Goal: Task Accomplishment & Management: Manage account settings

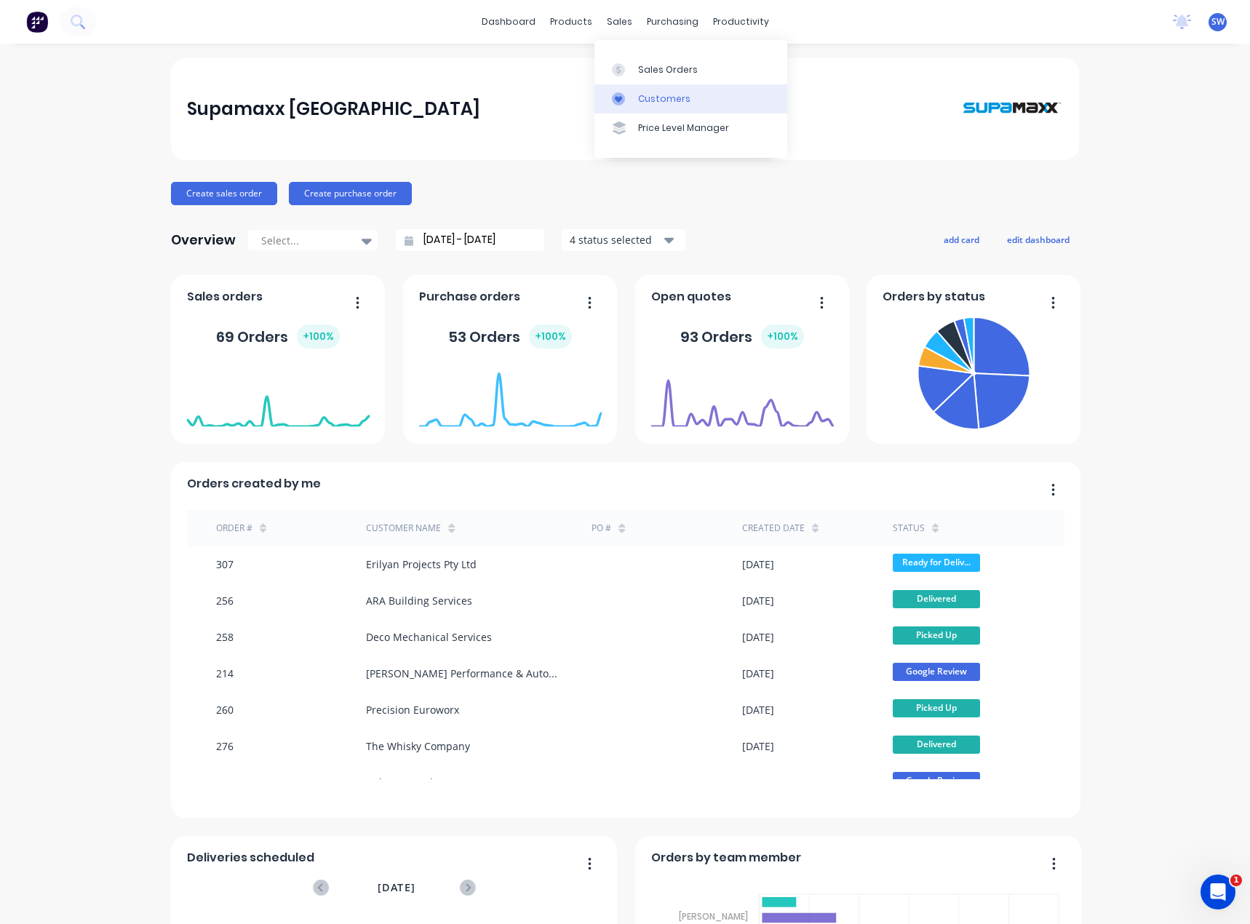
click at [641, 100] on div "Customers" at bounding box center [664, 98] width 52 height 13
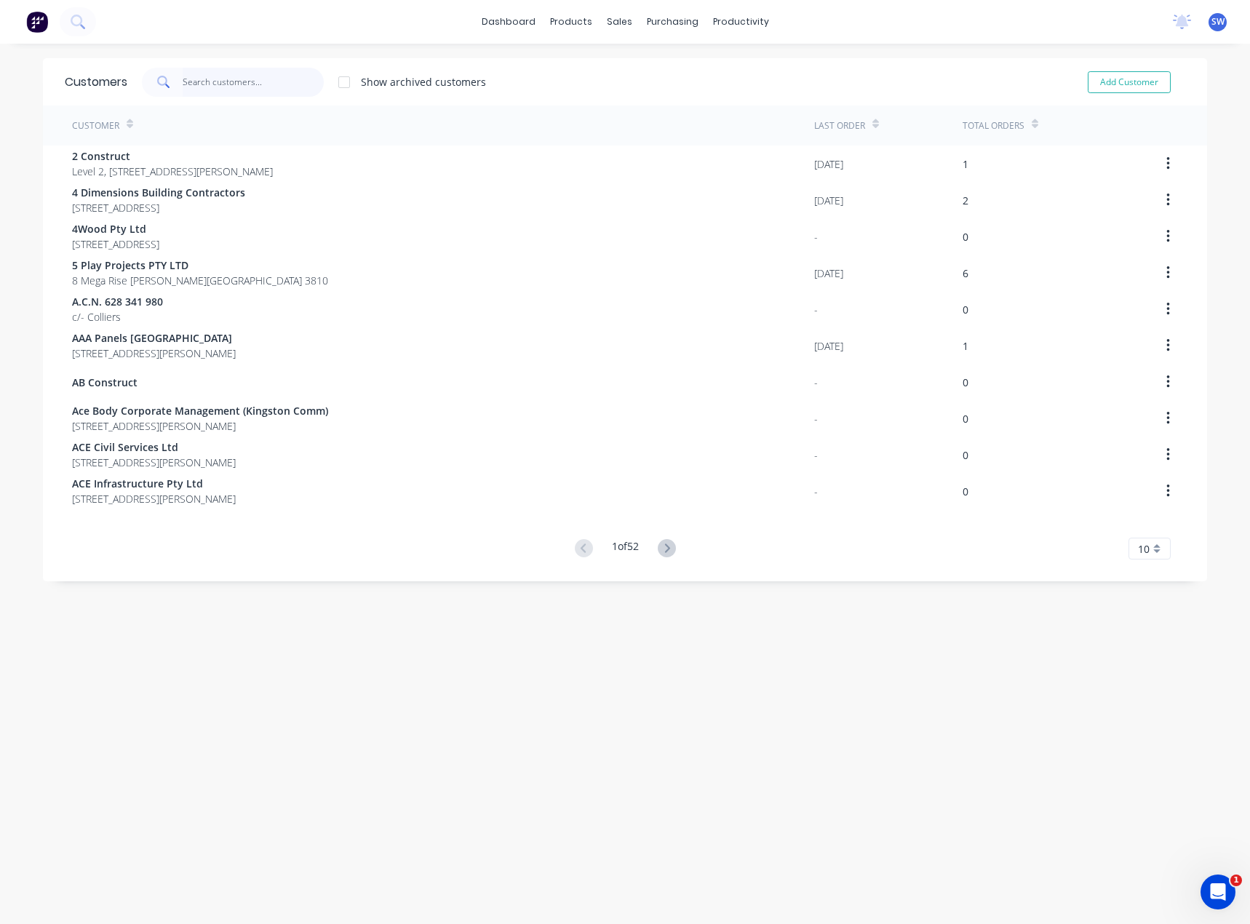
click at [281, 74] on input "text" at bounding box center [254, 82] width 142 height 29
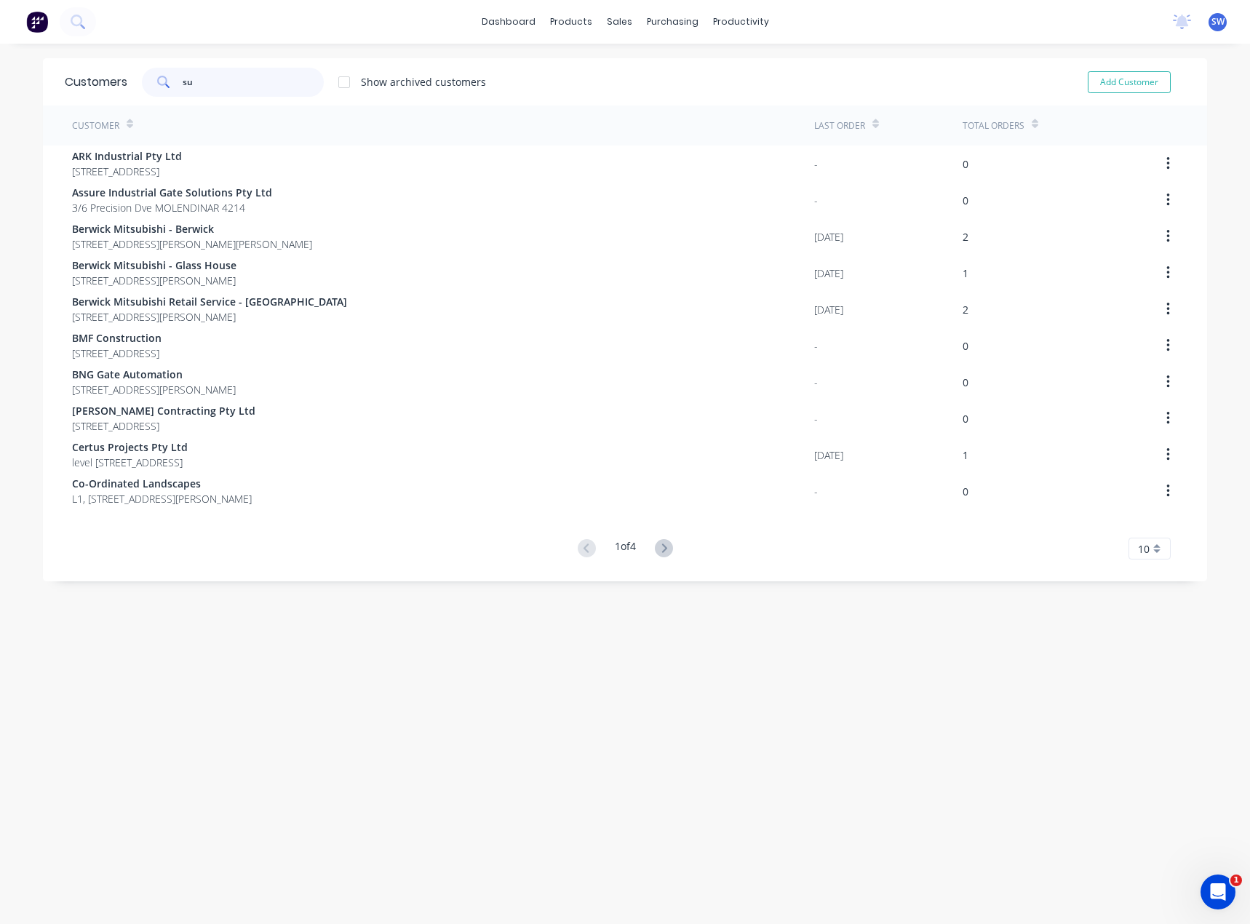
type input "s"
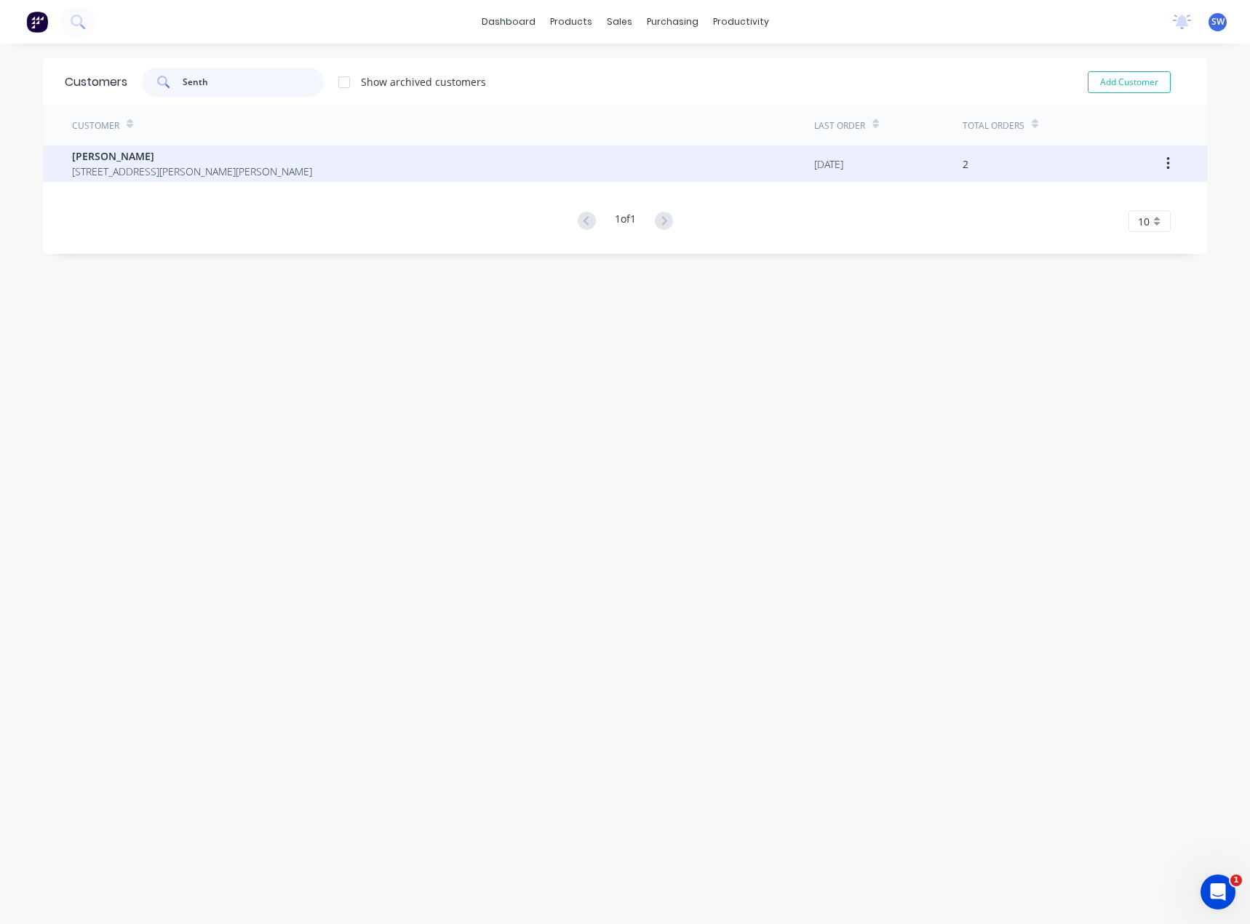
type input "Senth"
click at [123, 161] on span "[PERSON_NAME]" at bounding box center [192, 155] width 240 height 15
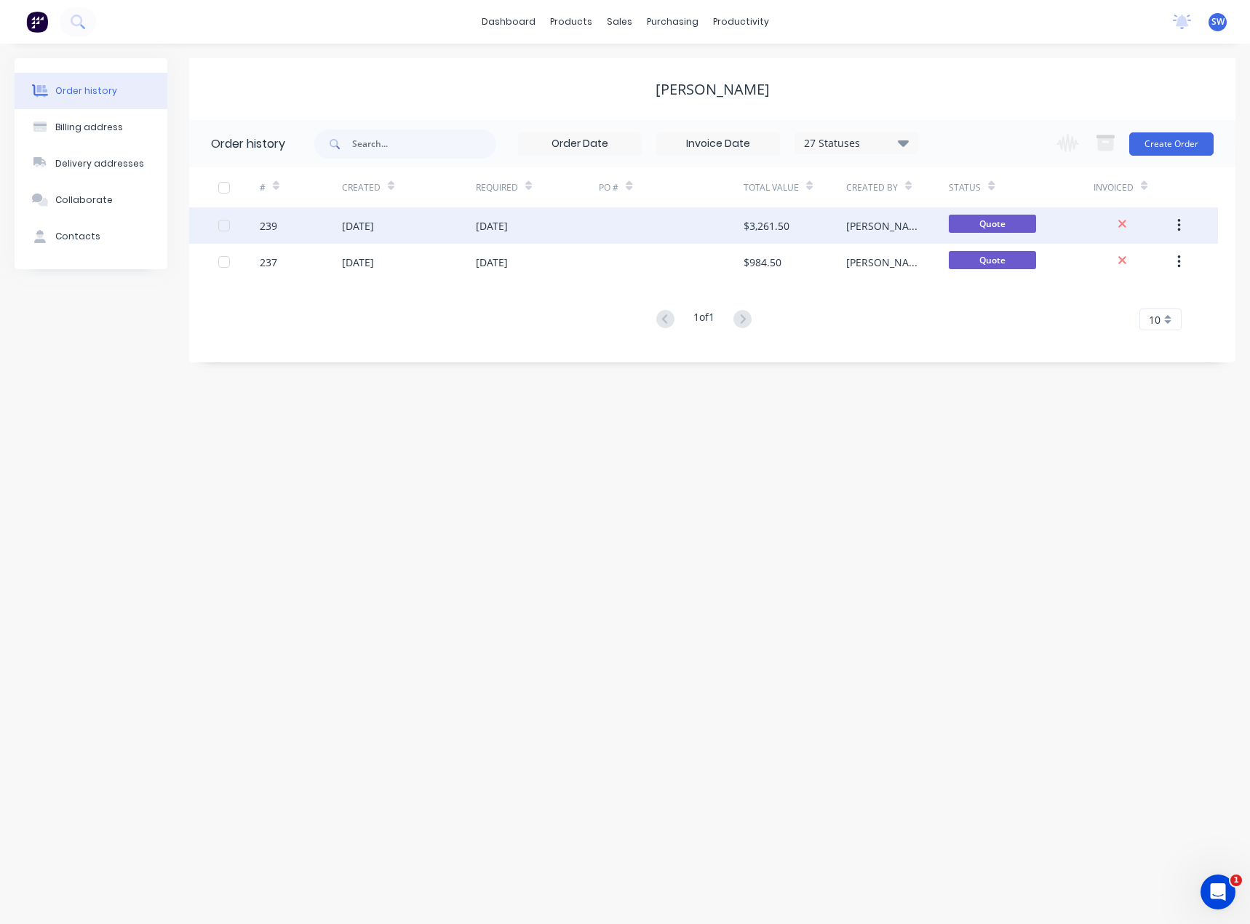
click at [805, 234] on div "$3,261.50" at bounding box center [795, 225] width 103 height 36
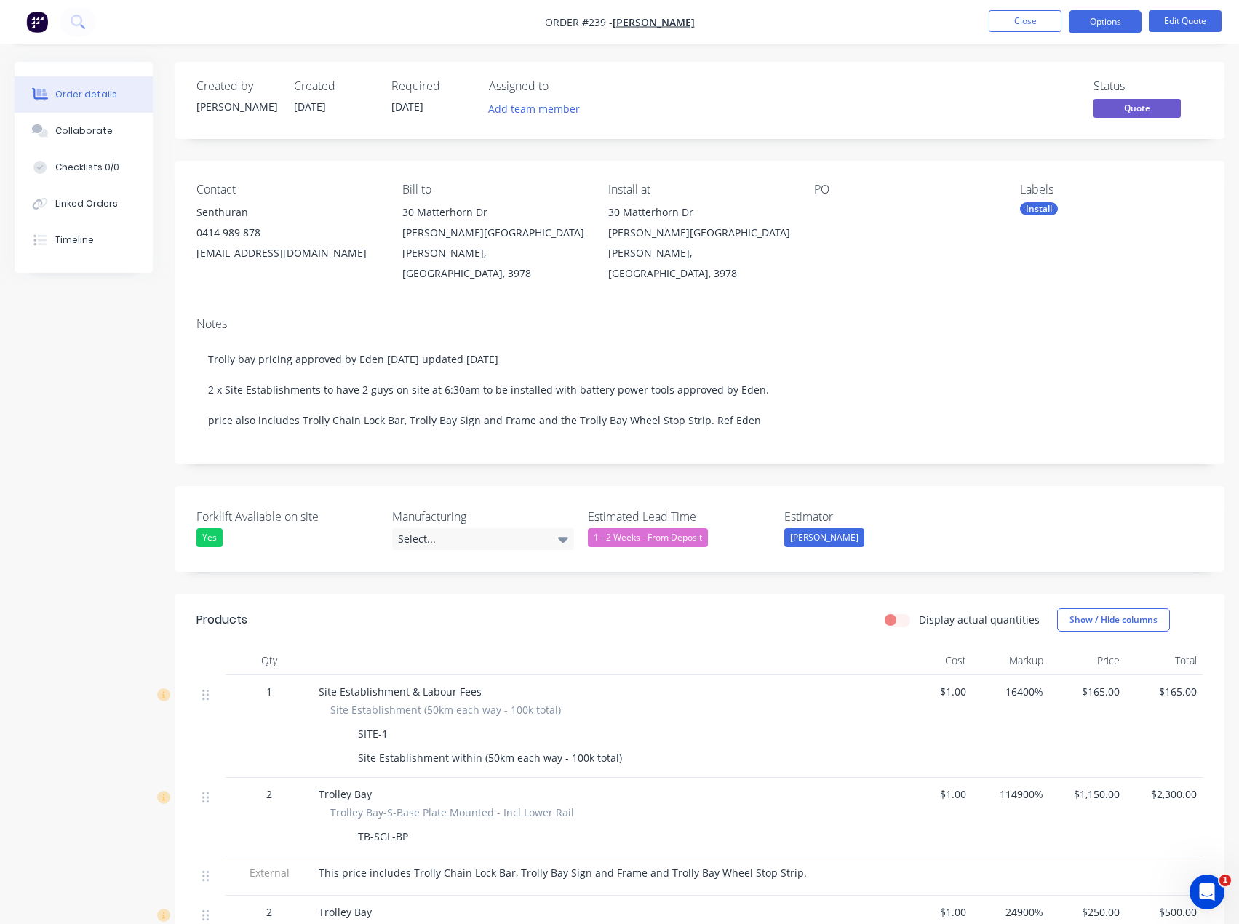
click at [132, 503] on div "Created by [PERSON_NAME] Created [DATE] Required [DATE] Assigned to Add team me…" at bounding box center [620, 648] width 1210 height 1172
click at [1037, 20] on button "Close" at bounding box center [1025, 21] width 73 height 22
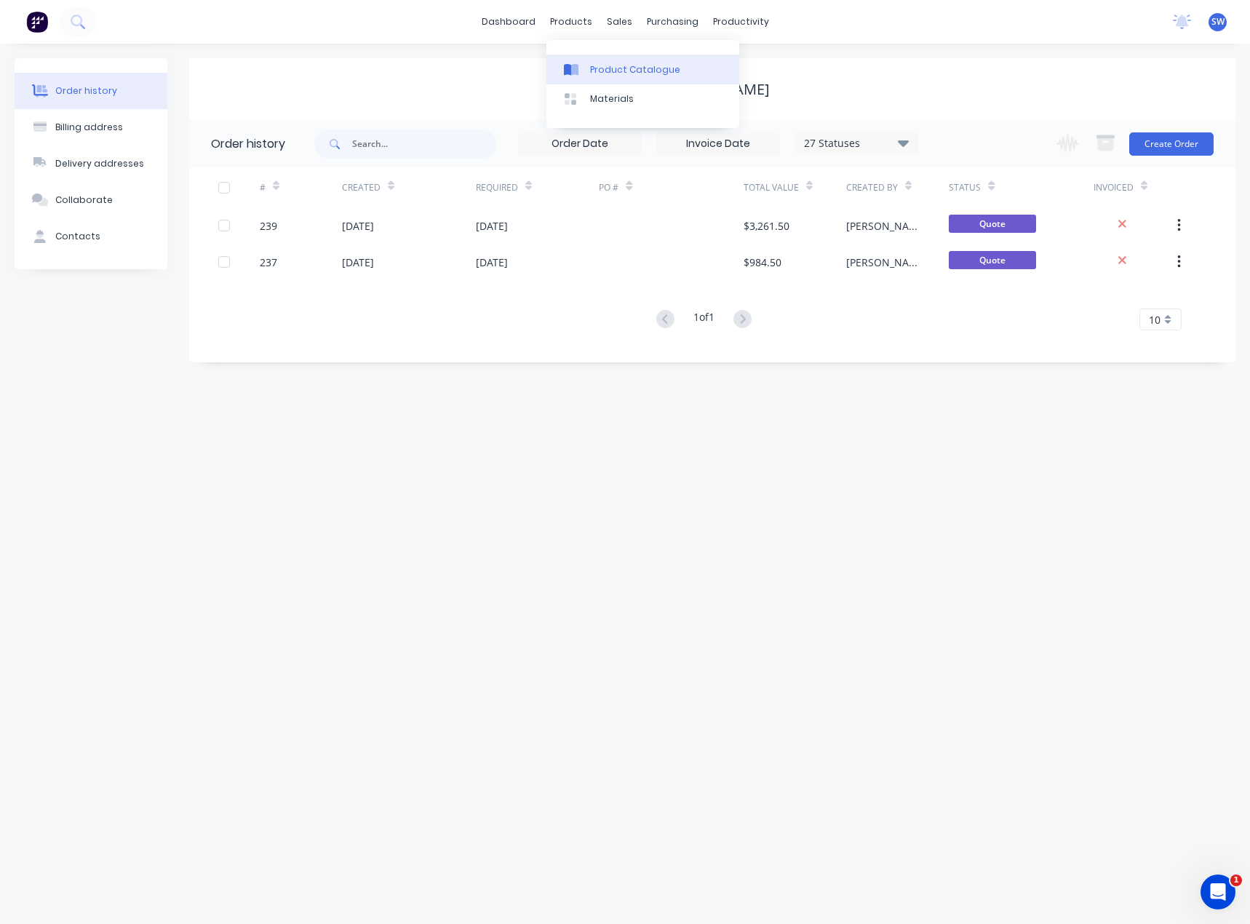
click at [584, 71] on div at bounding box center [575, 69] width 22 height 13
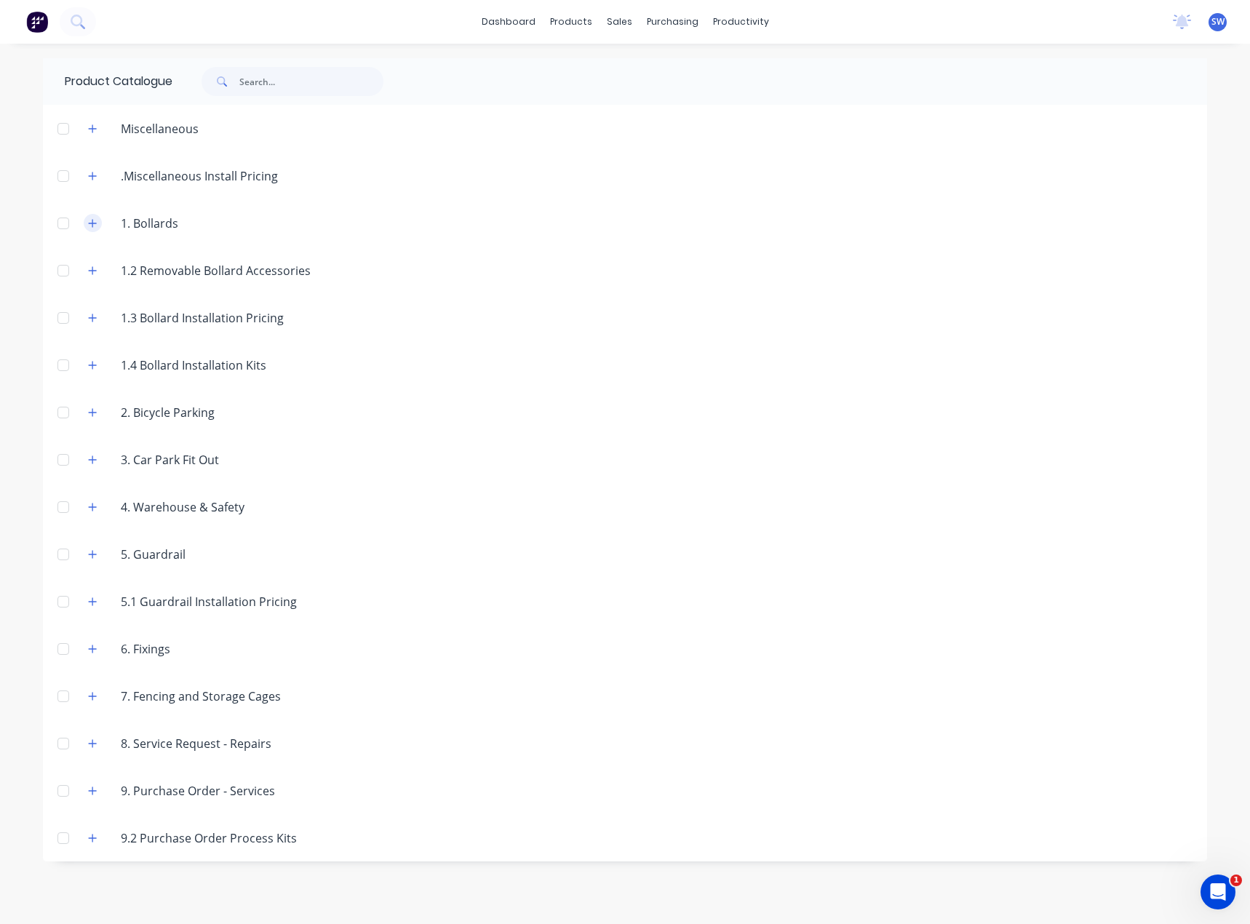
click at [93, 221] on icon "button" at bounding box center [93, 223] width 8 height 8
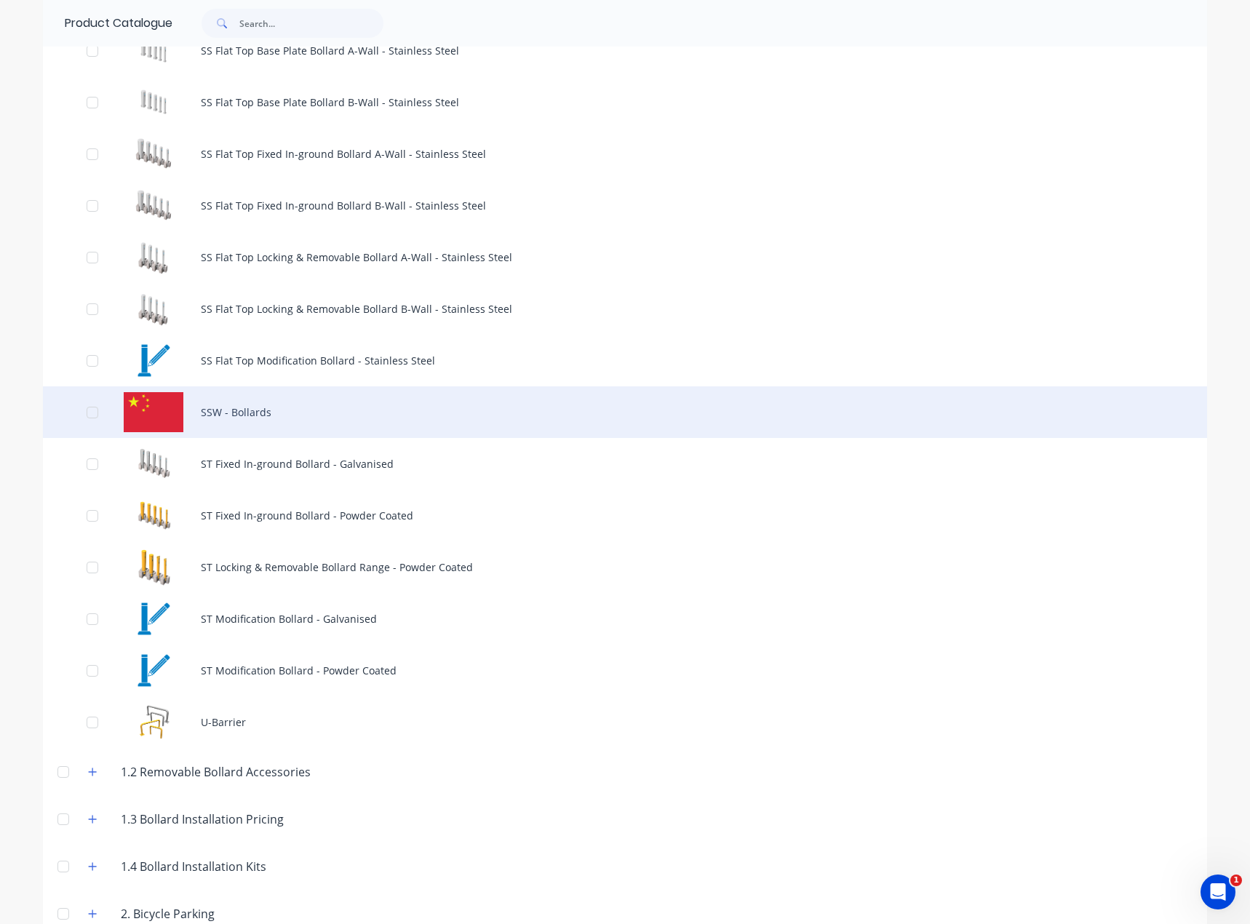
scroll to position [1383, 0]
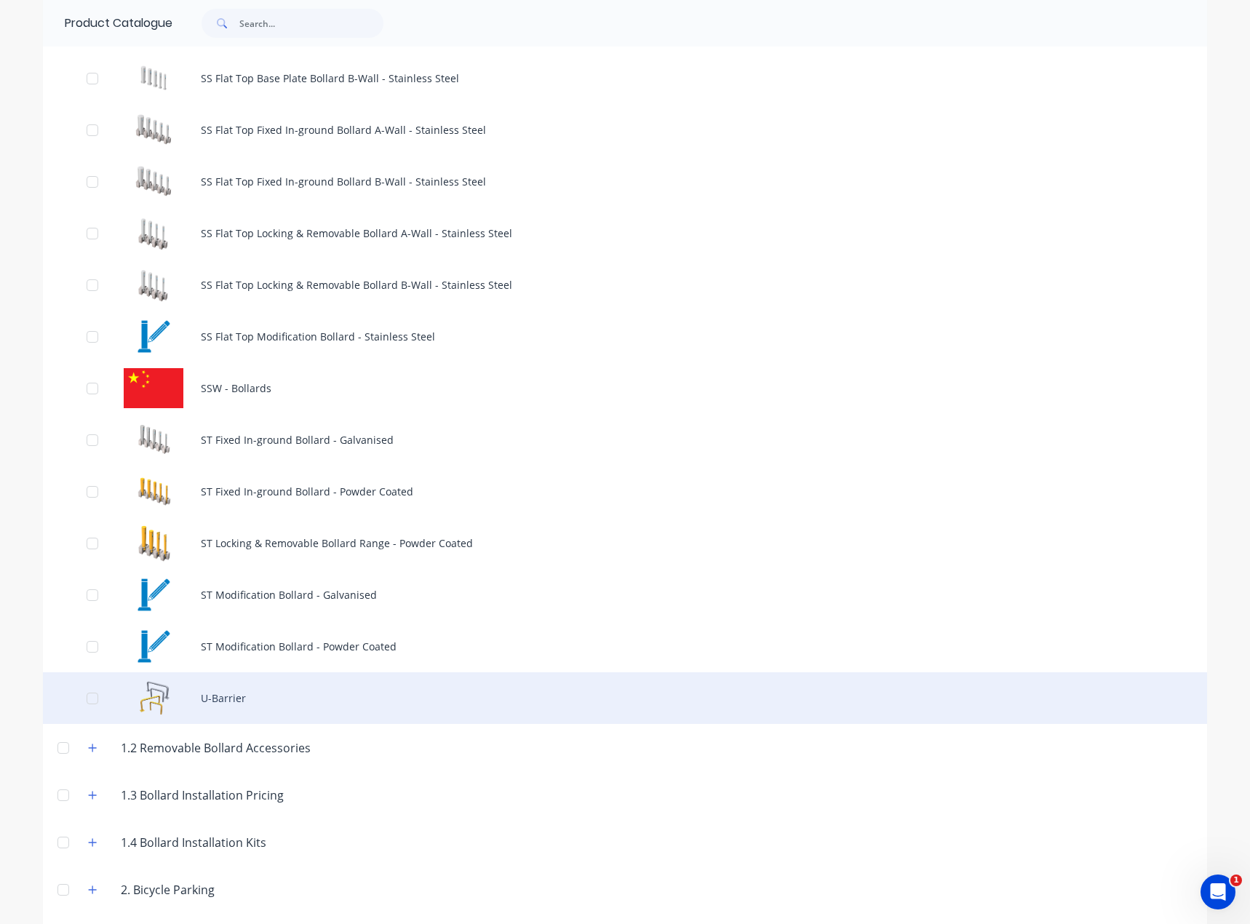
click at [264, 697] on div "U-Barrier" at bounding box center [625, 698] width 1164 height 52
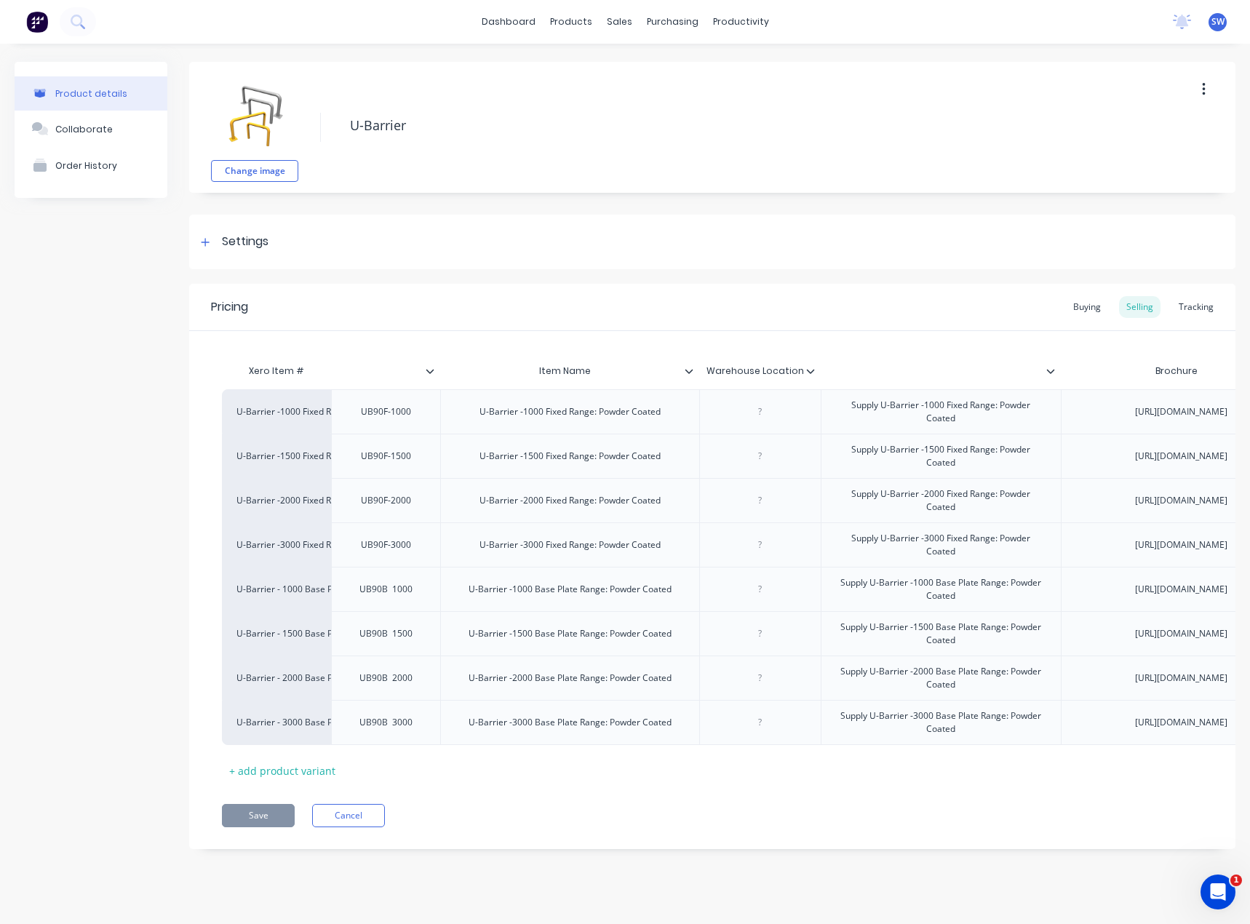
type textarea "x"
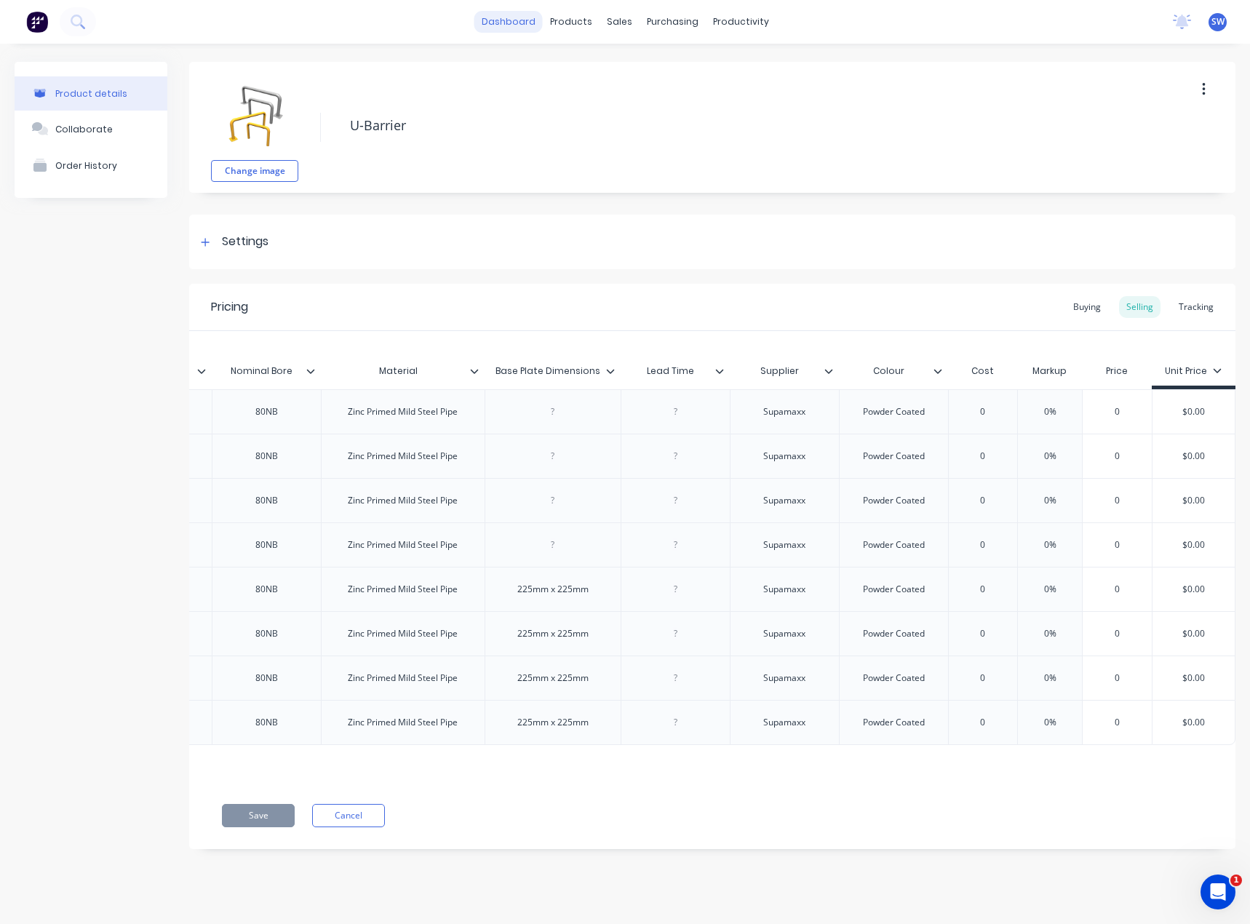
click at [511, 20] on link "dashboard" at bounding box center [508, 22] width 68 height 22
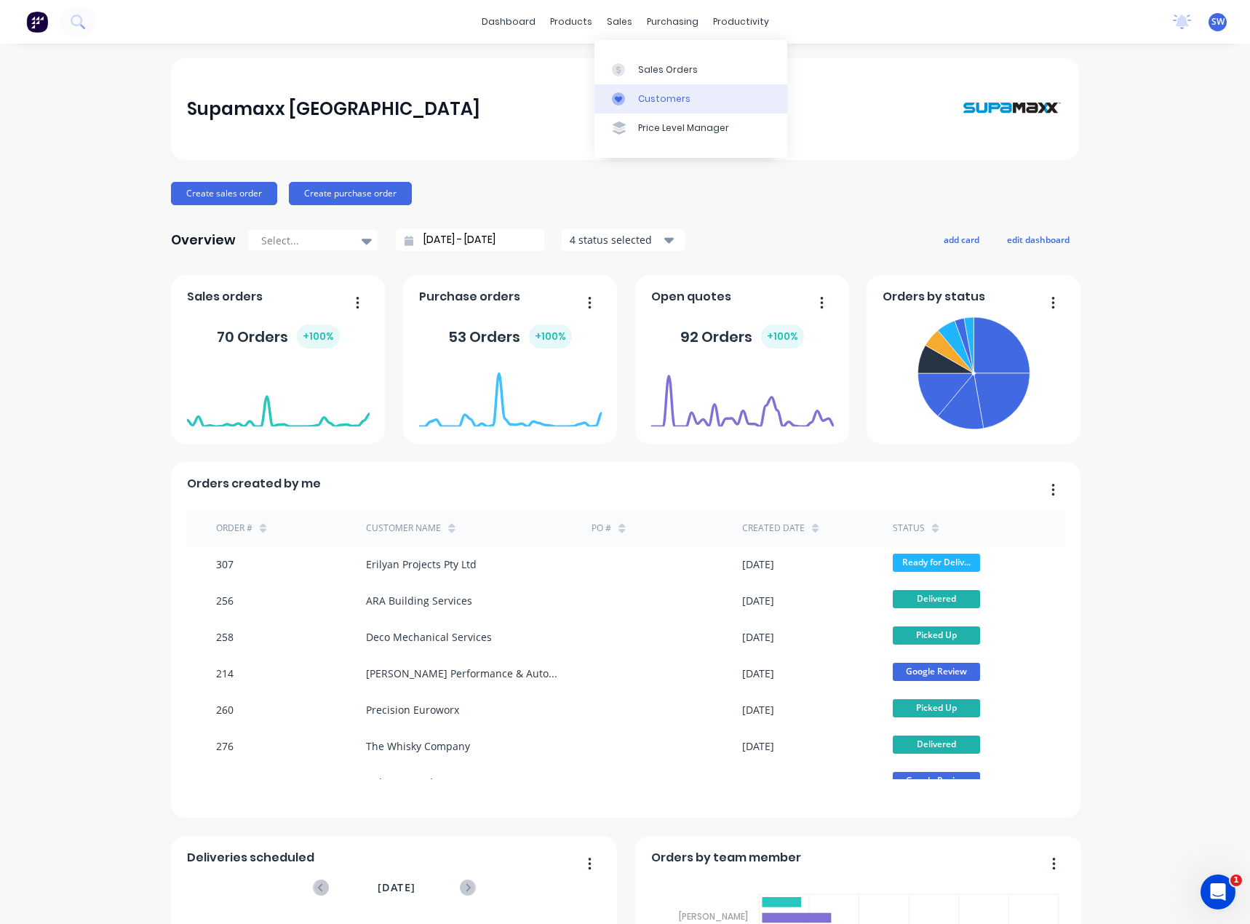
click at [682, 113] on link "Customers" at bounding box center [691, 98] width 193 height 29
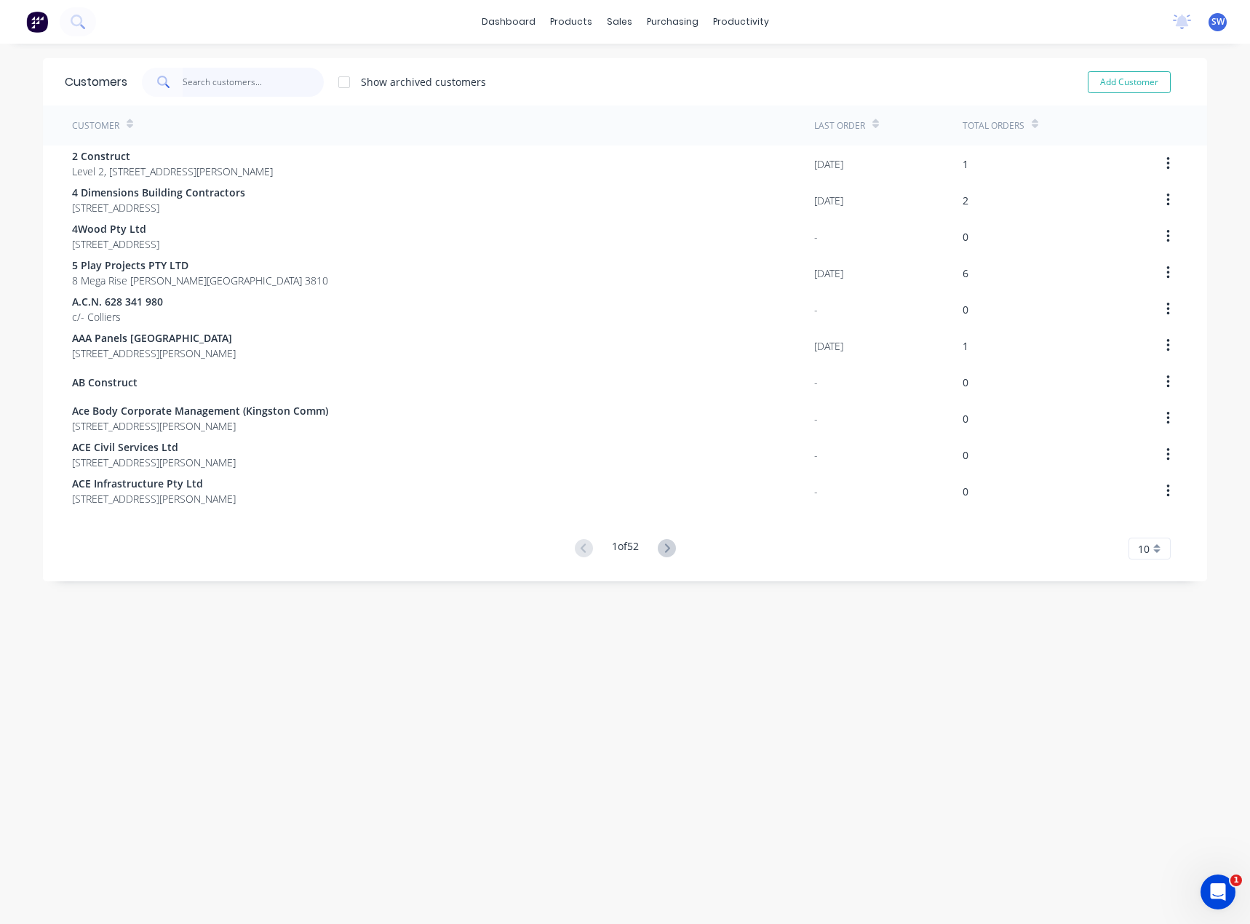
click at [252, 84] on input "text" at bounding box center [254, 82] width 142 height 29
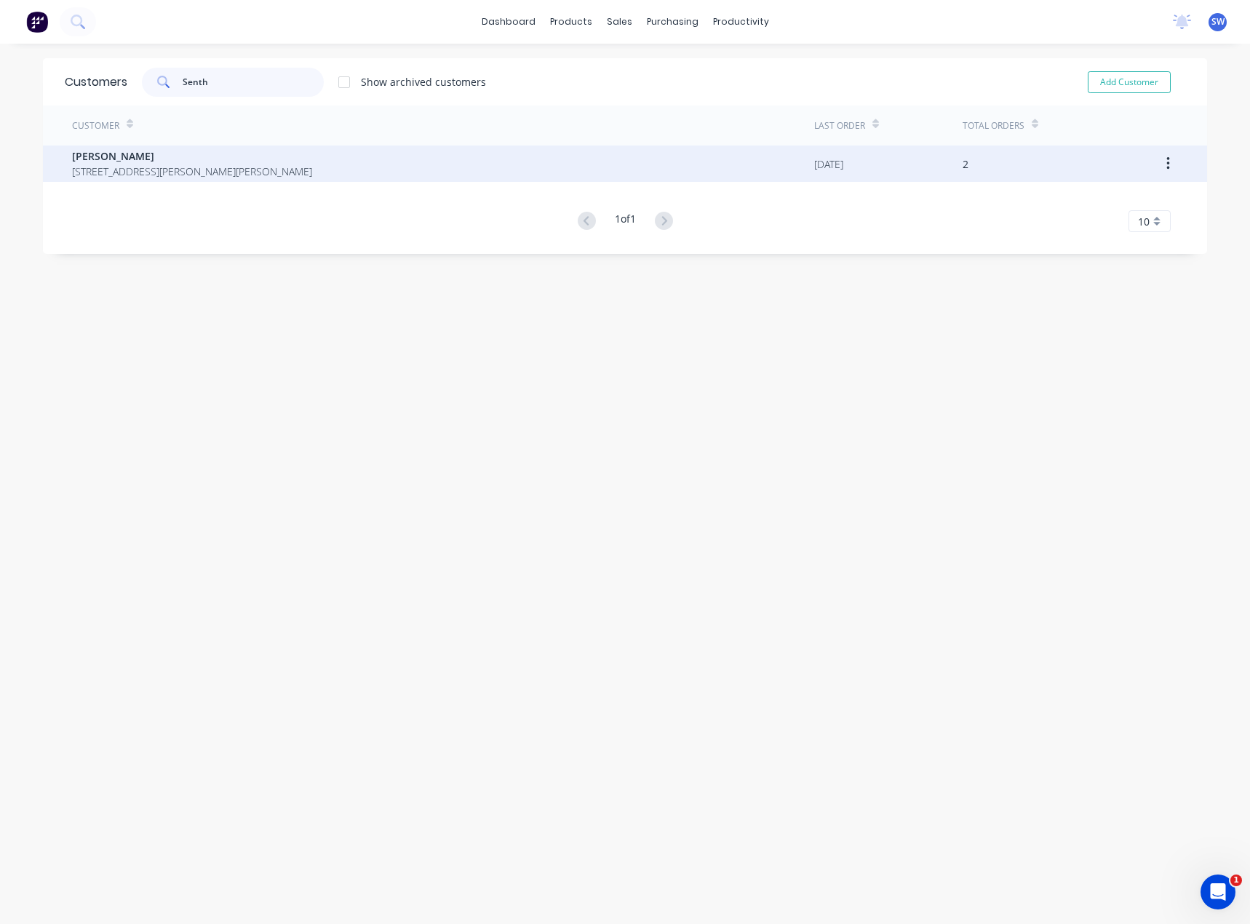
type input "Senth"
click at [144, 175] on span "[STREET_ADDRESS][PERSON_NAME][PERSON_NAME]" at bounding box center [192, 171] width 240 height 15
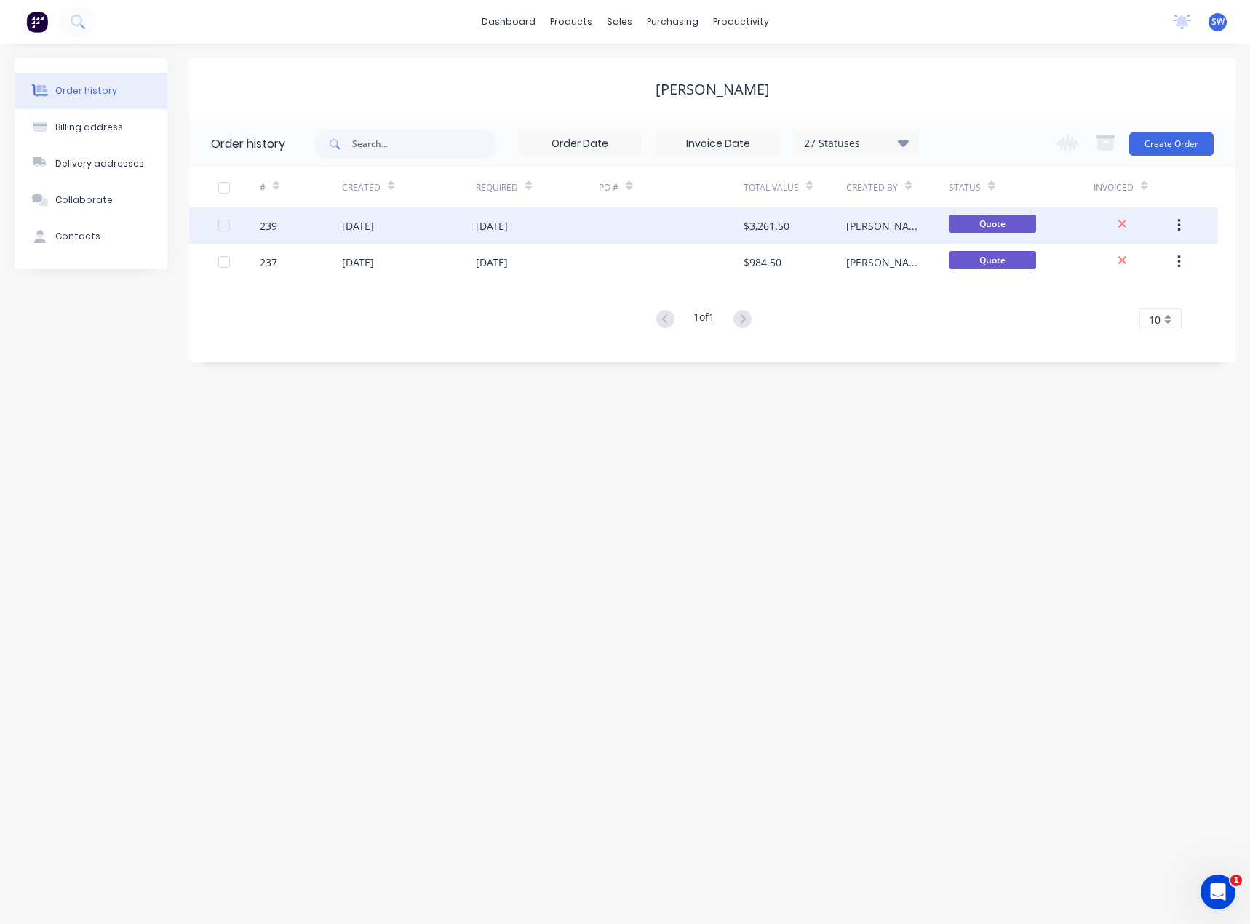
click at [833, 229] on div "$3,261.50" at bounding box center [795, 225] width 103 height 36
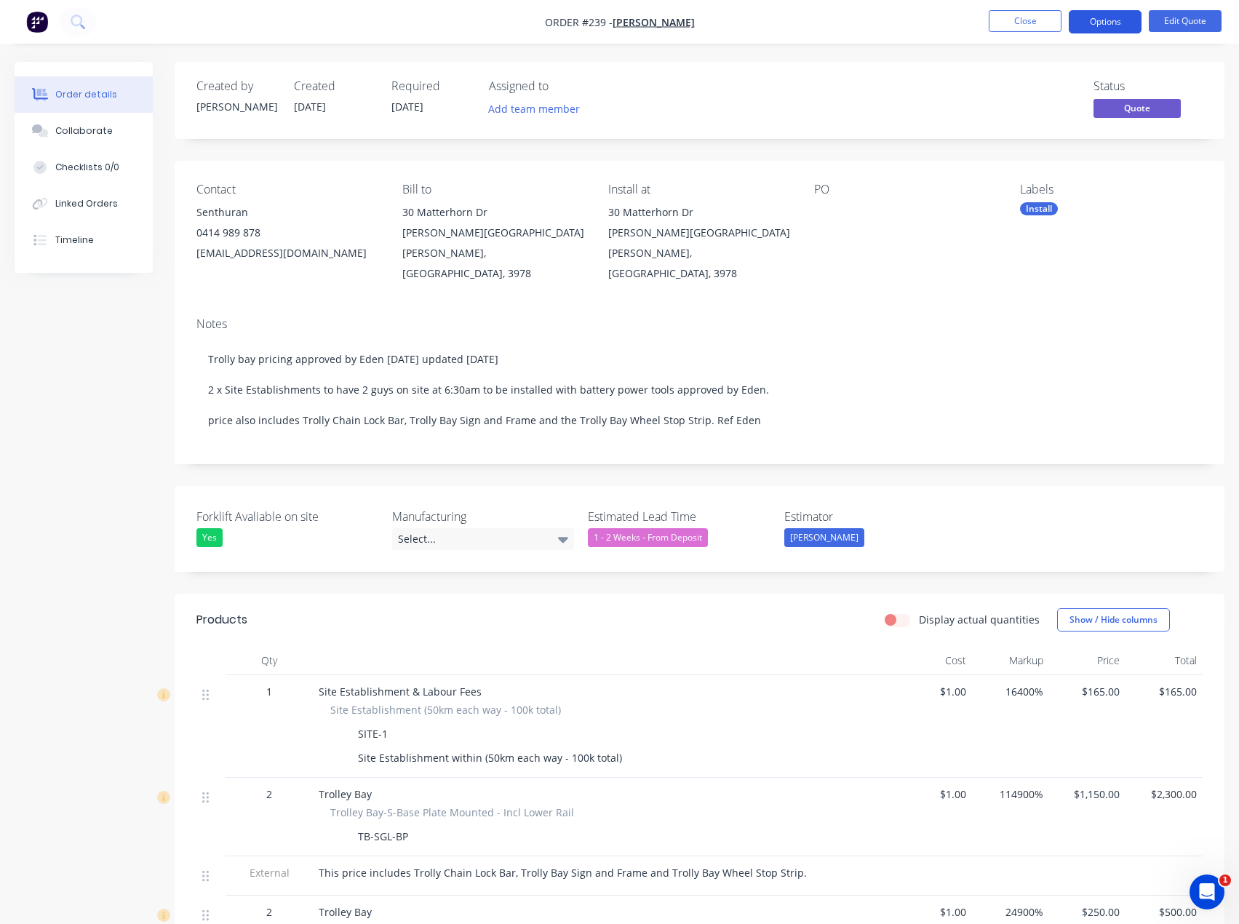
click at [1110, 33] on button "Options" at bounding box center [1105, 21] width 73 height 23
click at [947, 461] on div "Created by [PERSON_NAME] Created [DATE] Required [DATE] Assigned to Add team me…" at bounding box center [700, 637] width 1050 height 1150
click at [1107, 28] on button "Options" at bounding box center [1105, 21] width 73 height 23
click at [106, 673] on div "Created by [PERSON_NAME] Created [DATE] Required [DATE] Assigned to Add team me…" at bounding box center [620, 648] width 1210 height 1172
click at [1105, 28] on button "Options" at bounding box center [1105, 21] width 73 height 23
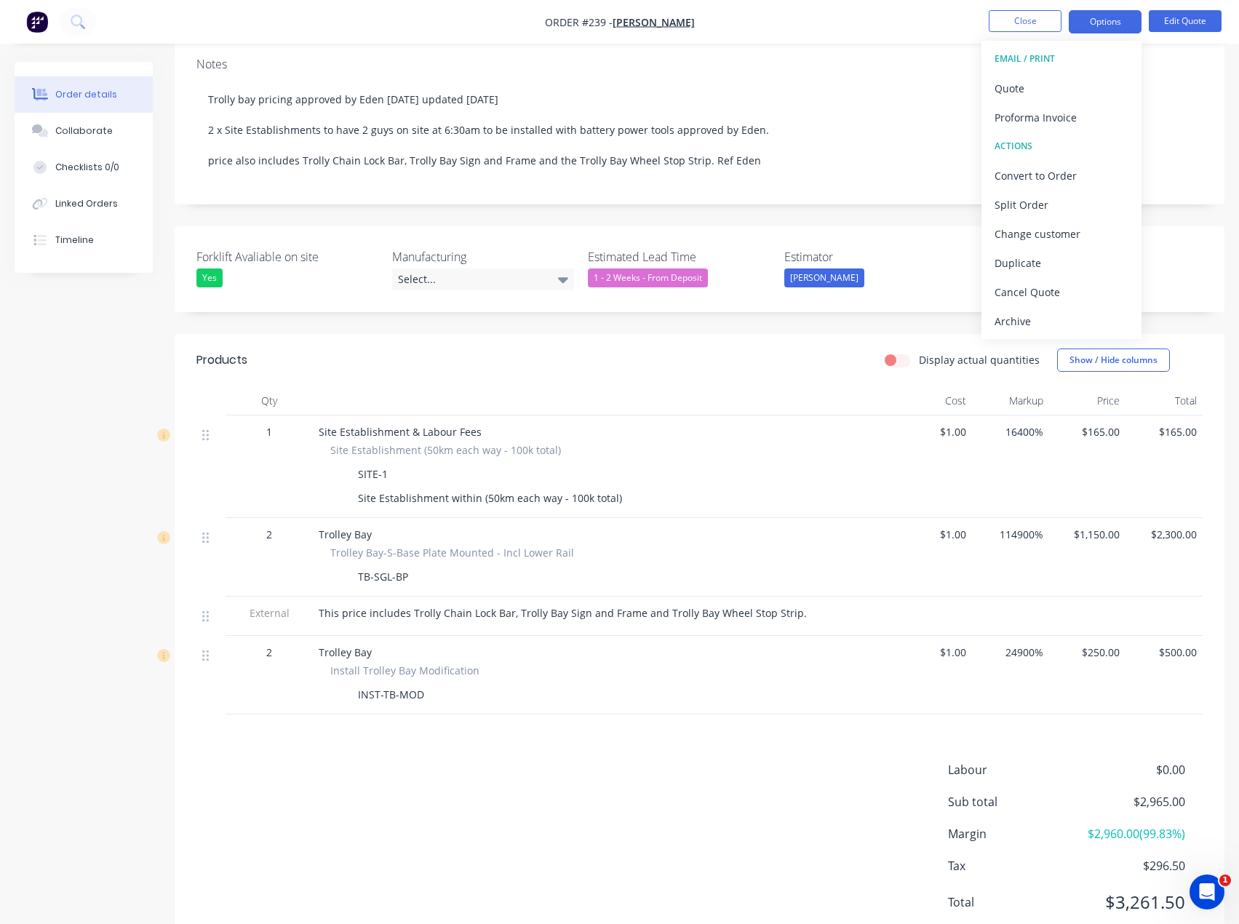
scroll to position [289, 0]
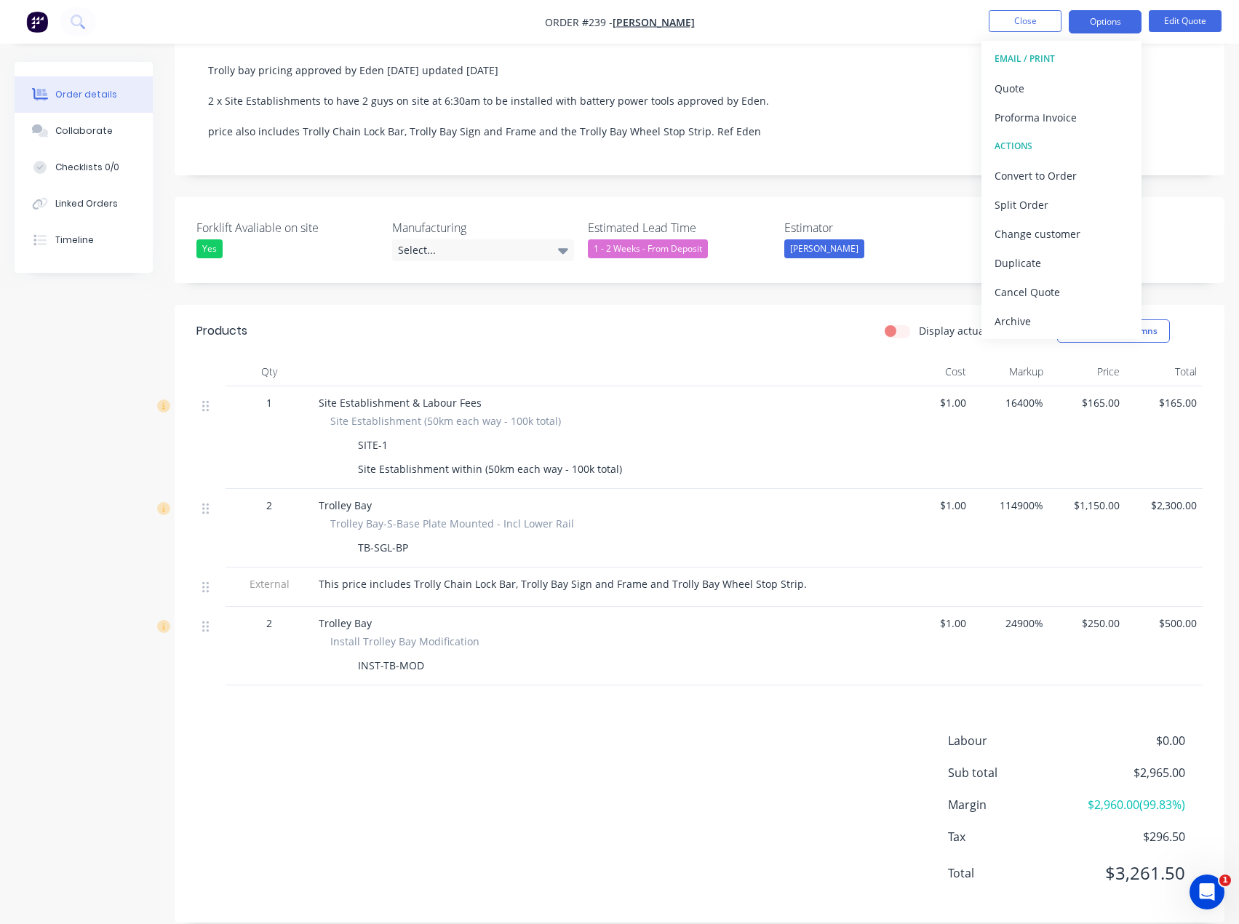
click at [805, 576] on div "This price includes Trolly Chain Lock Bar, Trolly Bay Sign and Frame and Trolly…" at bounding box center [604, 583] width 571 height 15
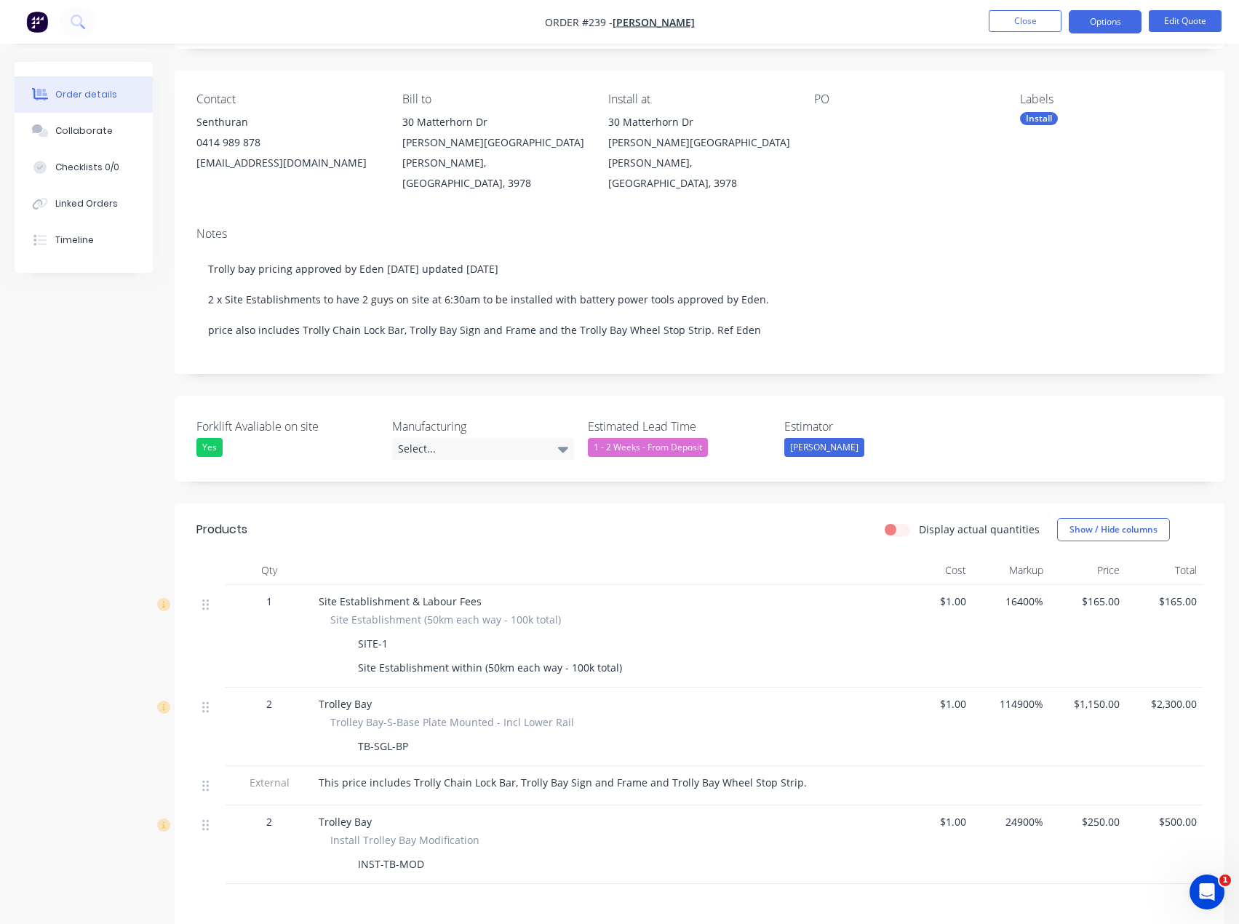
scroll to position [0, 0]
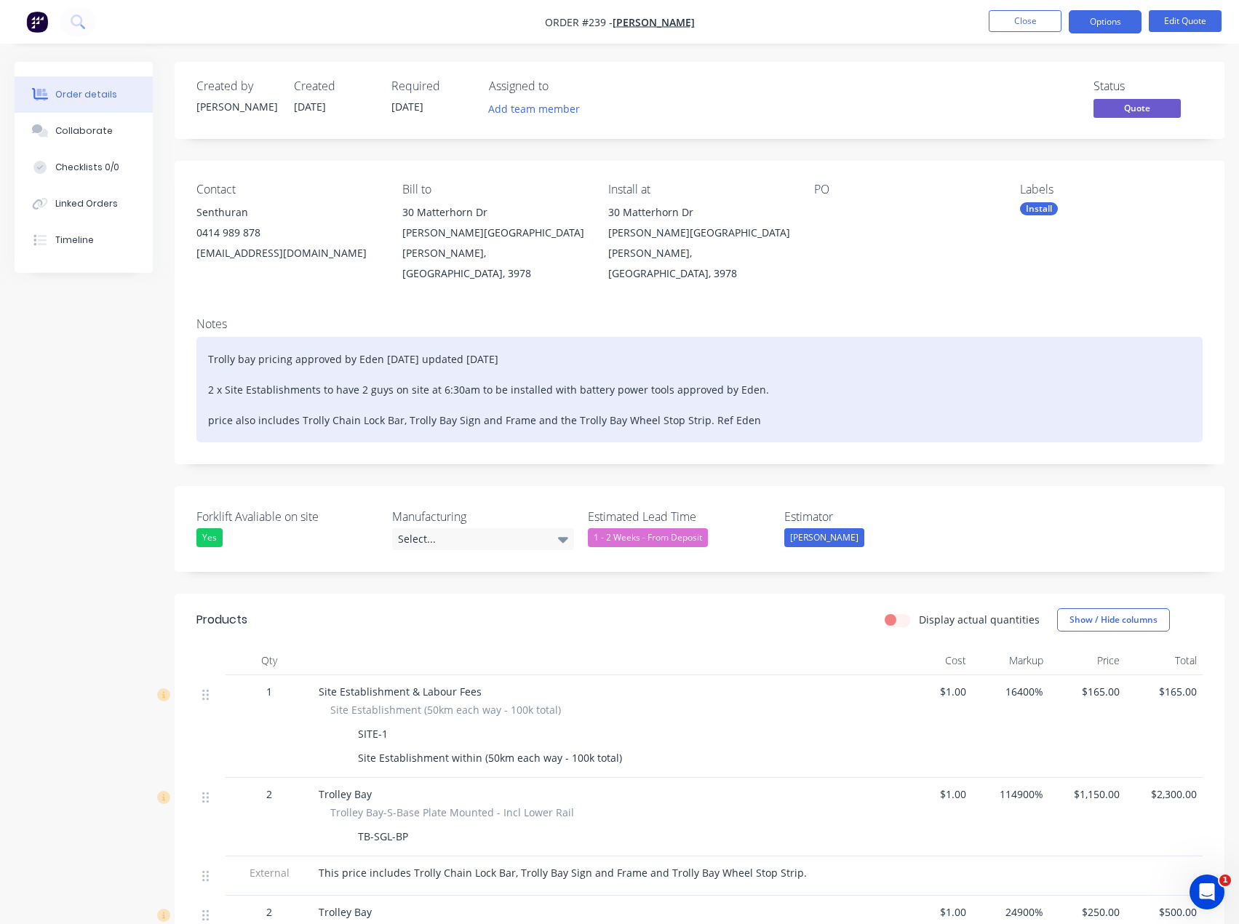
click at [817, 395] on div "Trolly bay pricing approved by Eden [DATE] updated [DATE] 2 x Site Establishmen…" at bounding box center [699, 390] width 1006 height 106
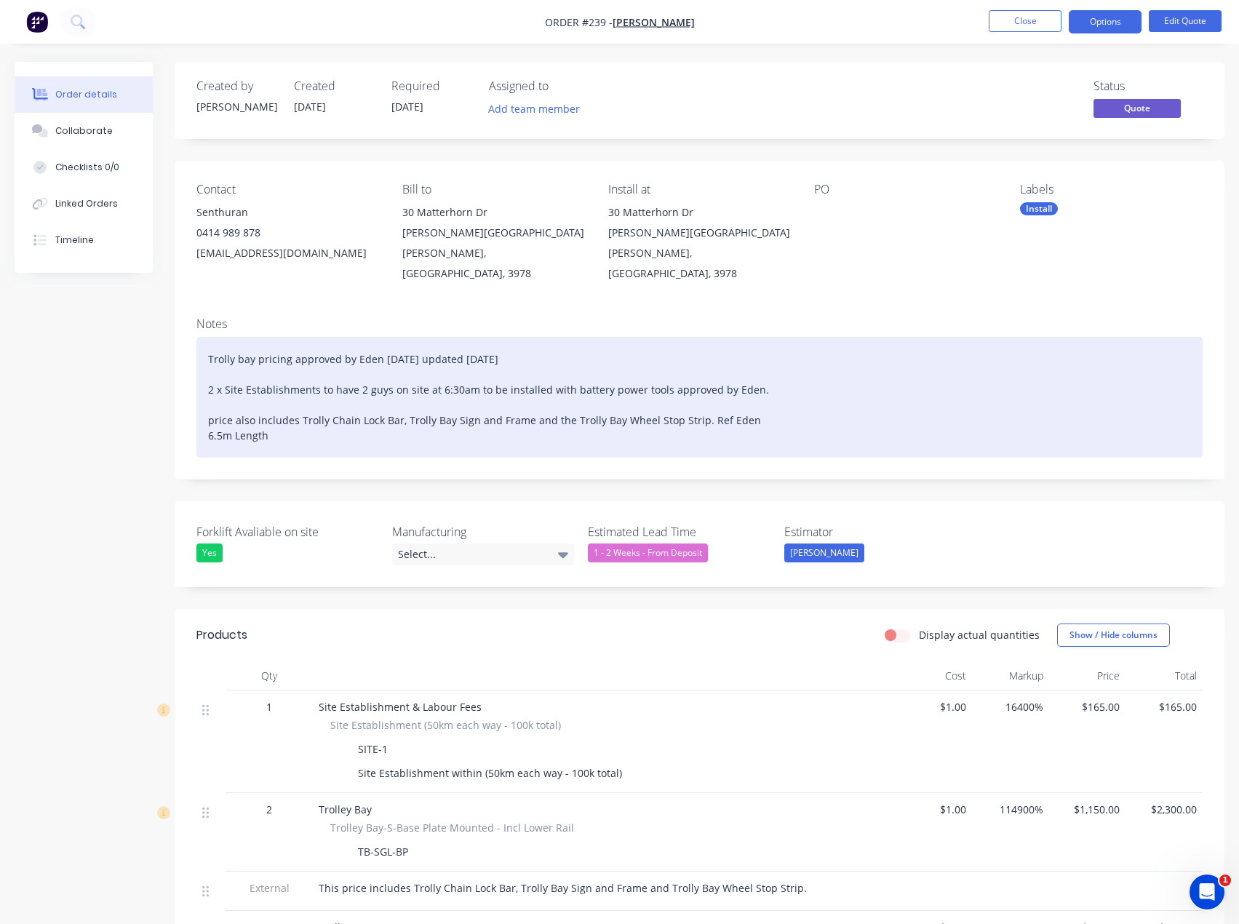
drag, startPoint x: 275, startPoint y: 413, endPoint x: 100, endPoint y: 413, distance: 174.7
click at [100, 412] on div "Created by [PERSON_NAME] Created [DATE] Required [DATE] Assigned to Add team me…" at bounding box center [620, 655] width 1210 height 1187
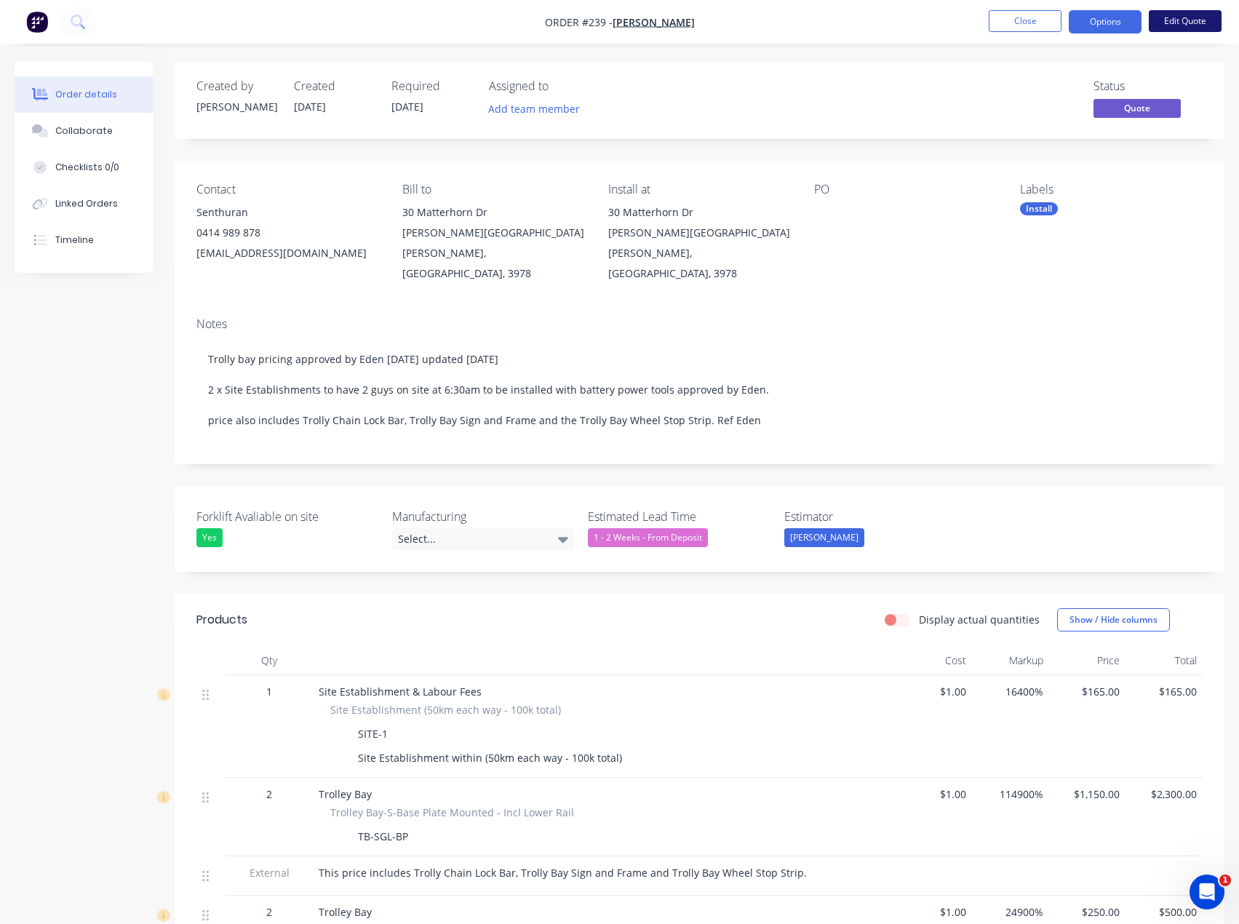
click at [1175, 15] on button "Edit Quote" at bounding box center [1185, 21] width 73 height 22
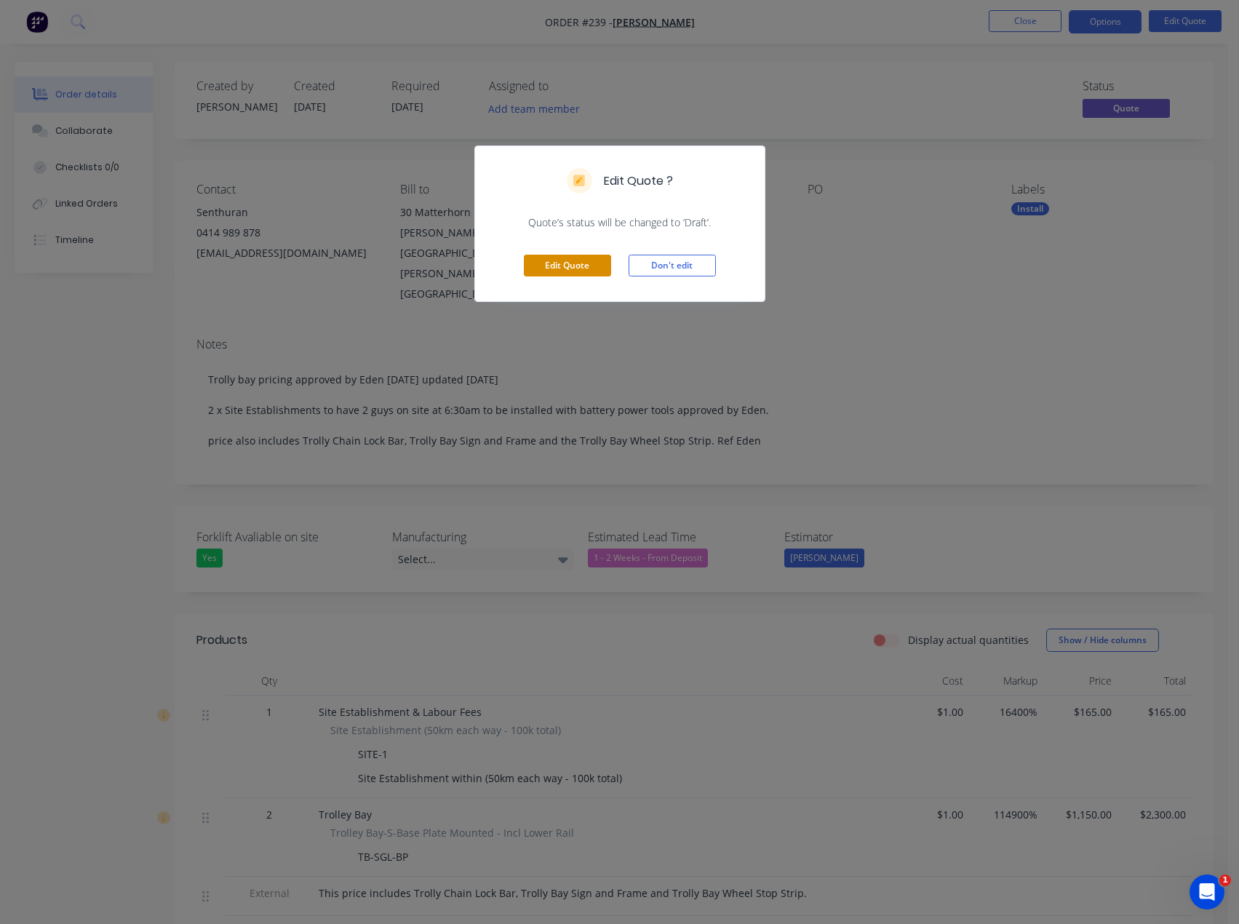
click at [592, 261] on button "Edit Quote" at bounding box center [567, 266] width 87 height 22
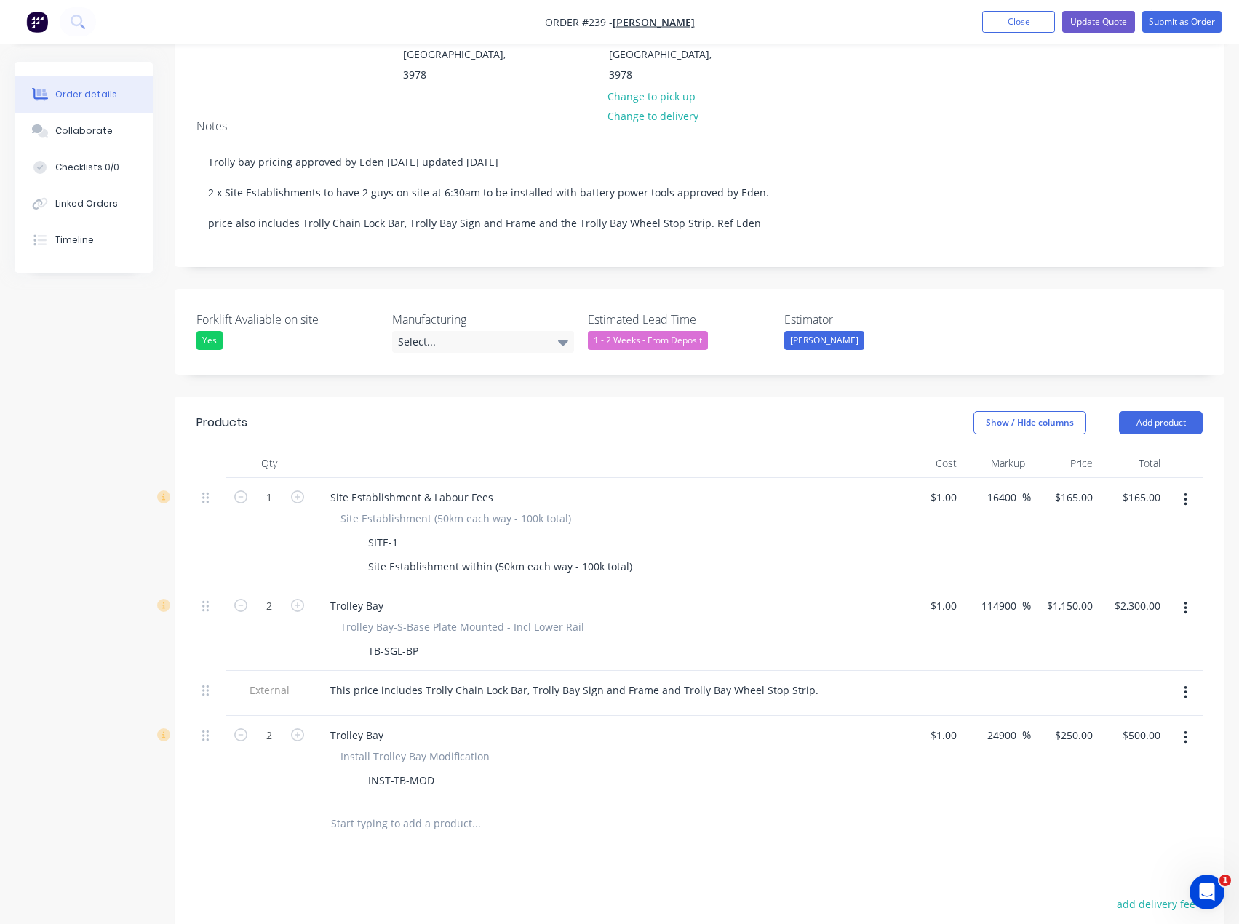
scroll to position [490, 0]
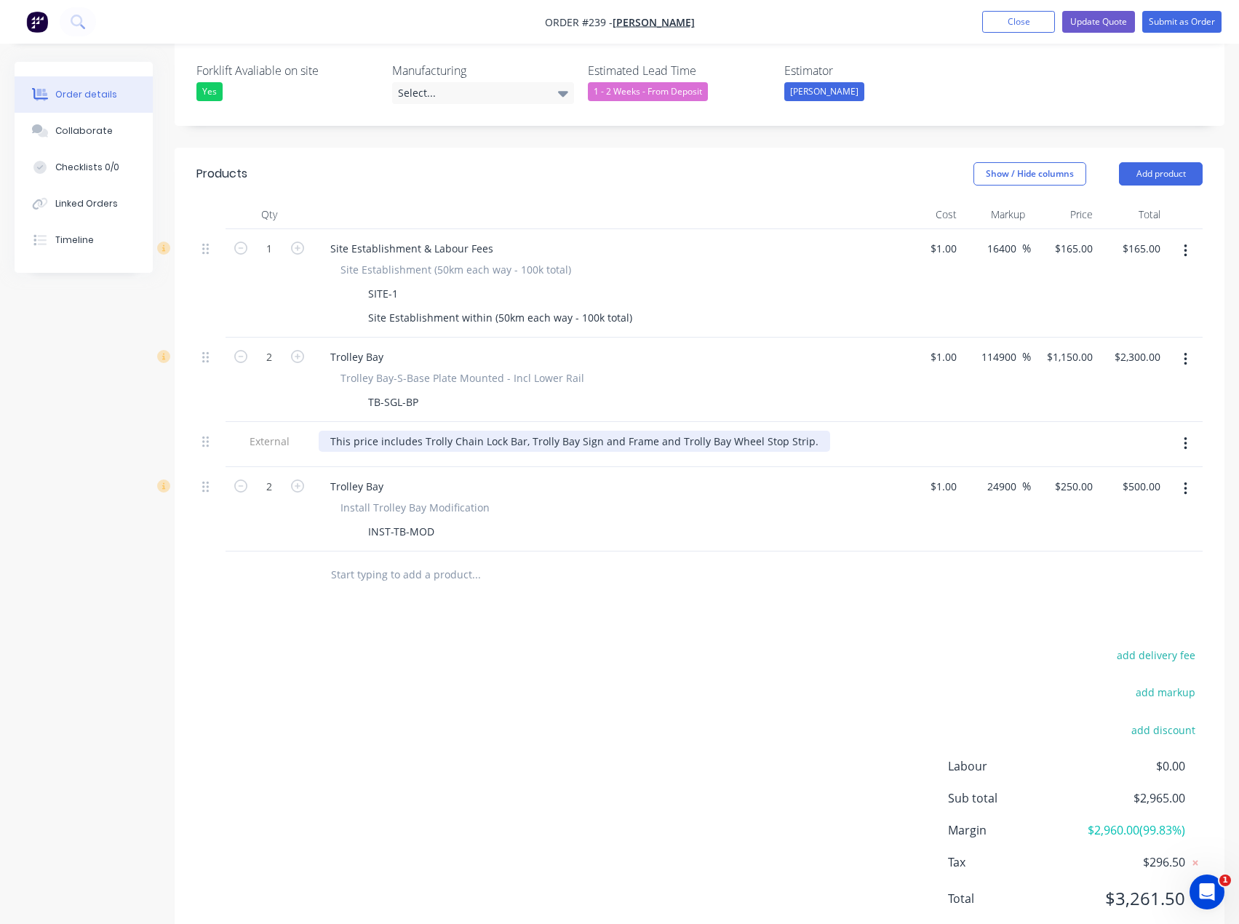
click at [809, 431] on div "This price includes Trolly Chain Lock Bar, Trolly Bay Sign and Frame and Trolly…" at bounding box center [575, 441] width 512 height 21
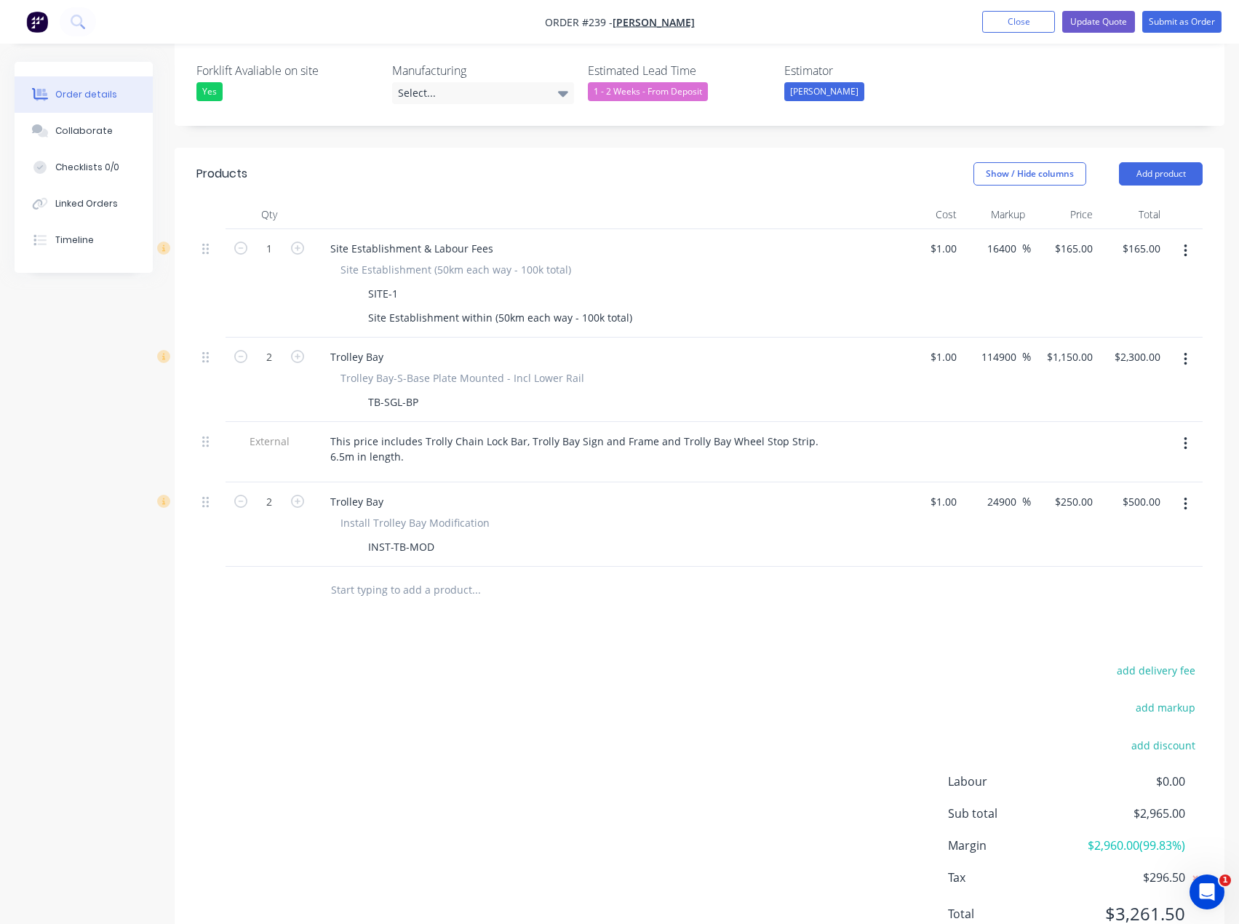
click at [865, 431] on div "This price includes Trolly Chain Lock Bar, Trolly Bay Sign and Frame and Trolly…" at bounding box center [604, 449] width 571 height 36
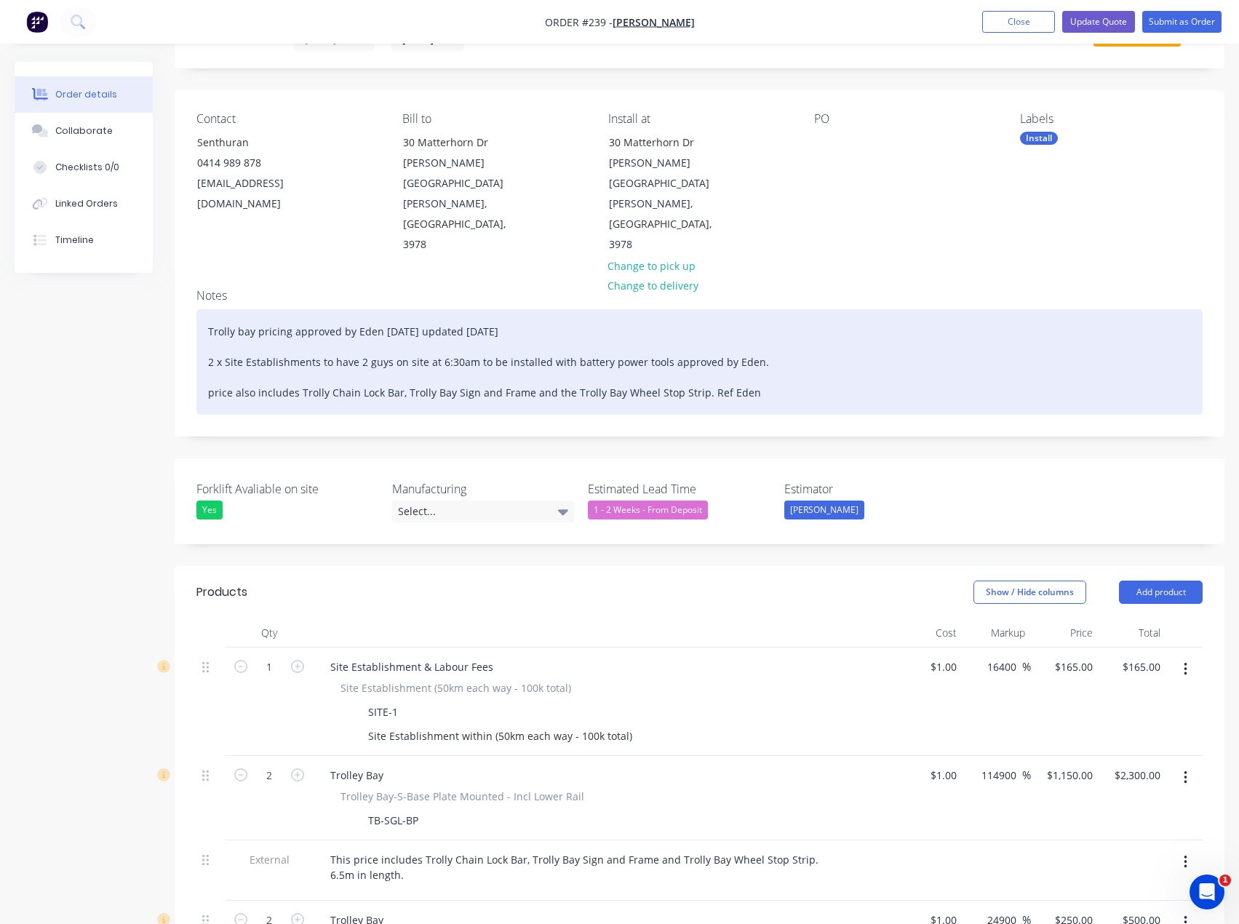
scroll to position [0, 0]
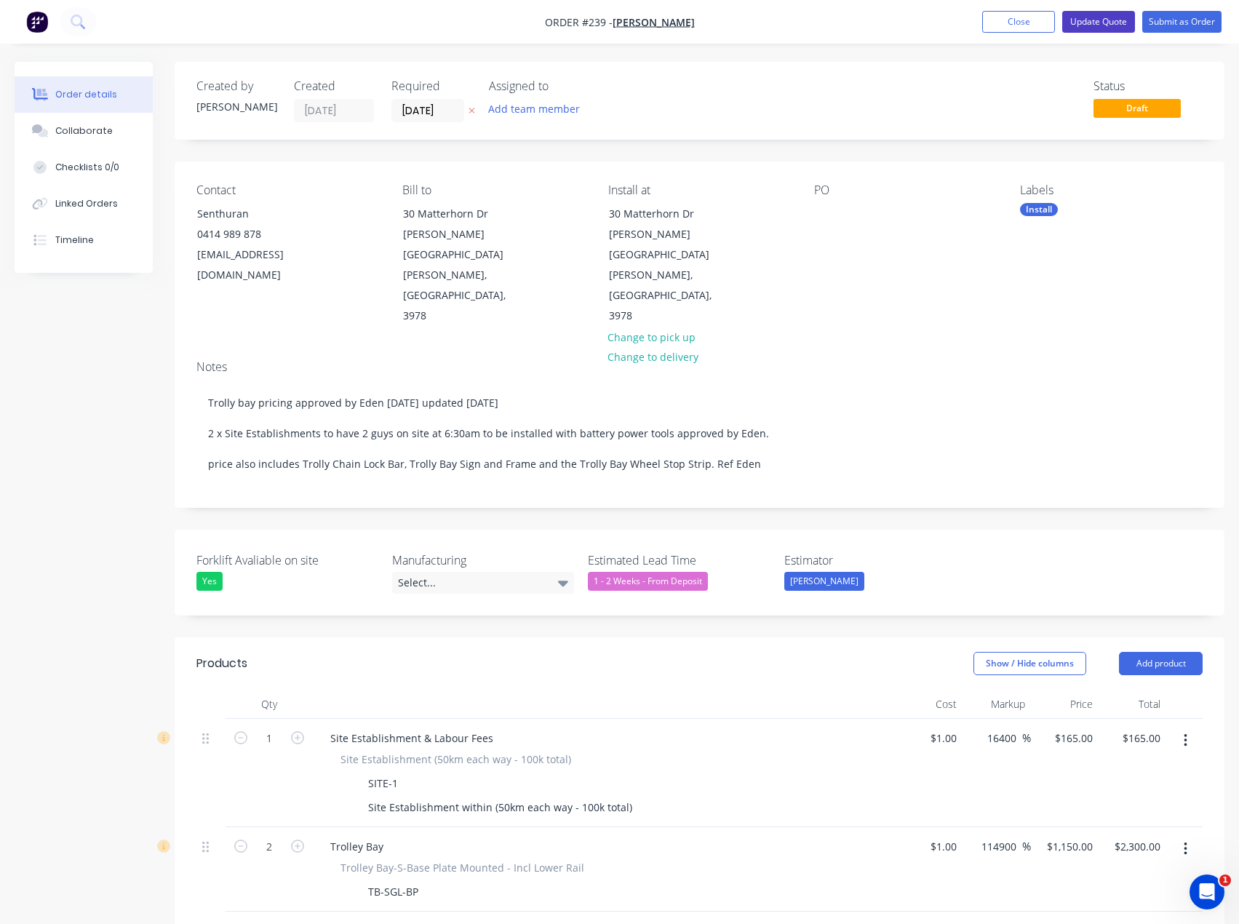
click at [1094, 15] on button "Update Quote" at bounding box center [1098, 22] width 73 height 22
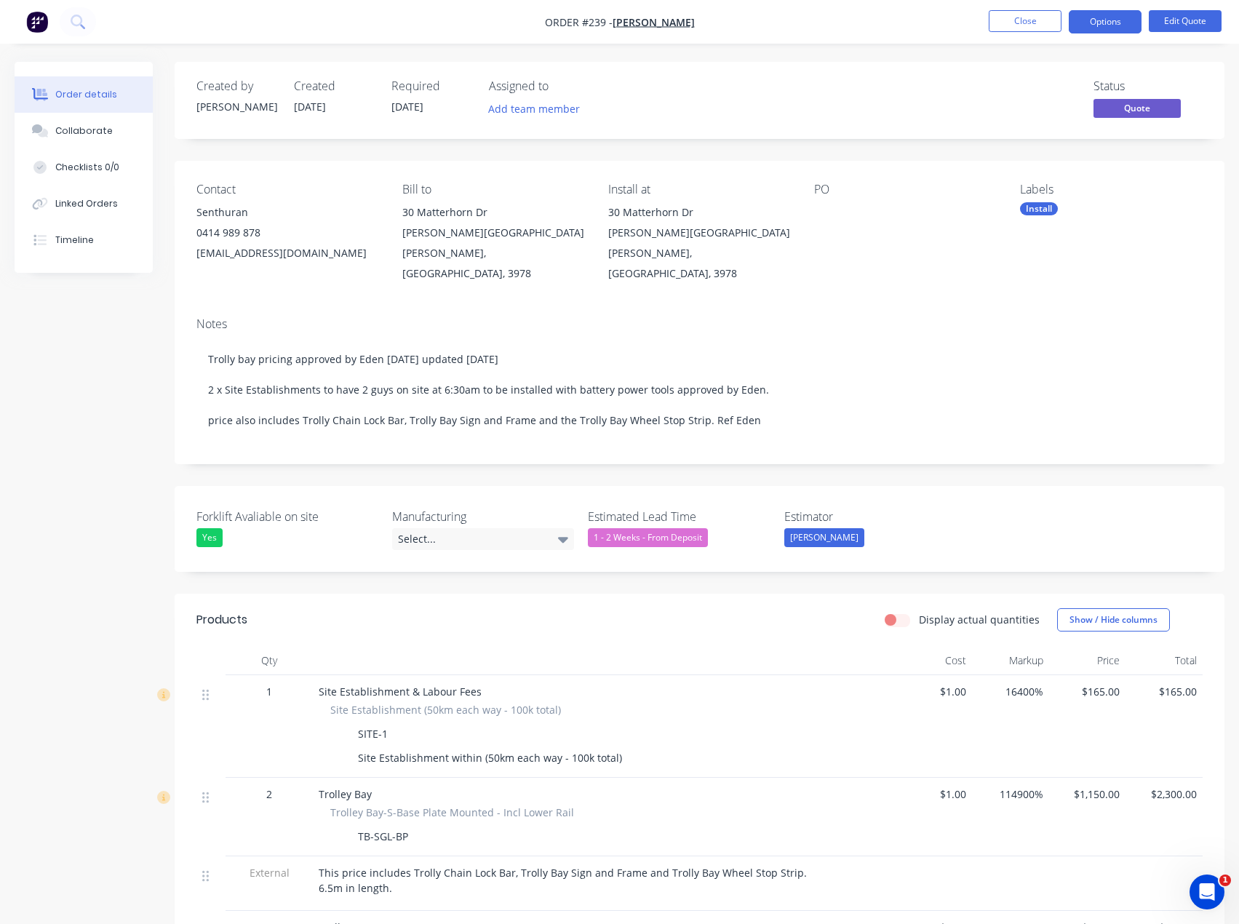
click at [938, 17] on nav "Order #239 - [PERSON_NAME] Close Options Edit Quote" at bounding box center [619, 22] width 1239 height 44
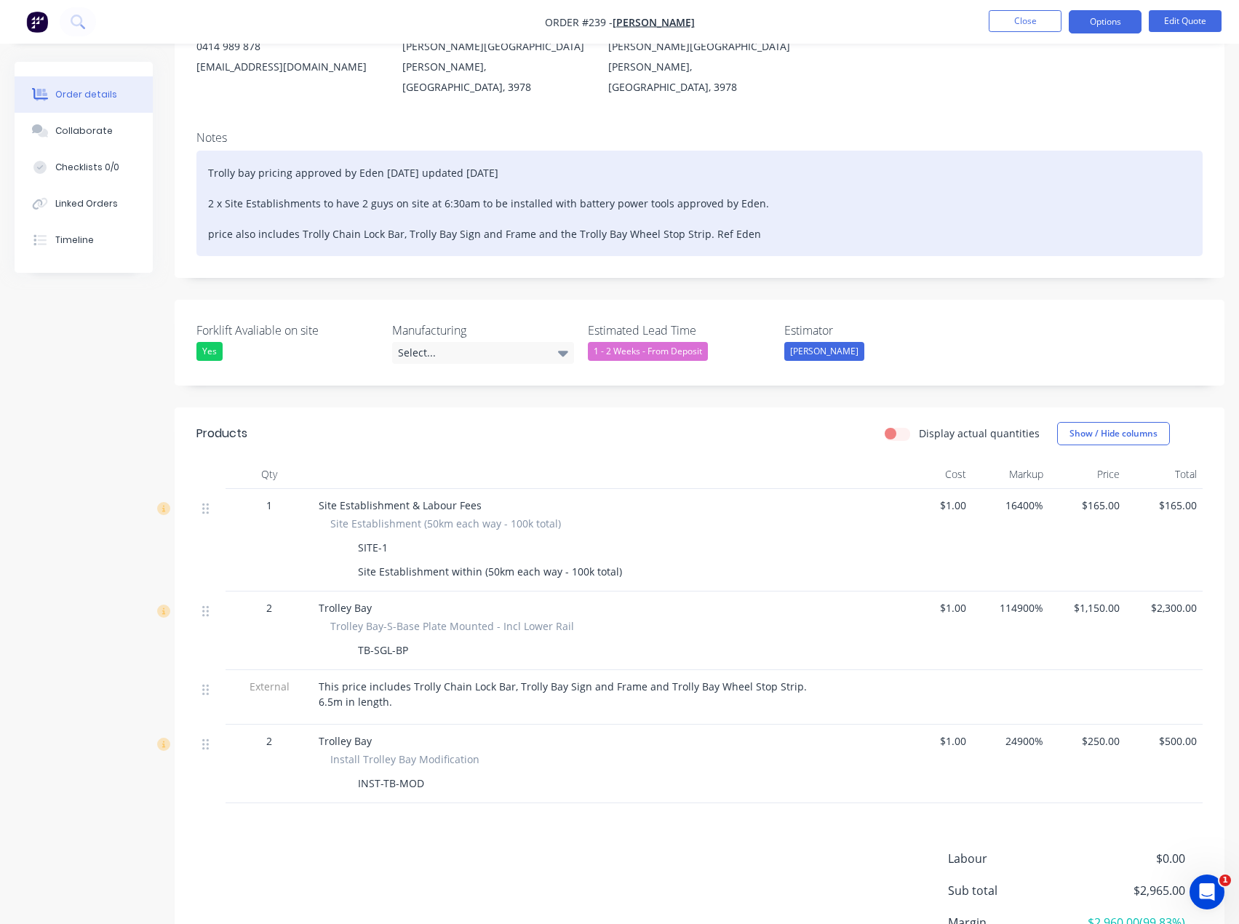
scroll to position [174, 0]
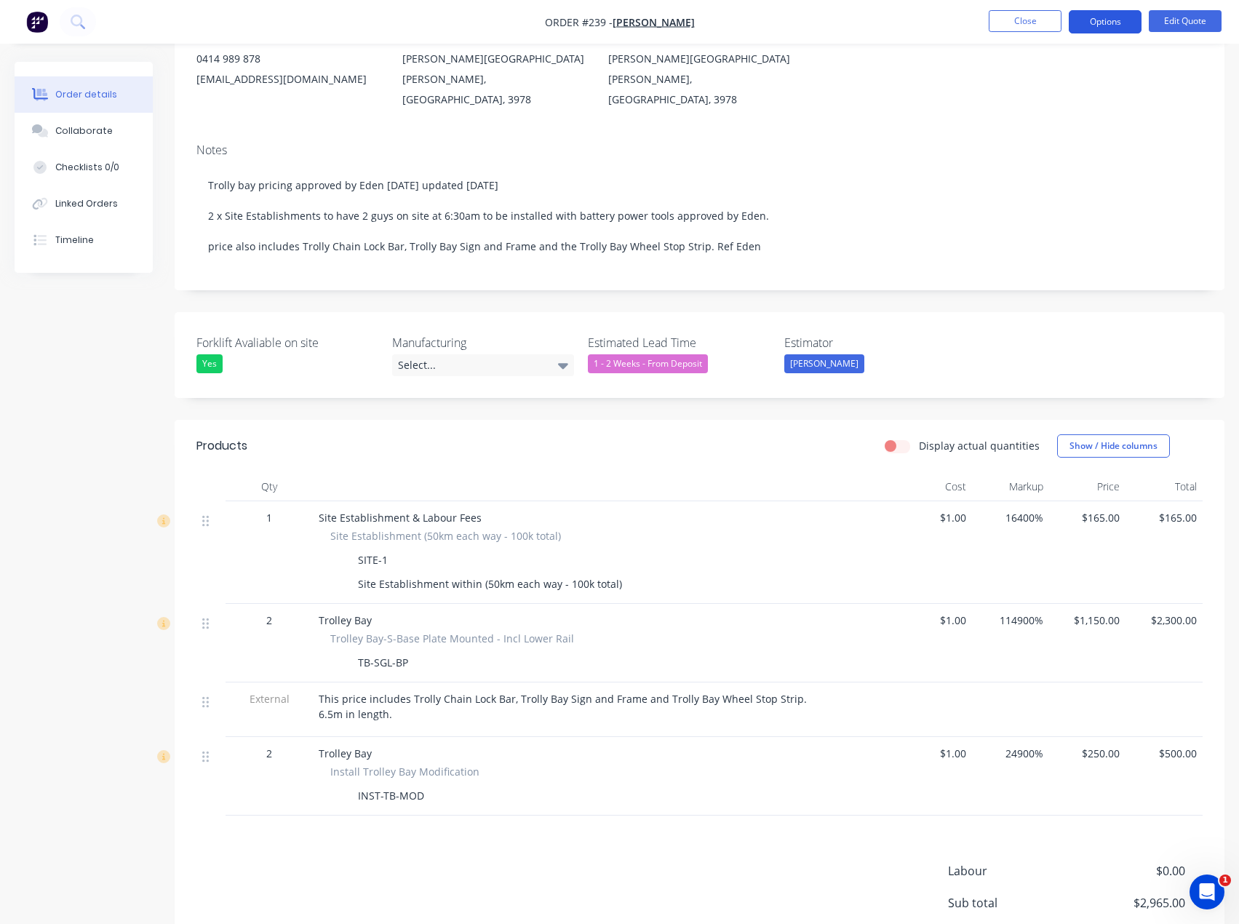
click at [1097, 20] on button "Options" at bounding box center [1105, 21] width 73 height 23
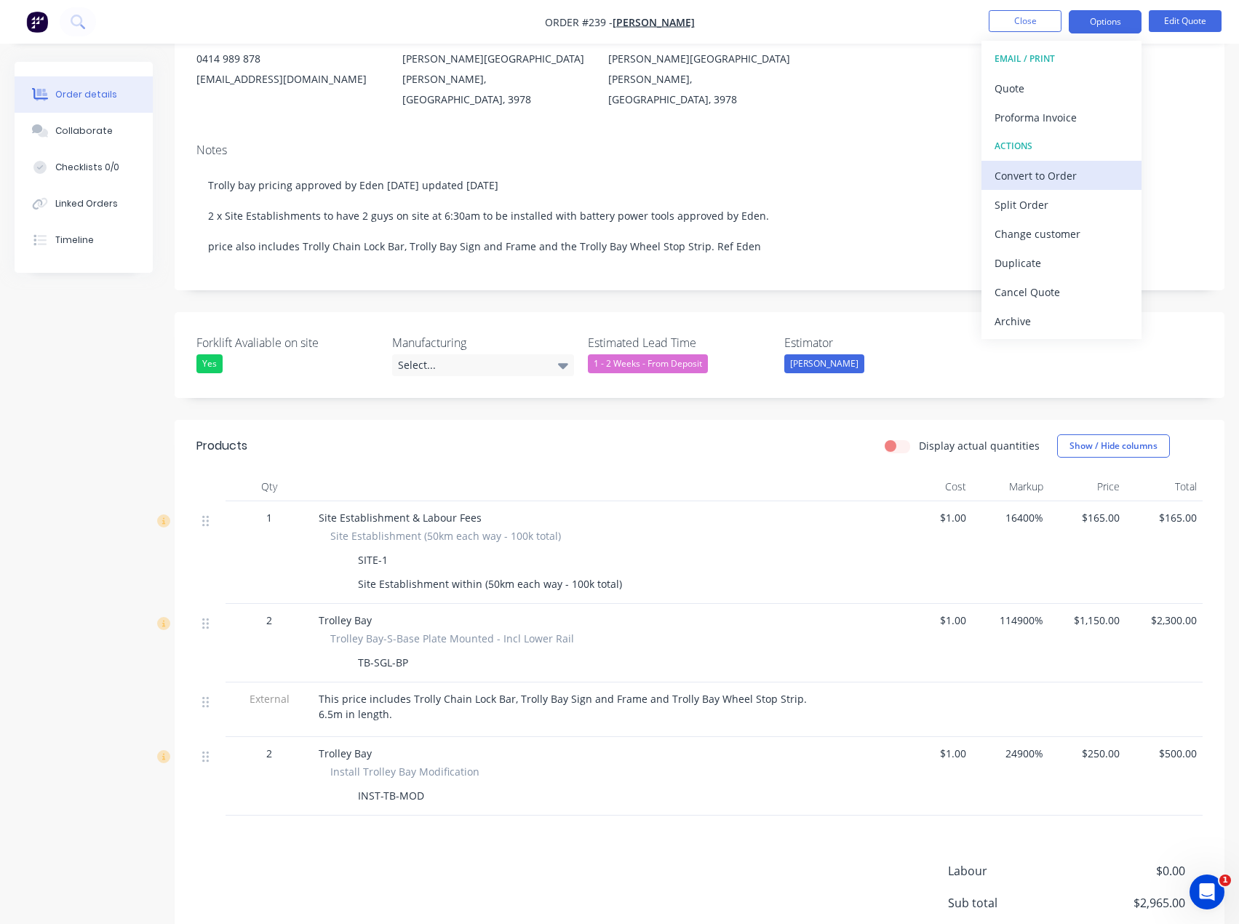
click at [1049, 176] on div "Convert to Order" at bounding box center [1062, 175] width 134 height 21
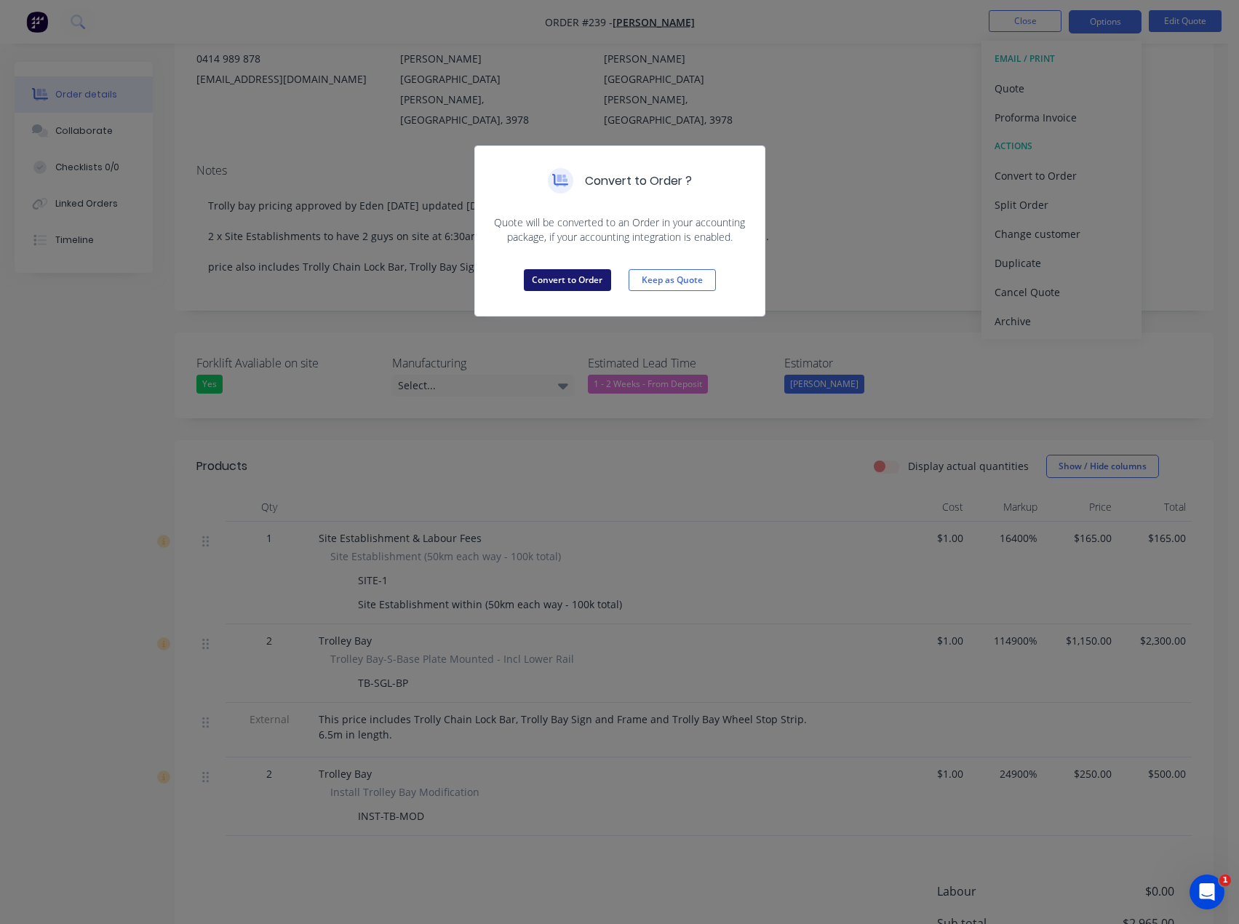
click at [571, 280] on button "Convert to Order" at bounding box center [567, 280] width 87 height 22
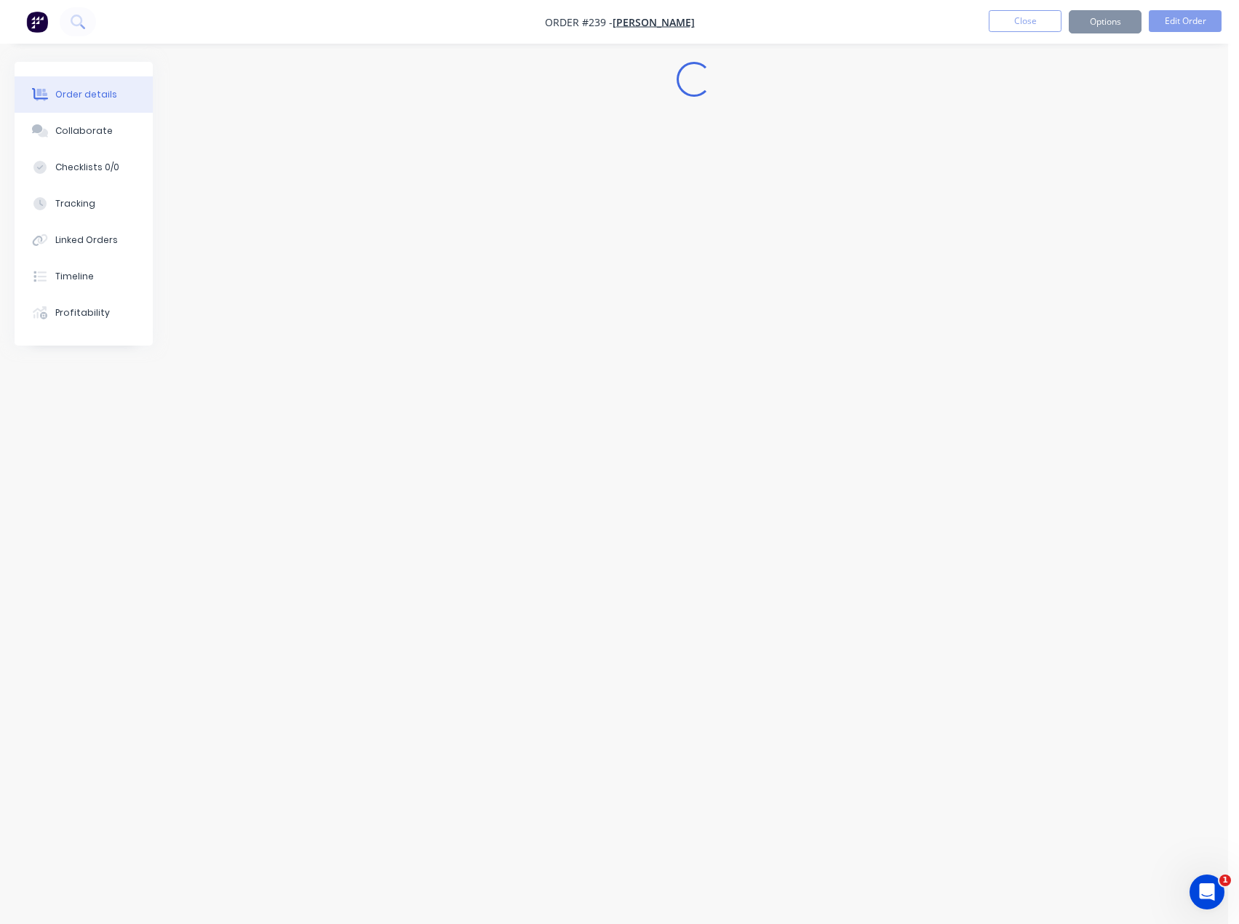
scroll to position [0, 0]
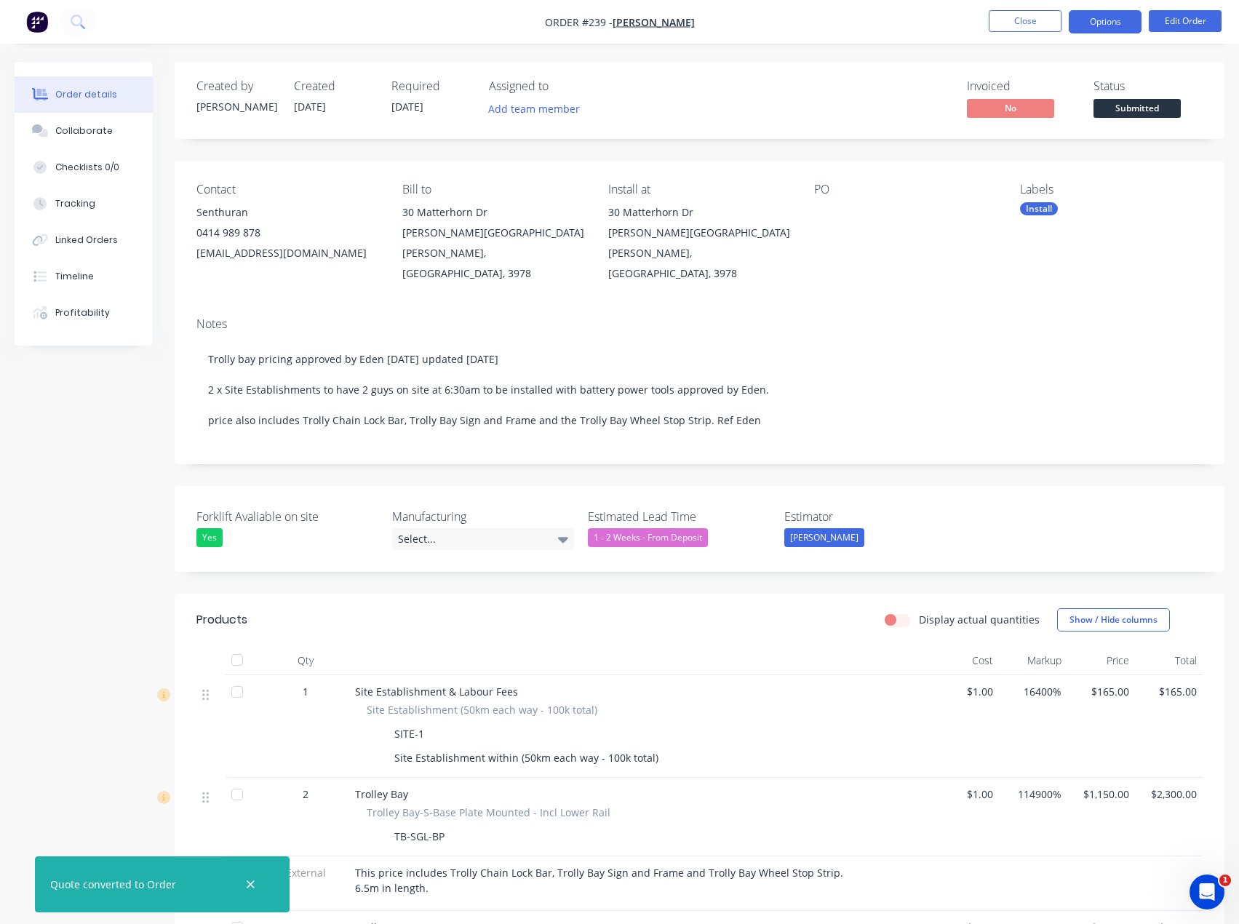
click at [1097, 30] on button "Options" at bounding box center [1105, 21] width 73 height 23
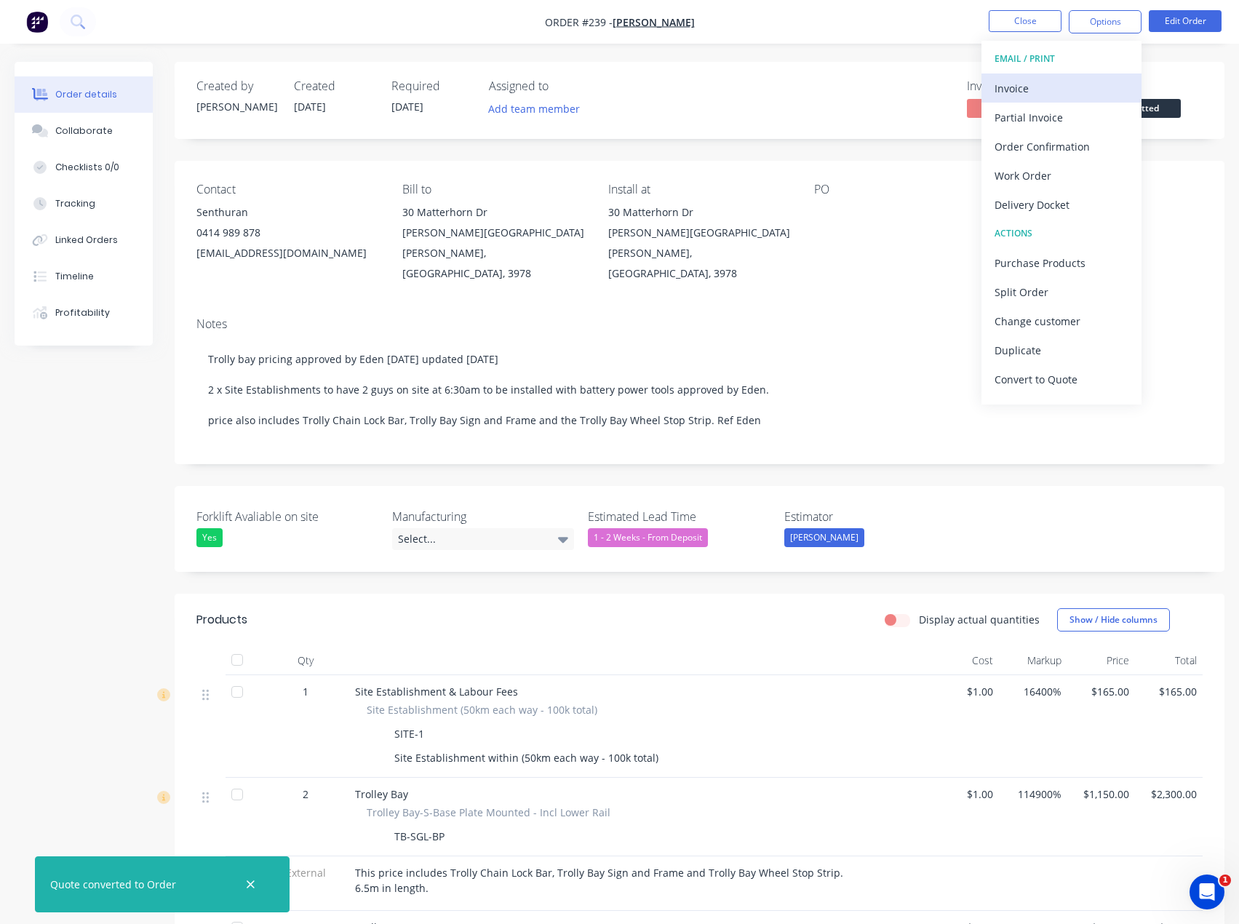
click at [1065, 88] on div "Invoice" at bounding box center [1062, 88] width 134 height 21
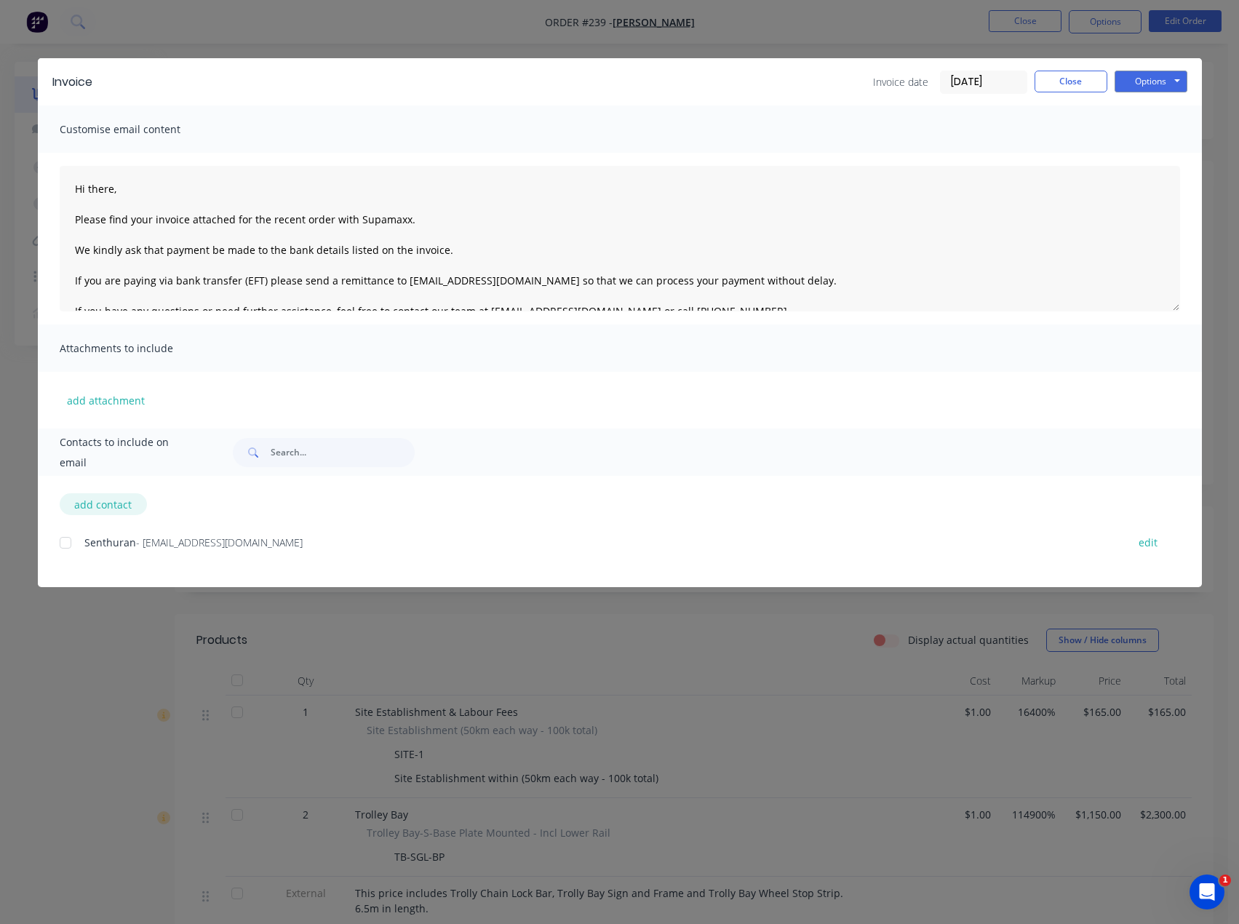
click at [120, 498] on button "add contact" at bounding box center [103, 504] width 87 height 22
select select "AU"
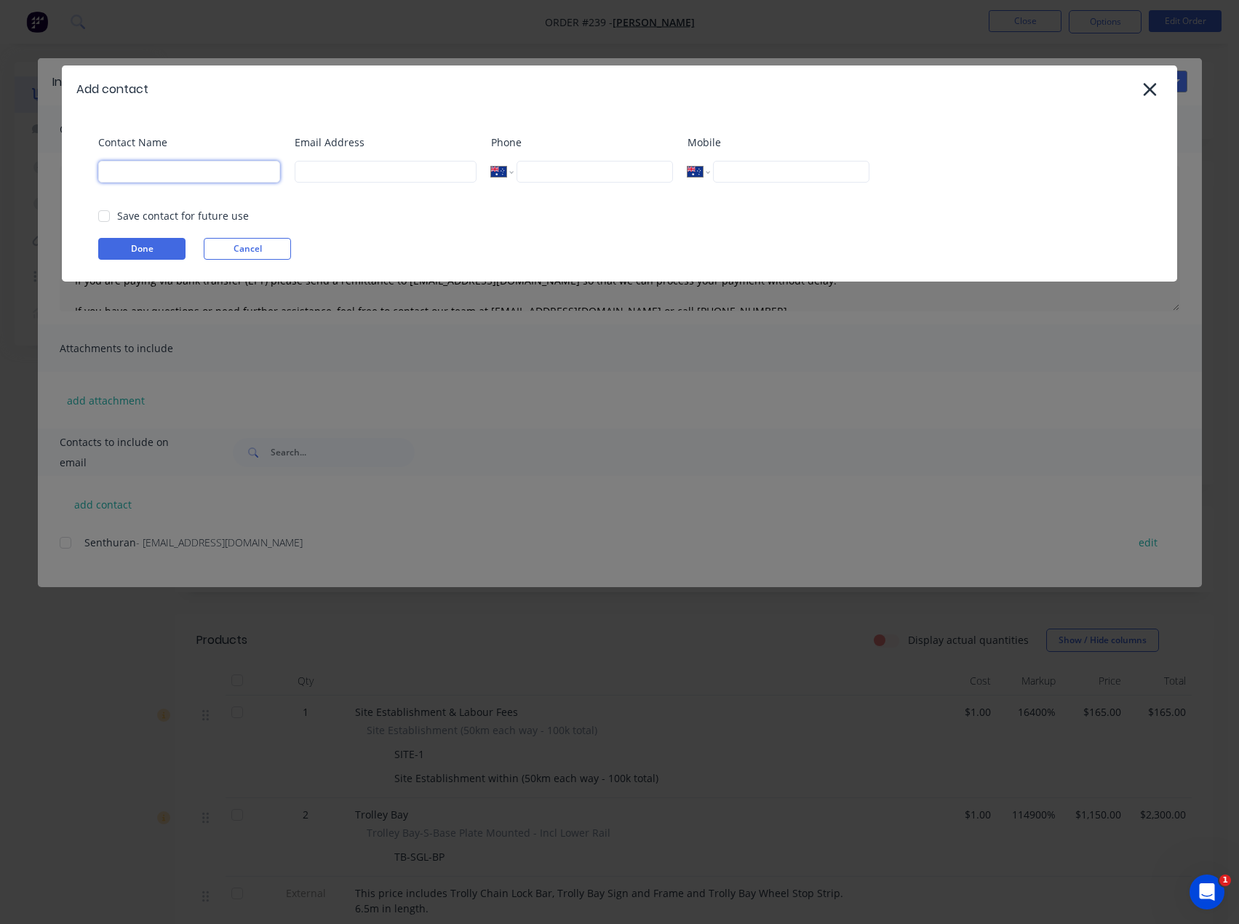
click at [193, 174] on input at bounding box center [189, 172] width 182 height 22
type input "[PERSON_NAME]"
click at [356, 169] on input at bounding box center [386, 172] width 182 height 22
type input "[PERSON_NAME][EMAIL_ADDRESS][DOMAIN_NAME]"
click at [174, 250] on button "Done" at bounding box center [141, 249] width 87 height 22
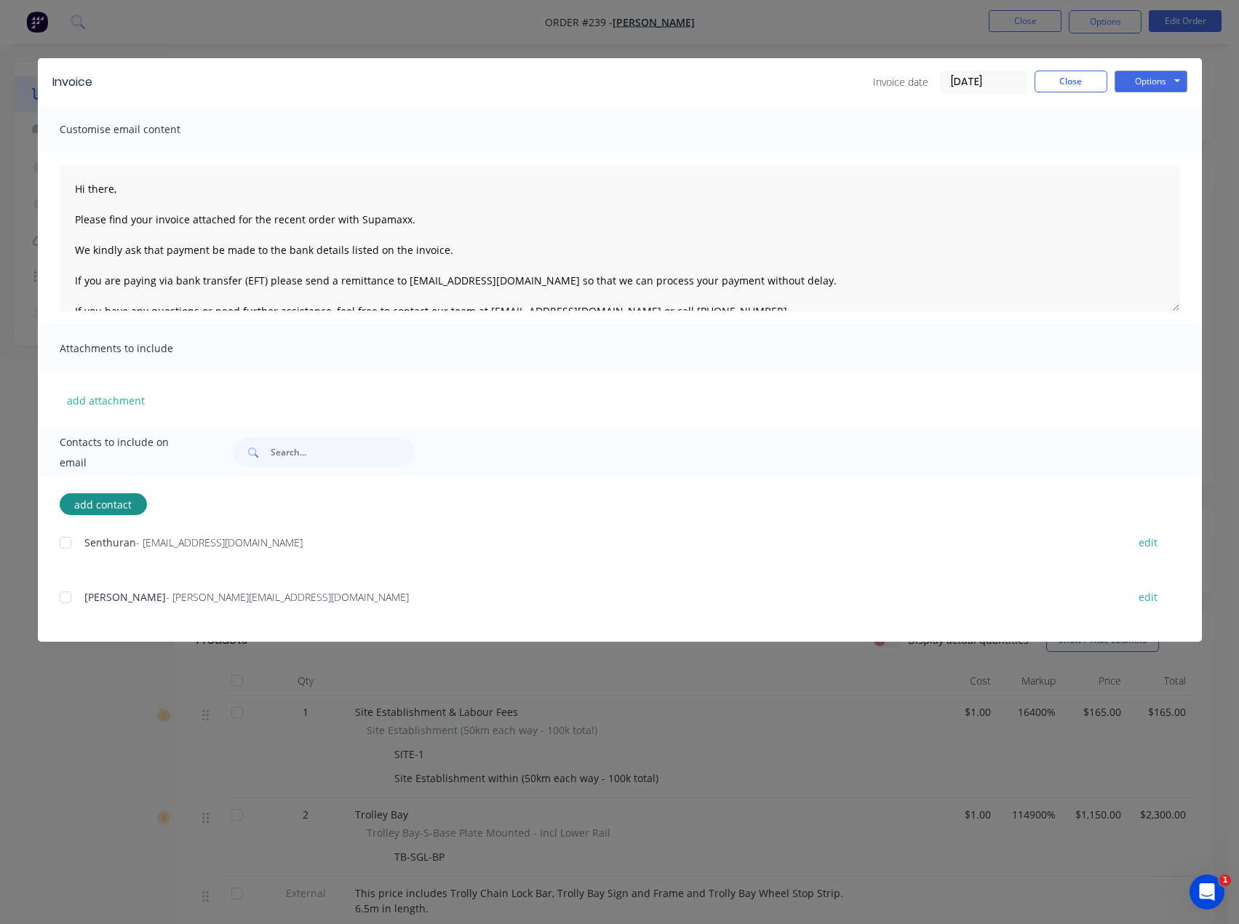
click at [66, 601] on div at bounding box center [65, 597] width 29 height 29
click at [1148, 77] on button "Options" at bounding box center [1151, 82] width 73 height 22
click at [1159, 156] on button "Email" at bounding box center [1161, 155] width 93 height 24
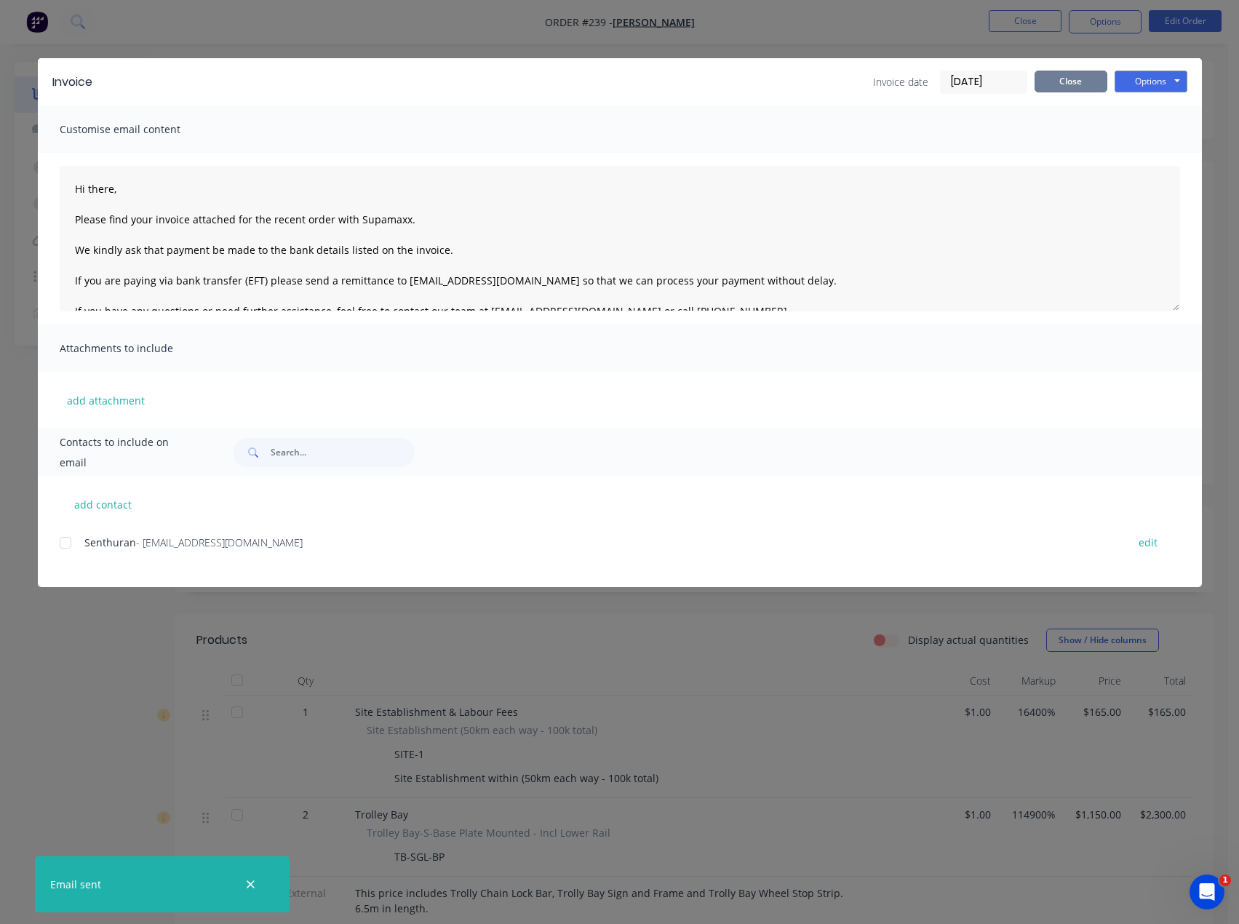
click at [1062, 79] on button "Close" at bounding box center [1071, 82] width 73 height 22
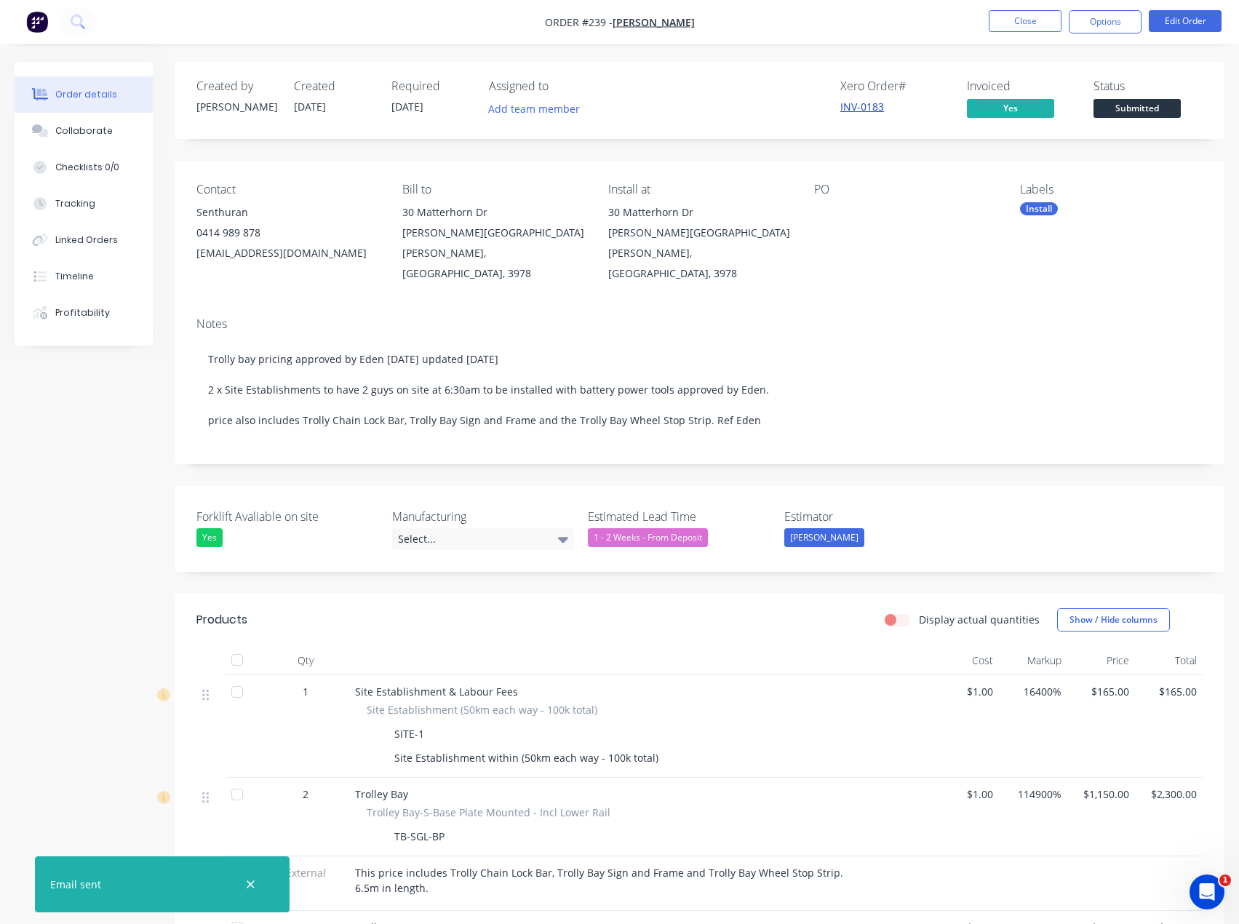
click at [857, 108] on link "INV-0183" at bounding box center [863, 107] width 44 height 14
click at [1088, 21] on button "Options" at bounding box center [1105, 21] width 73 height 23
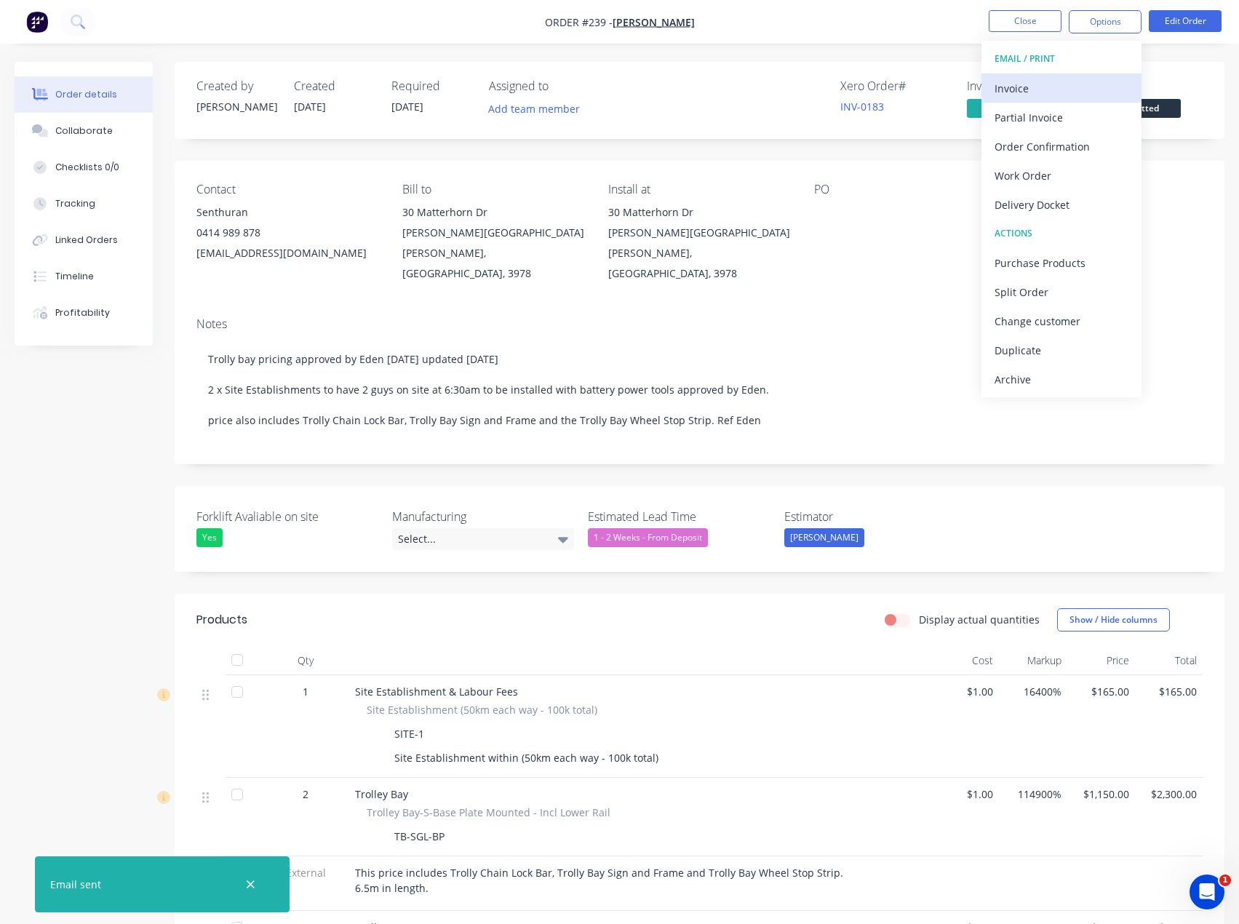
click at [1106, 91] on div "Invoice" at bounding box center [1062, 88] width 134 height 21
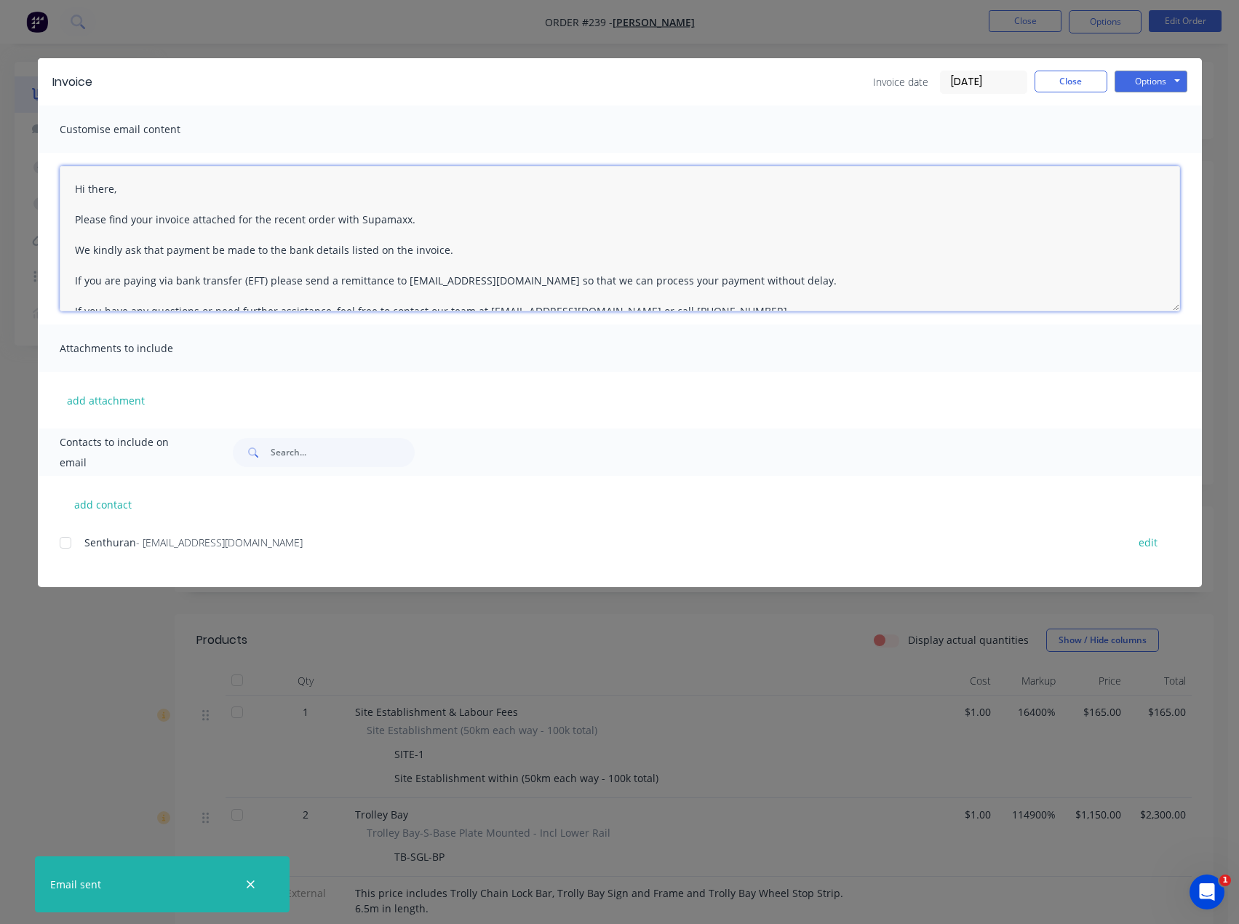
click at [175, 190] on textarea "Hi there, Please find your invoice attached for the recent order with Supamaxx.…" at bounding box center [620, 239] width 1121 height 146
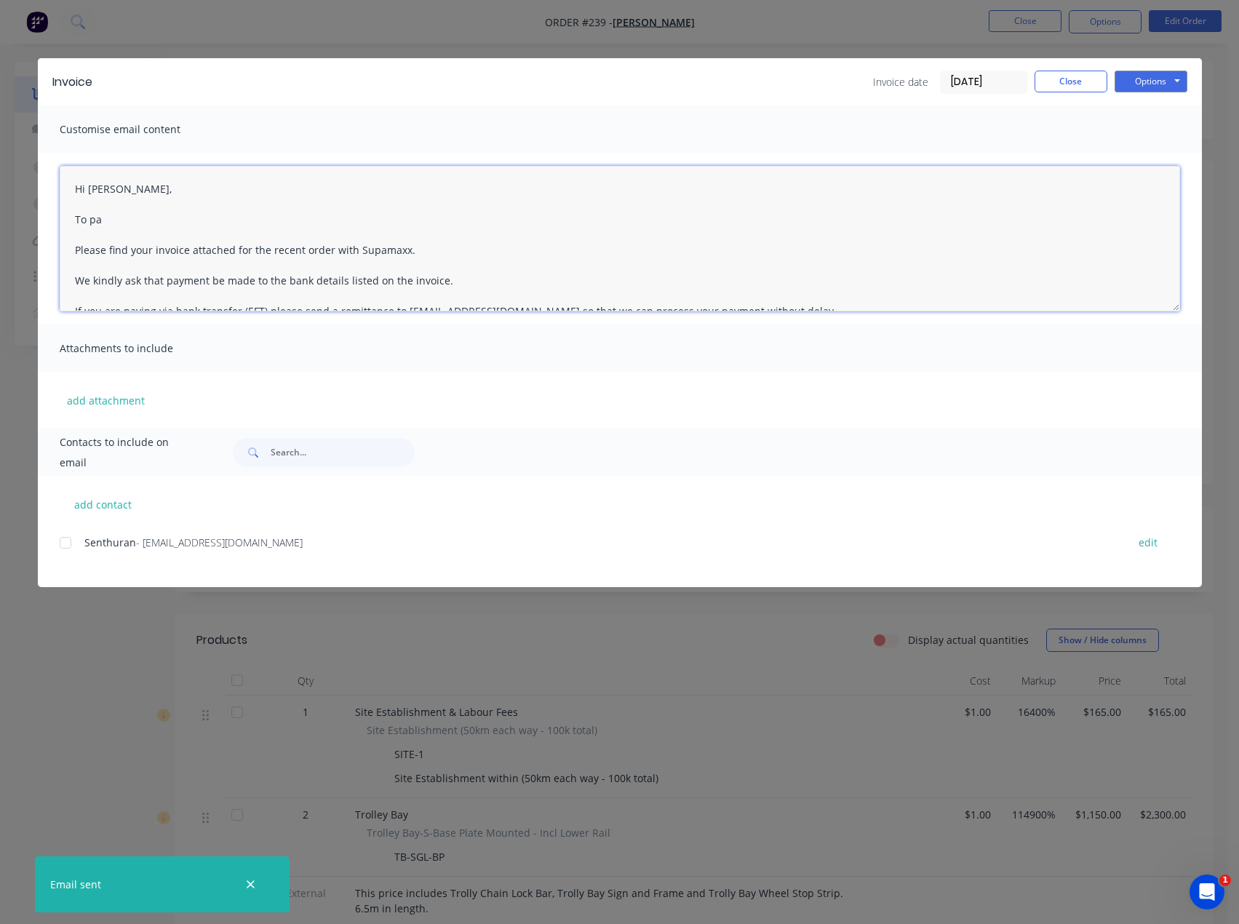
click at [63, 548] on div at bounding box center [65, 542] width 29 height 29
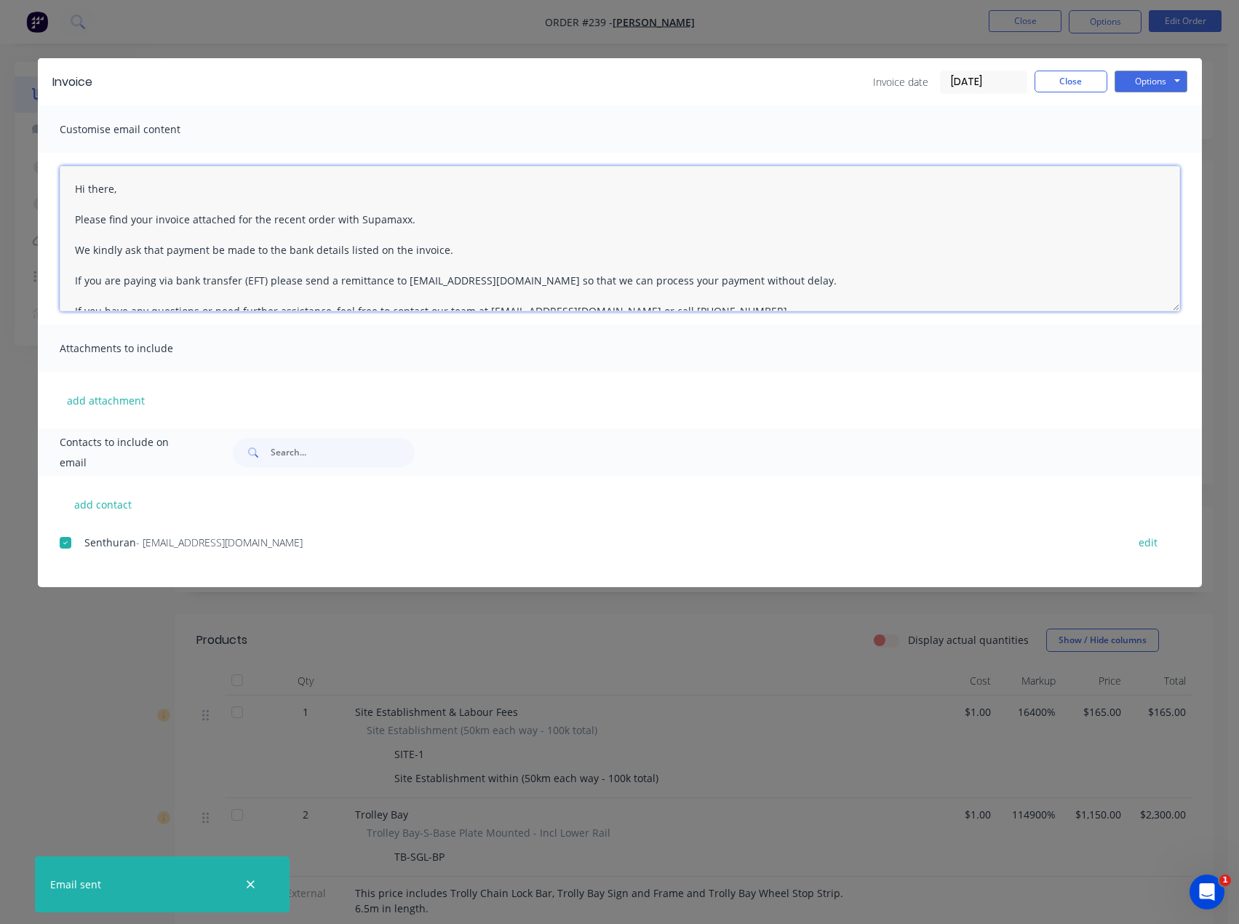
click at [340, 199] on textarea "Hi there, Please find your invoice attached for the recent order with Supamaxx.…" at bounding box center [620, 239] width 1121 height 146
click at [160, 189] on textarea "Hi there, Please find your invoice attached for the recent order with Supamaxx.…" at bounding box center [620, 239] width 1121 height 146
paste textarea "[URL][DOMAIN_NAME]"
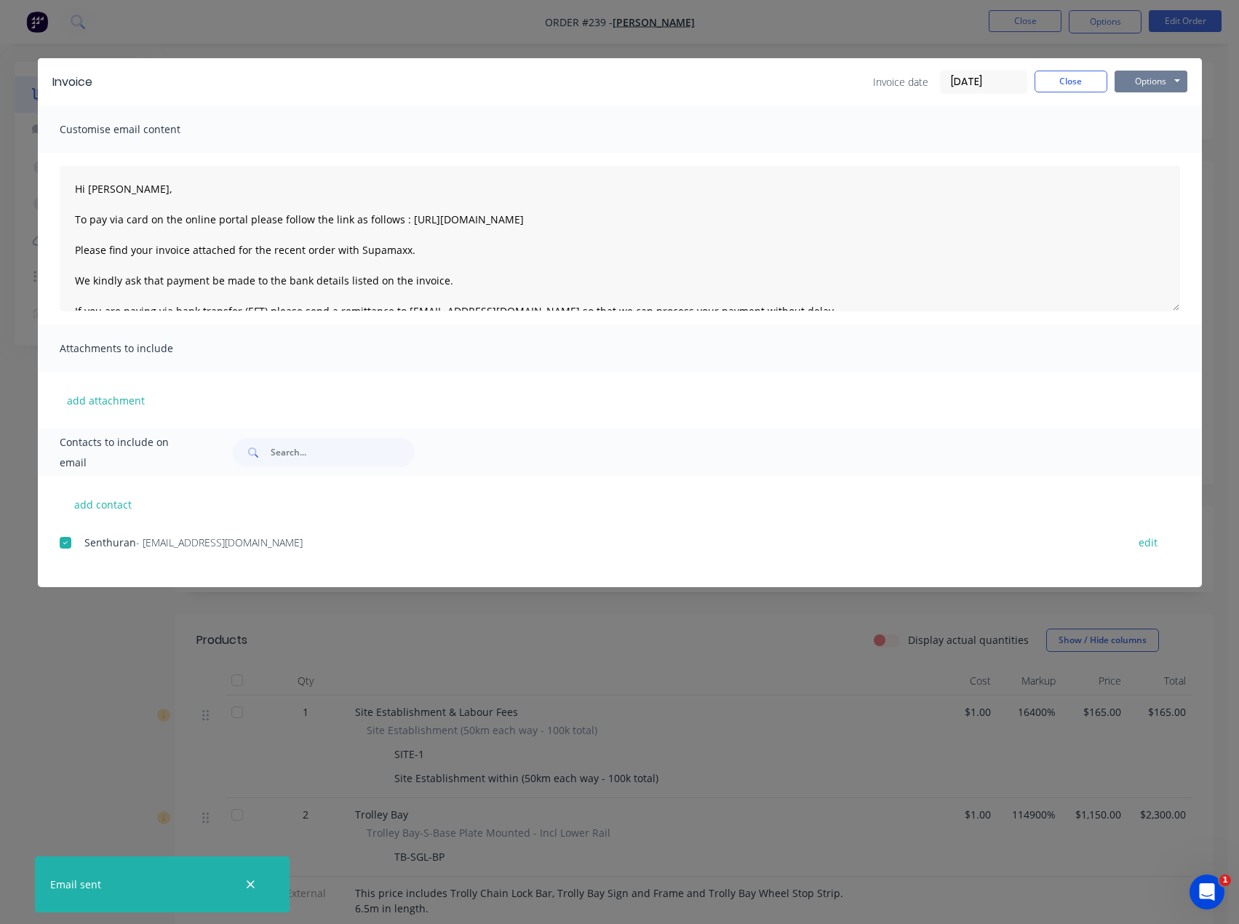
click at [1135, 76] on button "Options" at bounding box center [1151, 82] width 73 height 22
click at [1155, 156] on button "Email" at bounding box center [1161, 155] width 93 height 24
type textarea "Hi there, Please find your invoice attached for the recent order with Supamaxx.…"
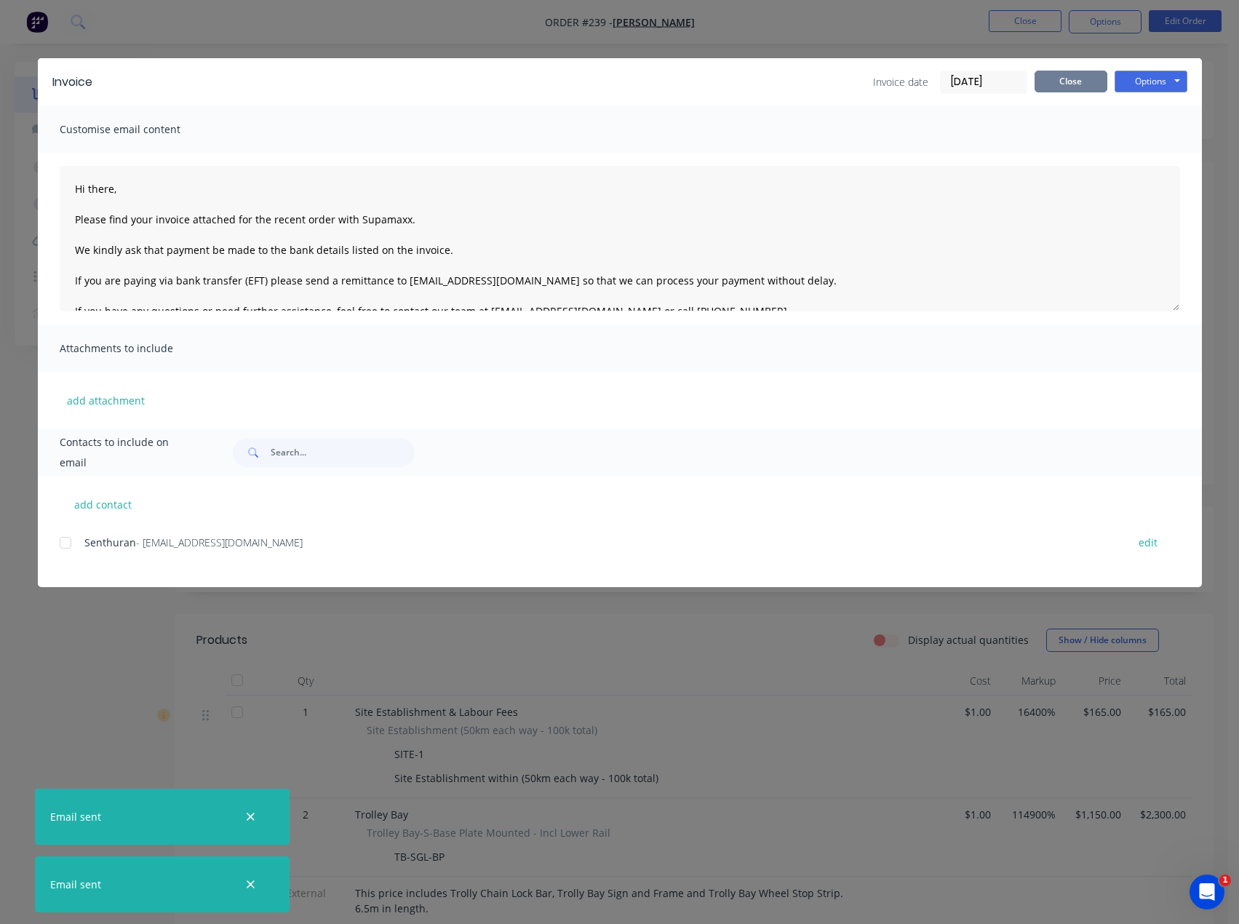
click at [1094, 88] on button "Close" at bounding box center [1071, 82] width 73 height 22
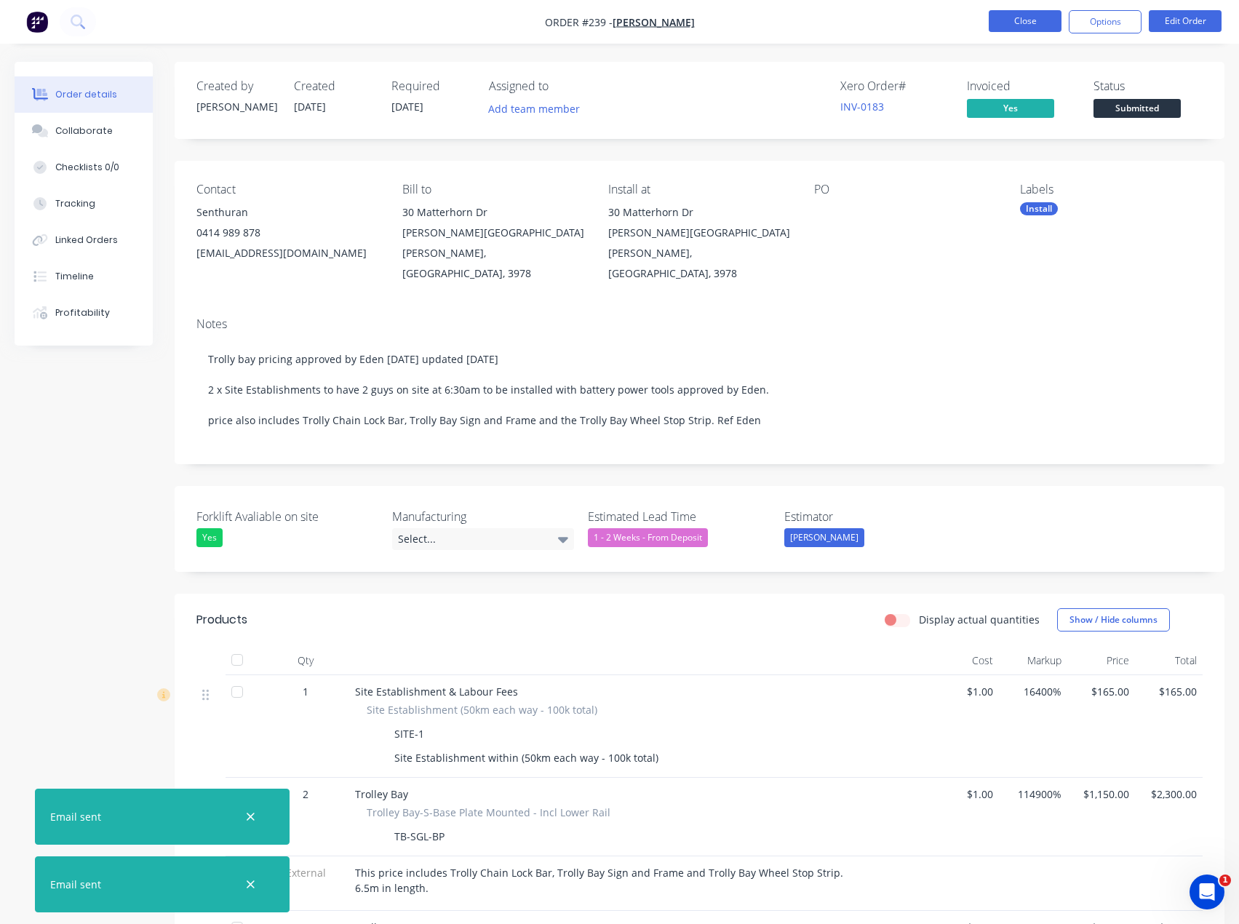
click at [1021, 24] on button "Close" at bounding box center [1025, 21] width 73 height 22
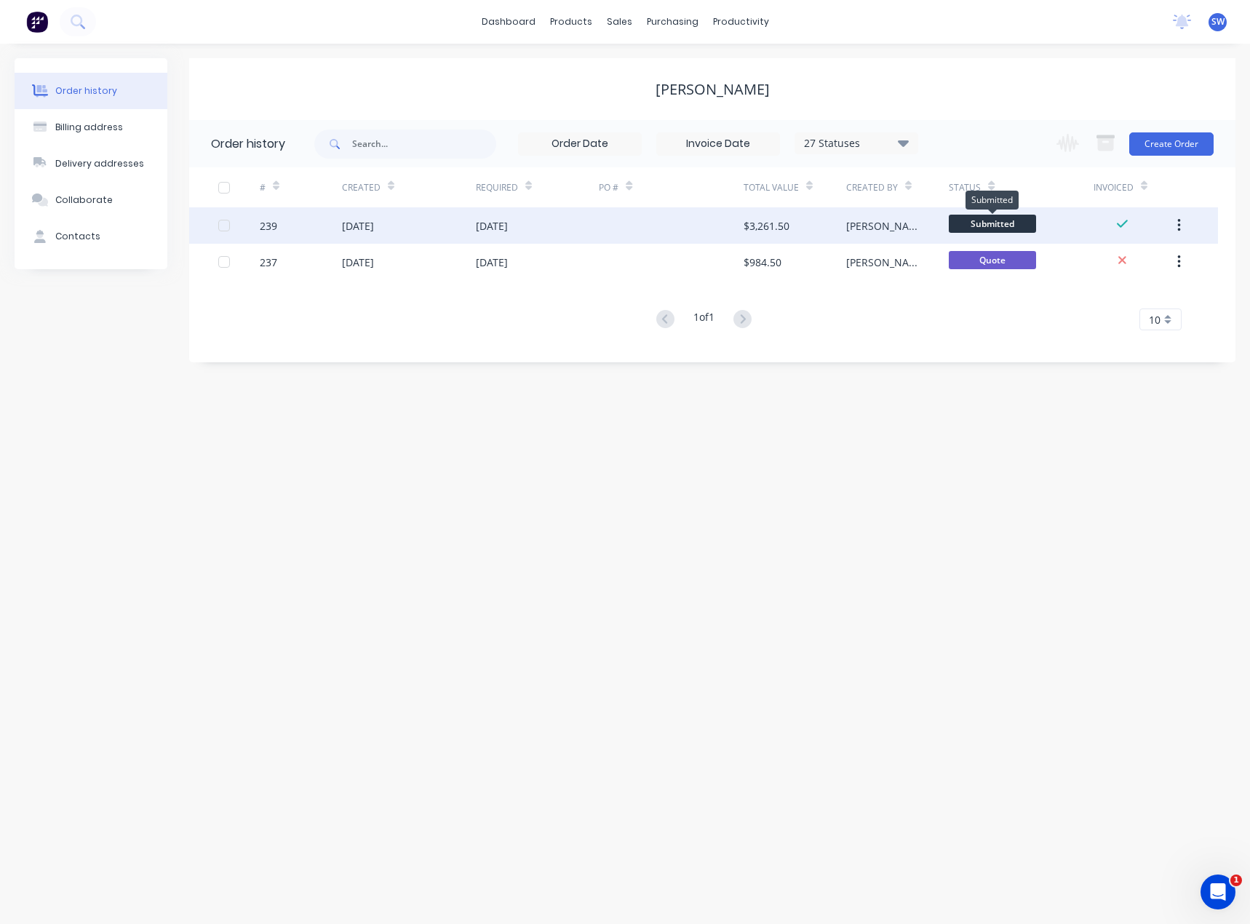
click at [995, 218] on span "Submitted" at bounding box center [992, 224] width 87 height 18
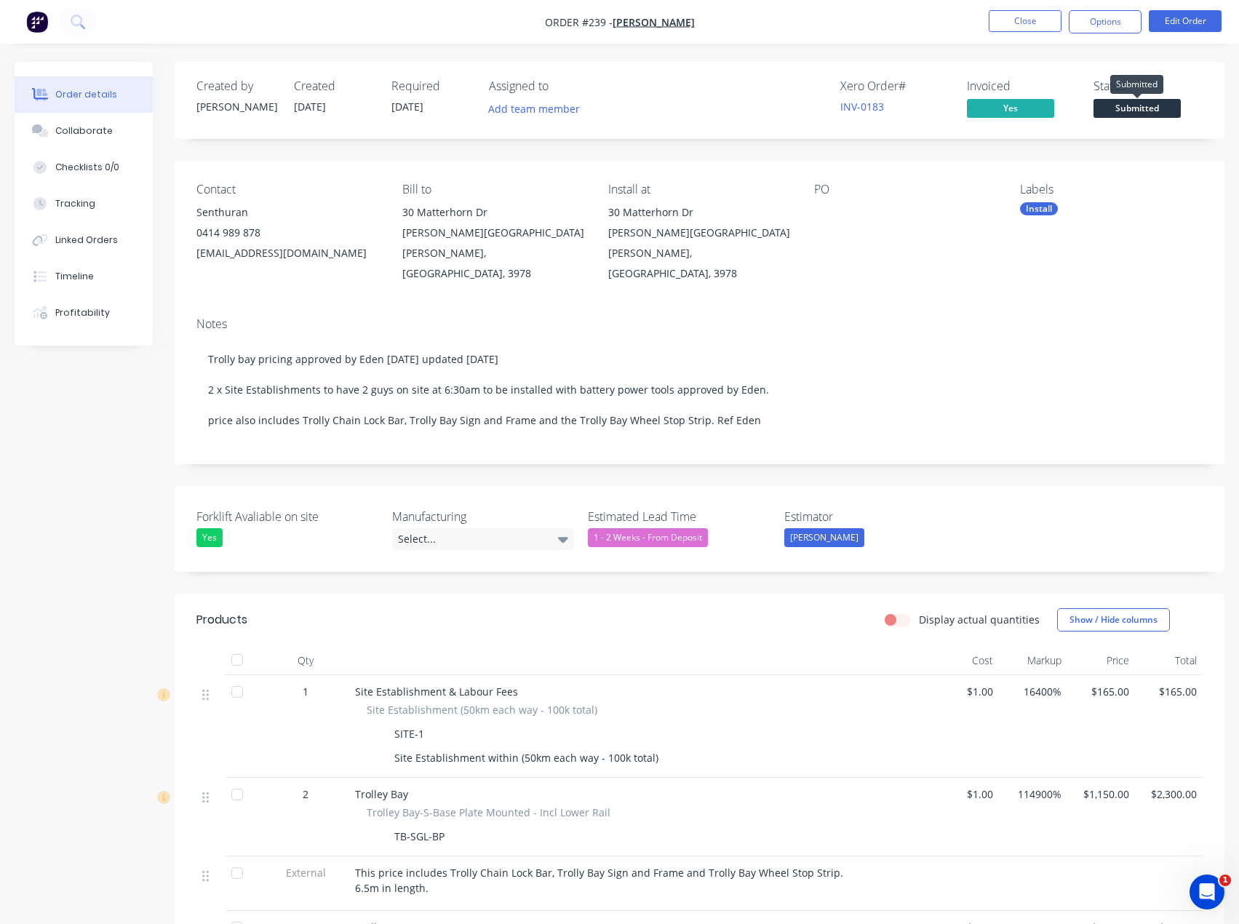
click at [1128, 108] on span "Submitted" at bounding box center [1137, 108] width 87 height 18
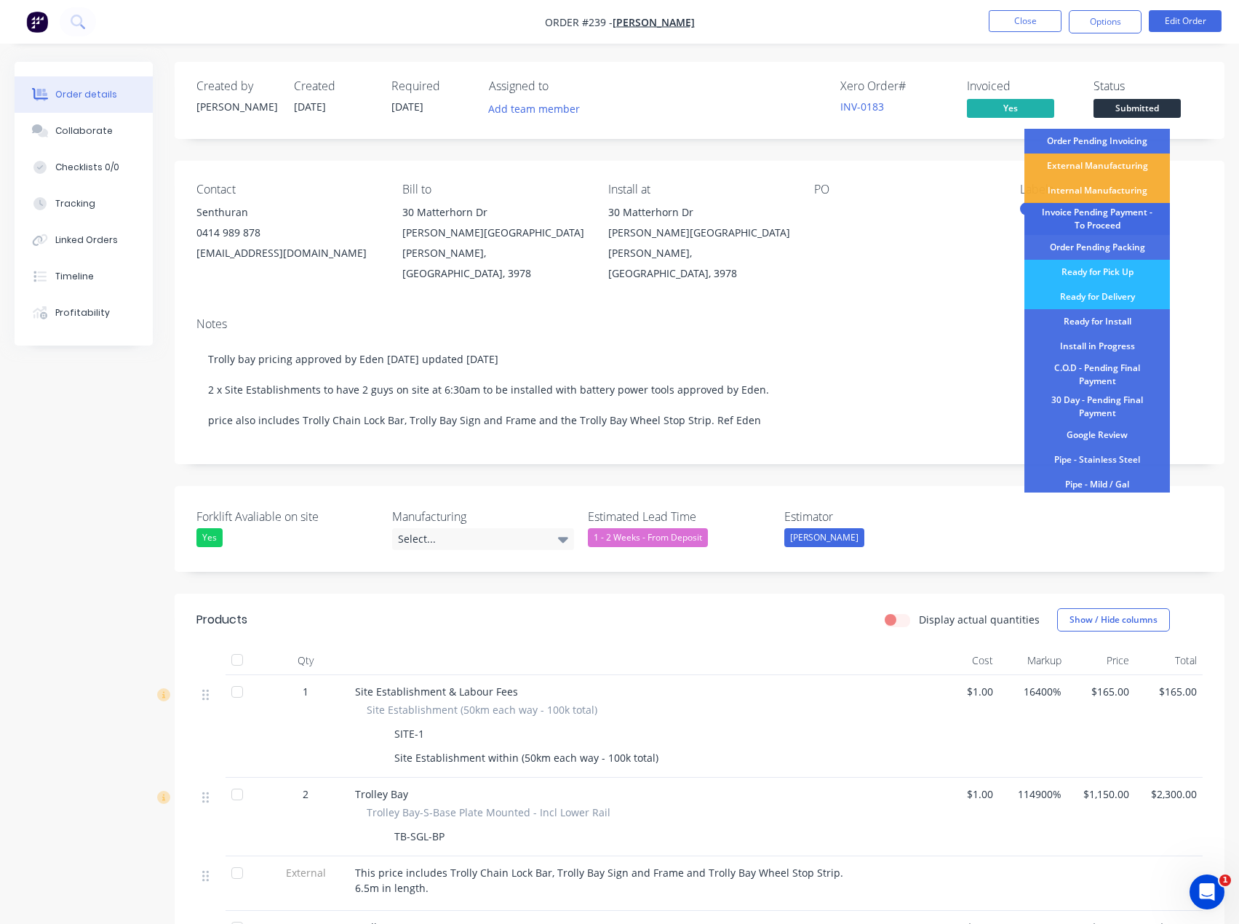
click at [1122, 226] on div "Invoice Pending Payment - To Proceed" at bounding box center [1098, 219] width 146 height 32
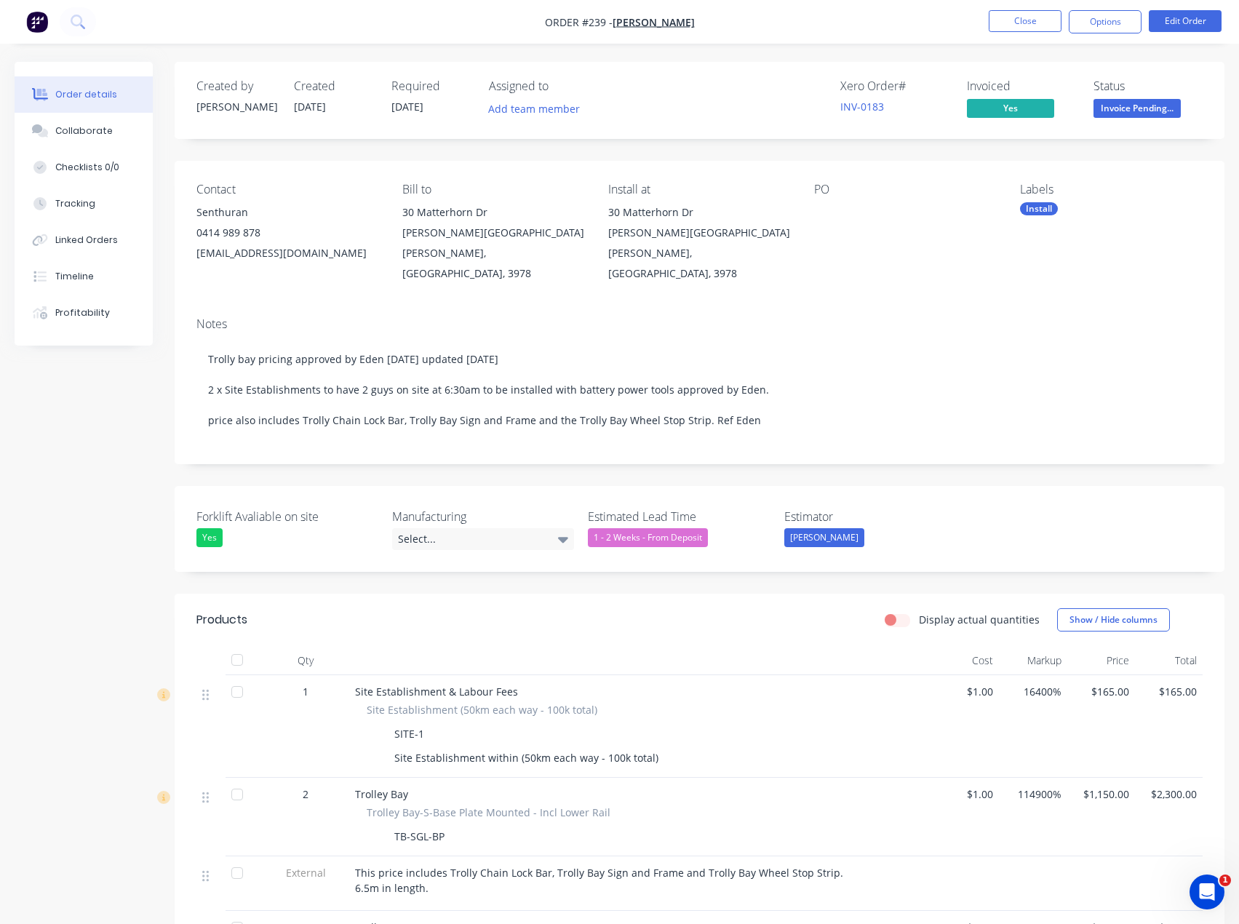
click at [1142, 106] on span "Invoice Pending..." at bounding box center [1137, 108] width 87 height 18
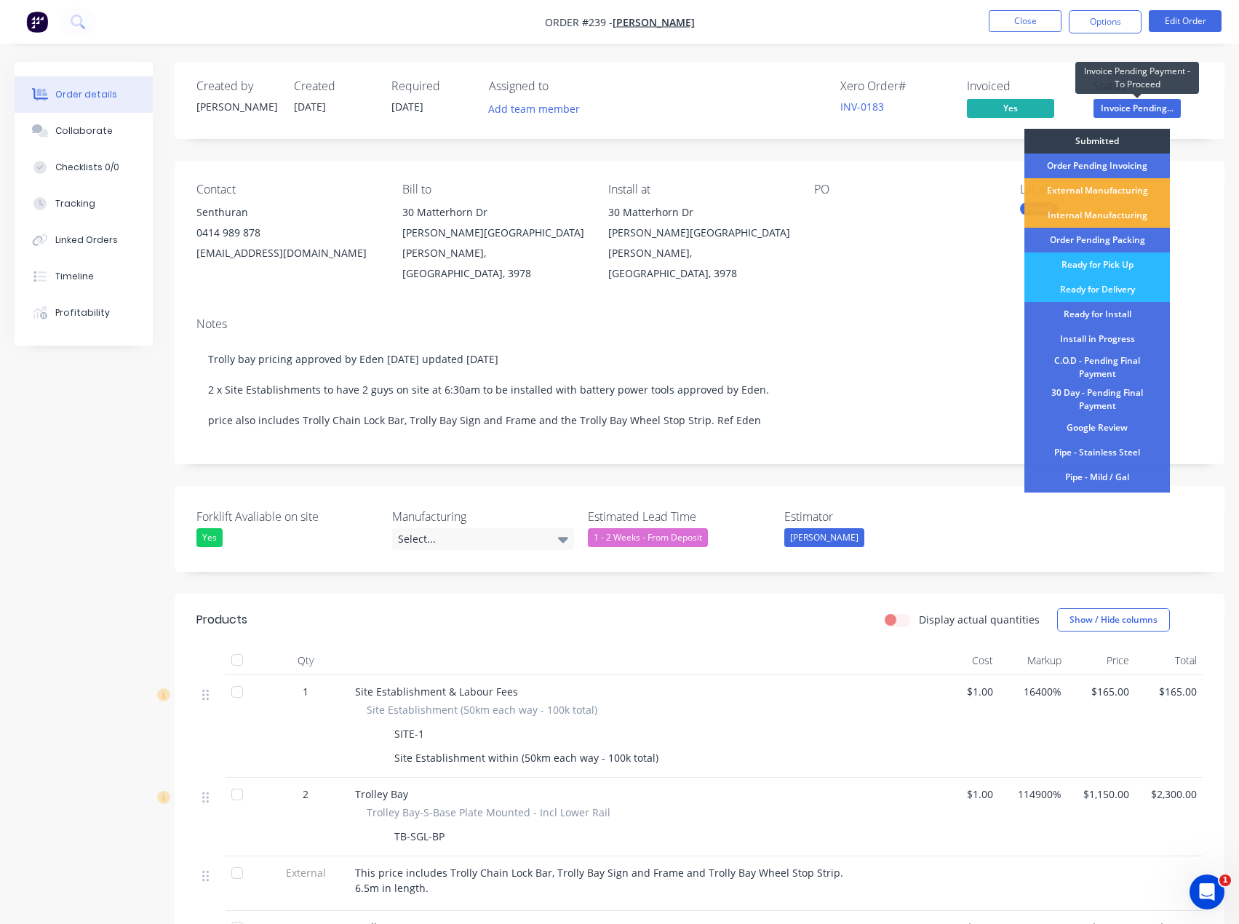
click at [1151, 103] on span "Invoice Pending..." at bounding box center [1137, 108] width 87 height 18
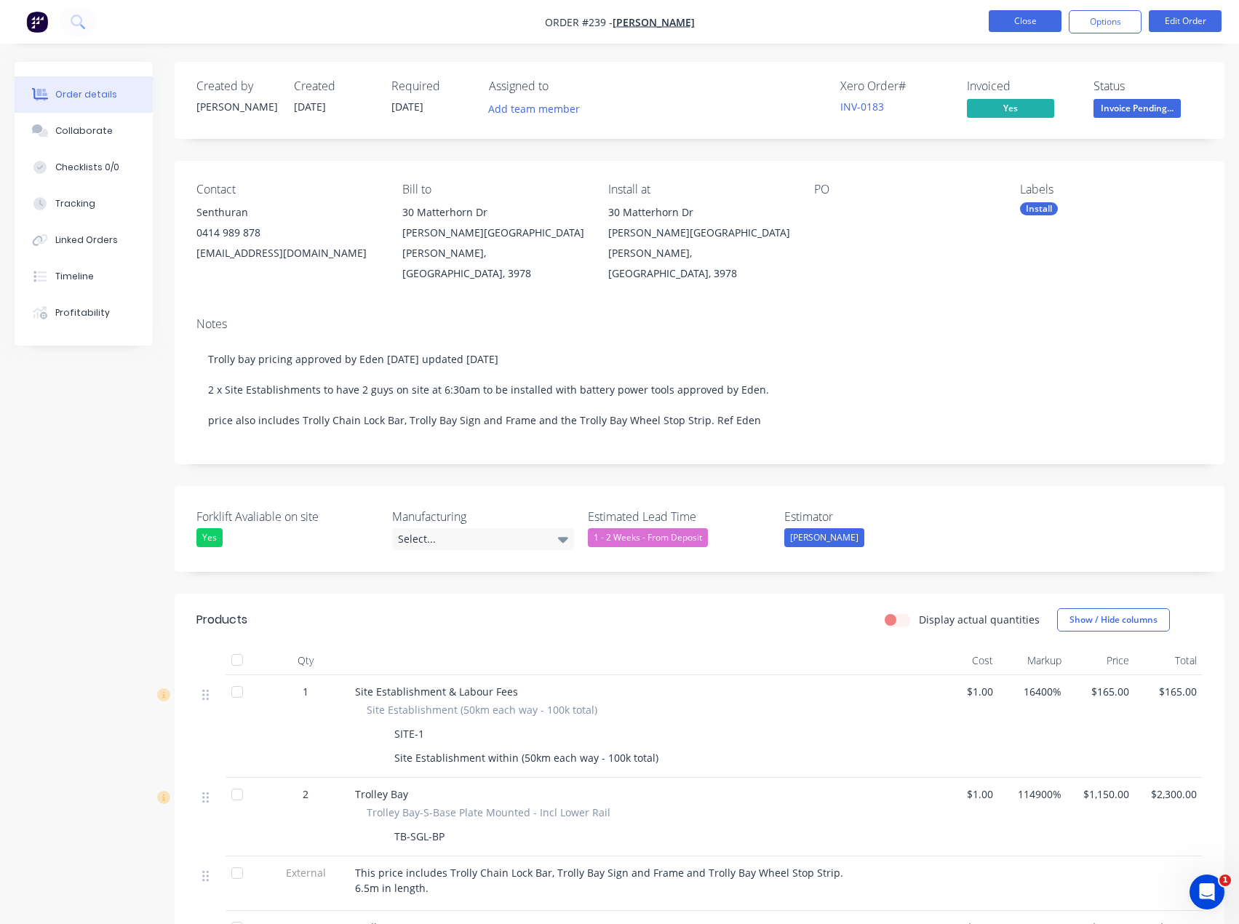
click at [1010, 17] on button "Close" at bounding box center [1025, 21] width 73 height 22
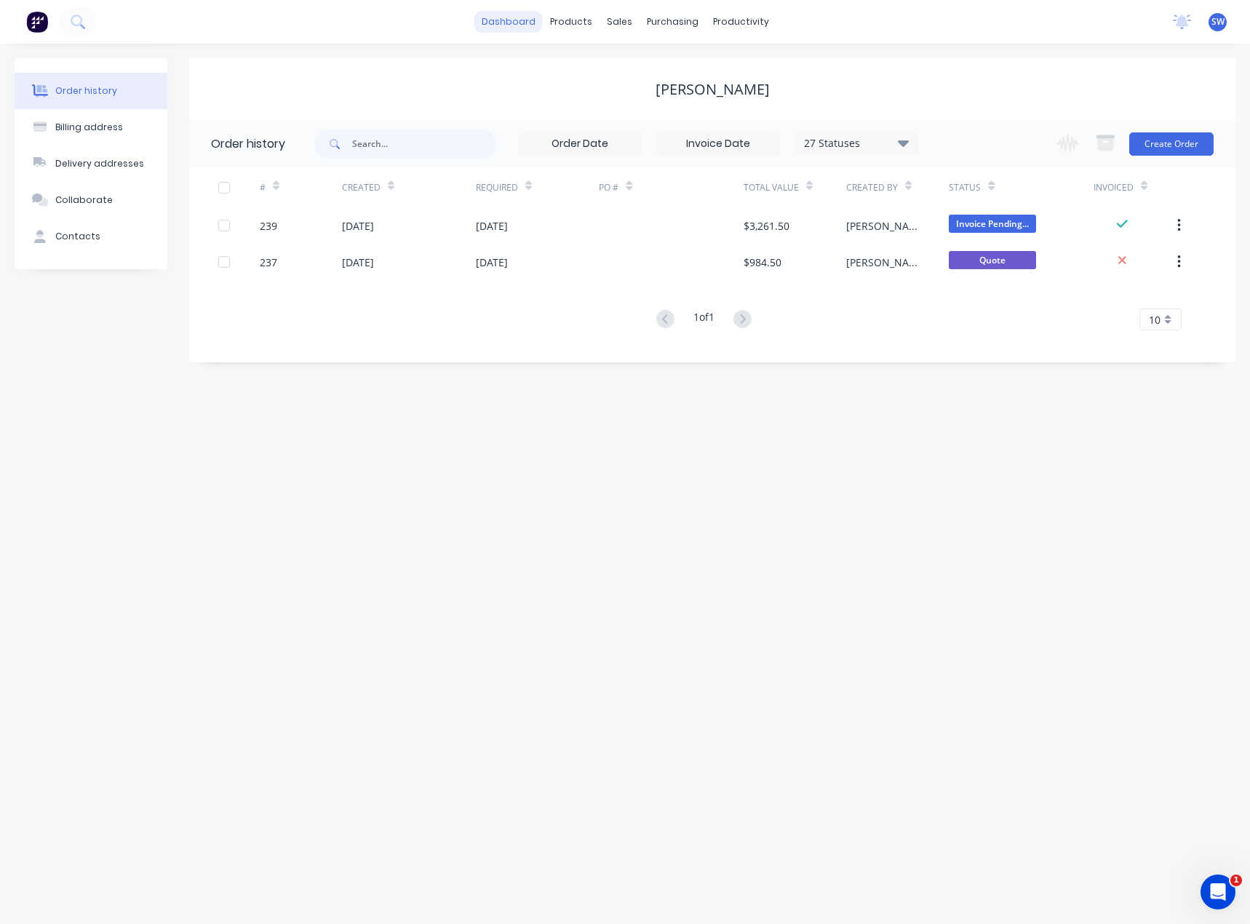
click at [527, 30] on link "dashboard" at bounding box center [508, 22] width 68 height 22
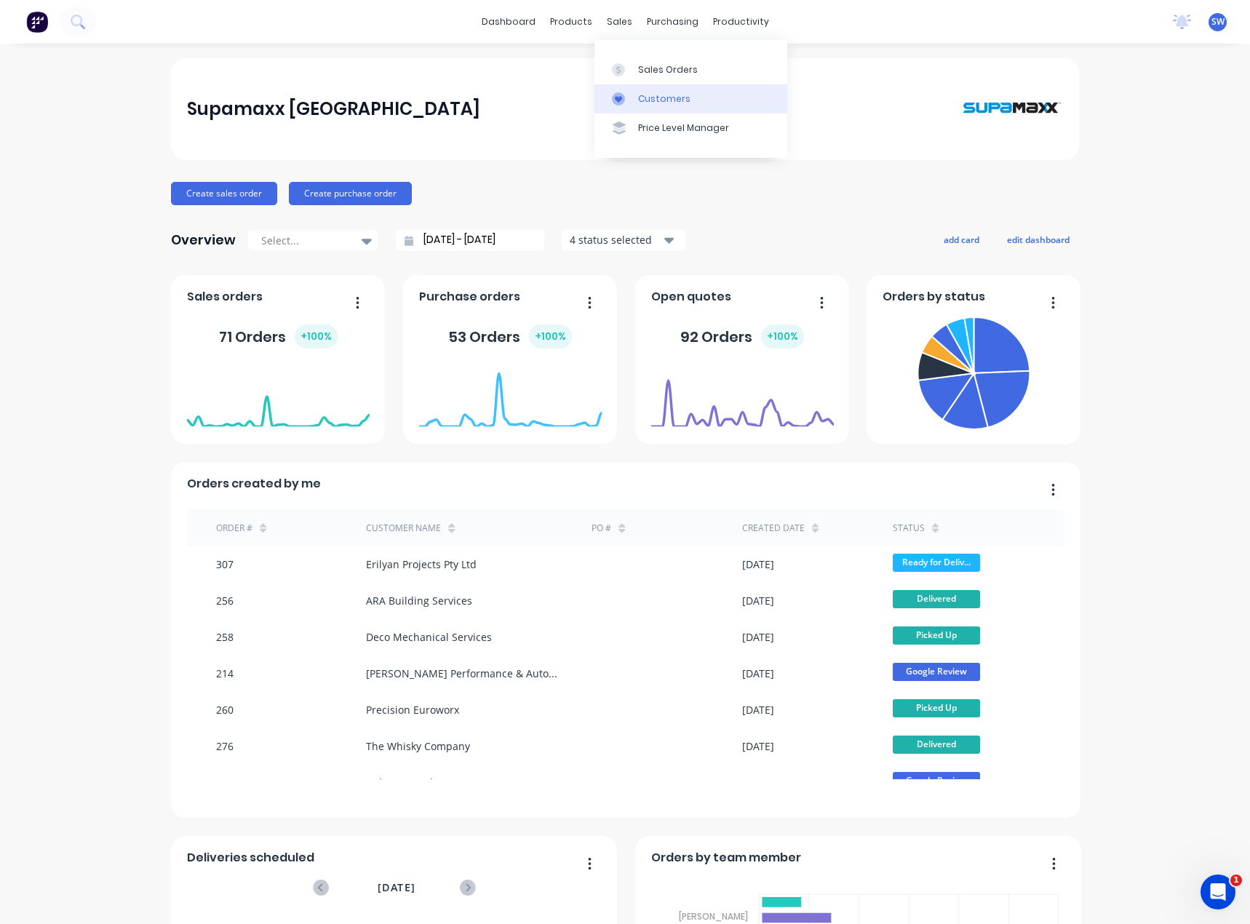
click at [720, 101] on link "Customers" at bounding box center [691, 98] width 193 height 29
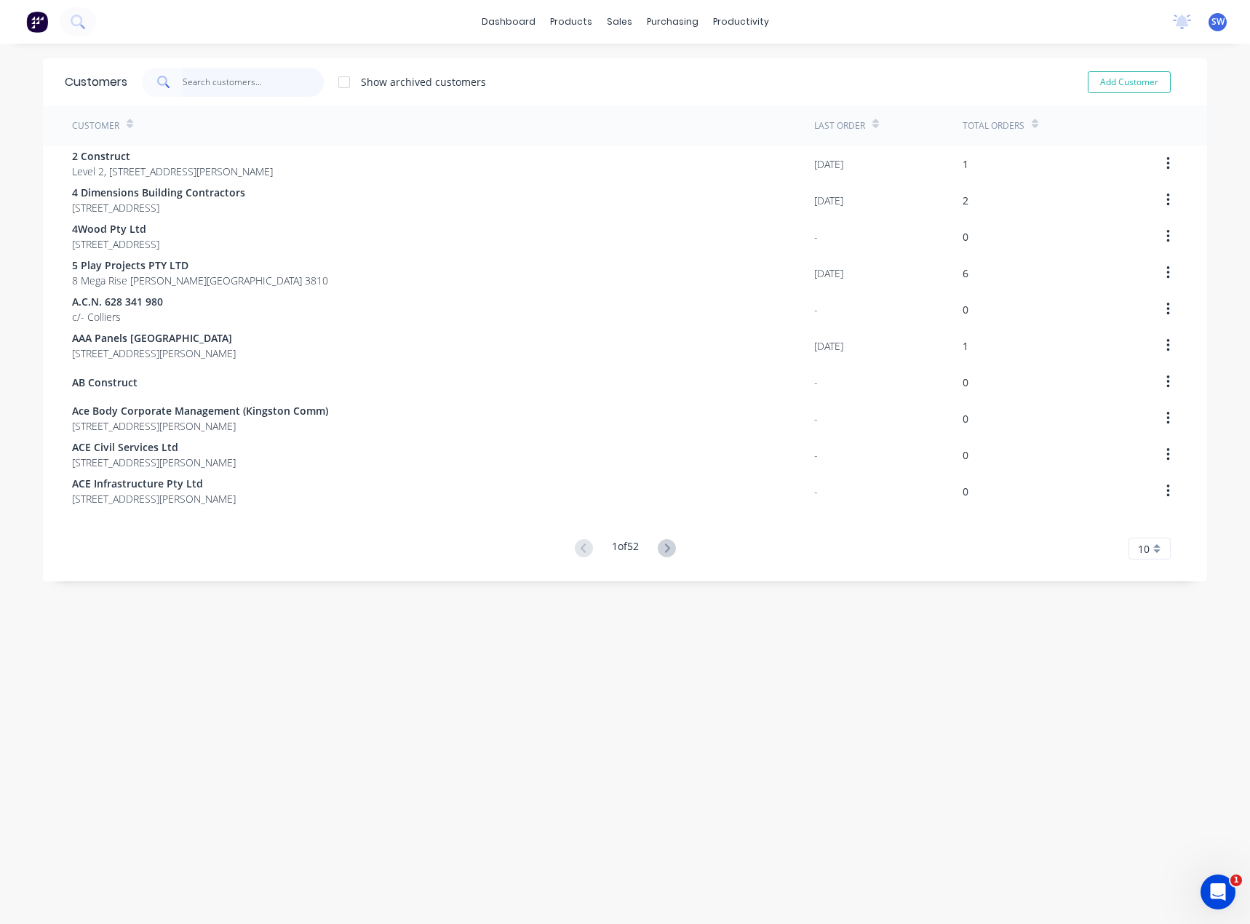
click at [193, 81] on input "text" at bounding box center [254, 82] width 142 height 29
type input "p"
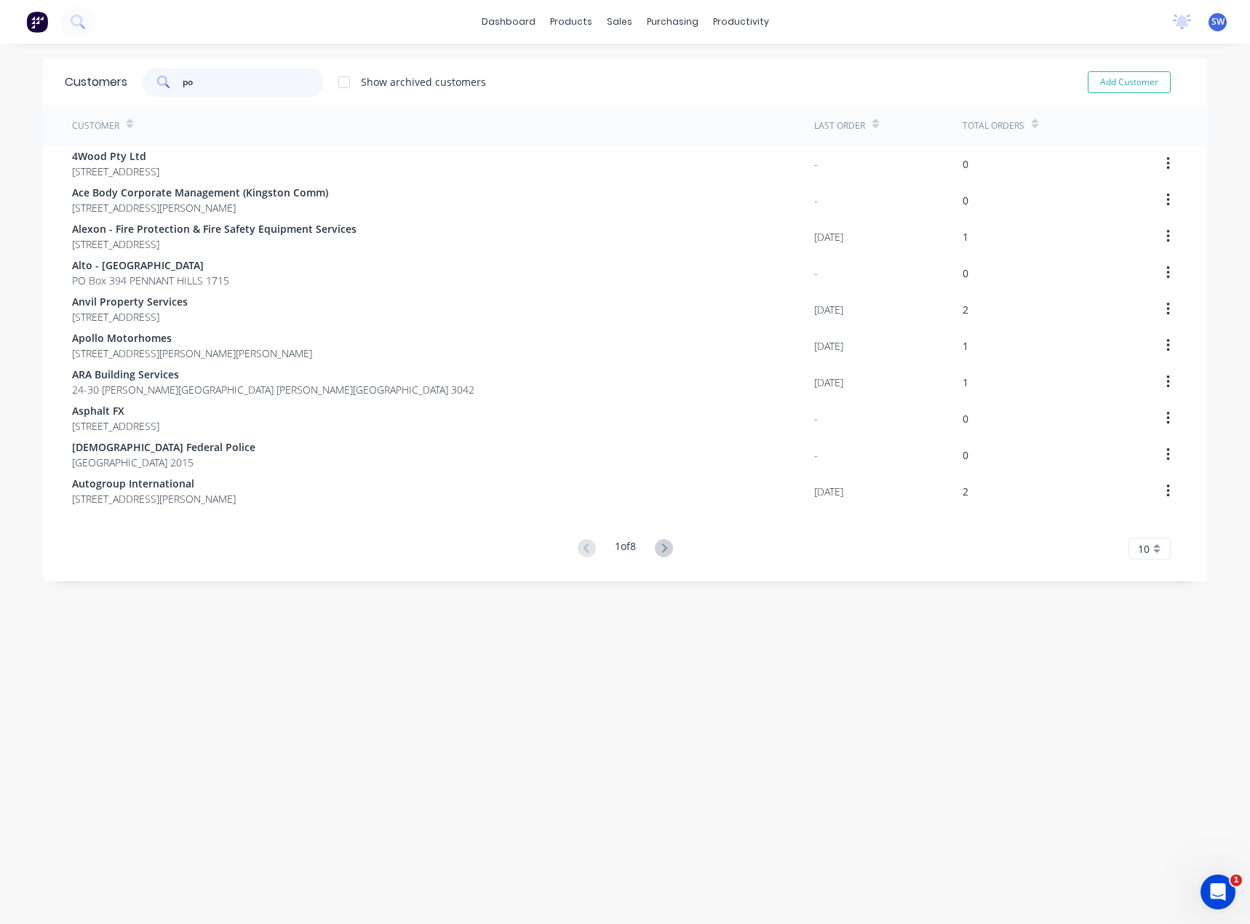
type input "p"
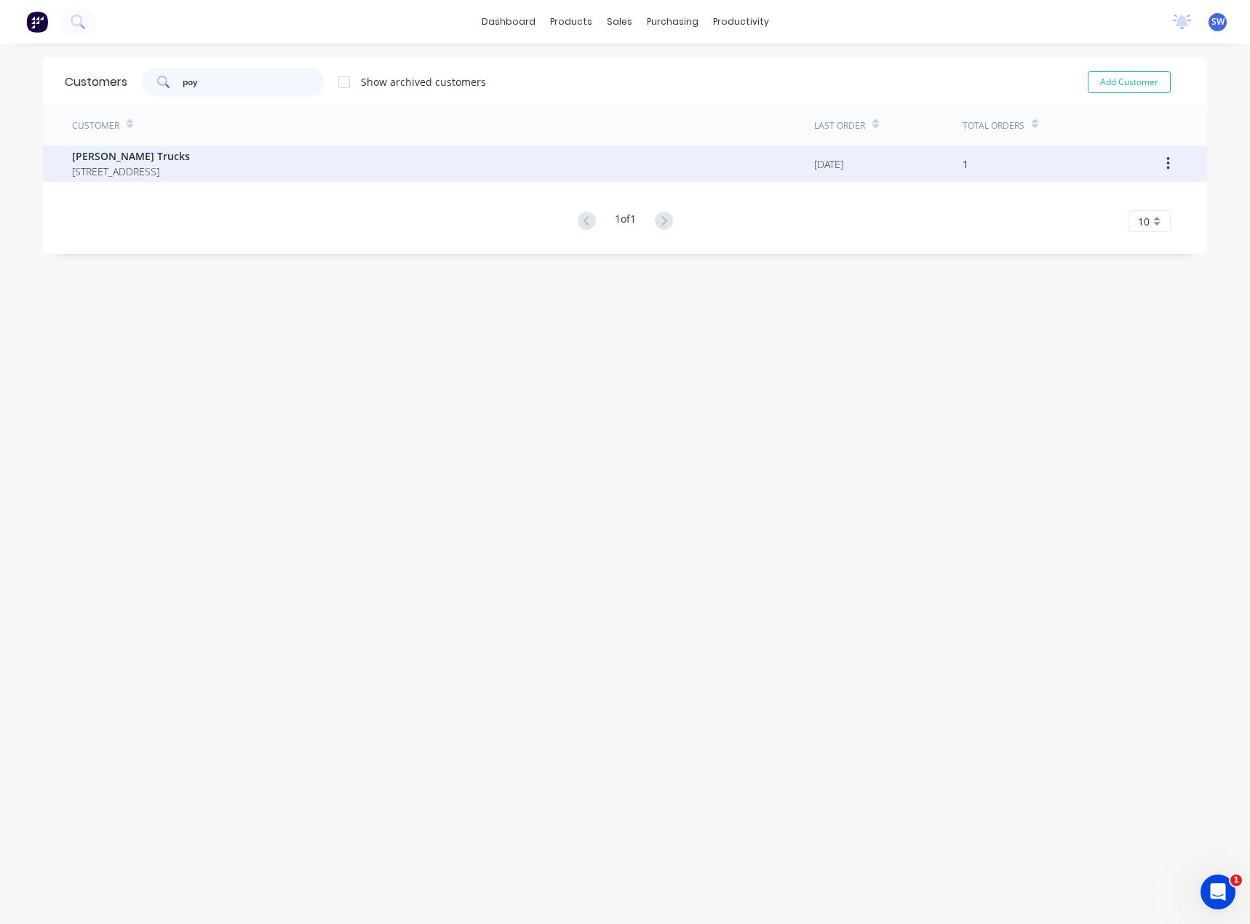
type input "poy"
click at [148, 166] on span "[STREET_ADDRESS]" at bounding box center [131, 171] width 118 height 15
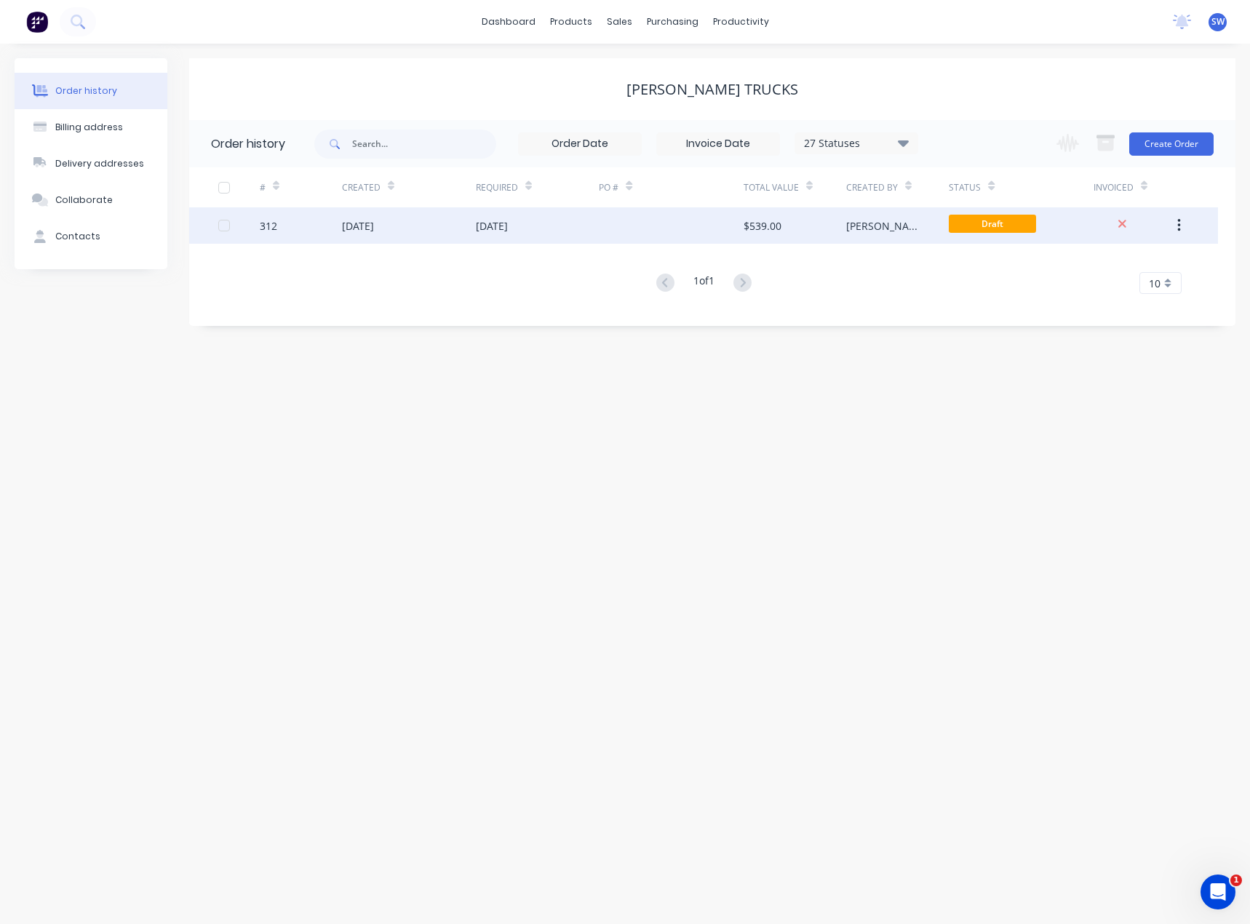
click at [815, 226] on div "$539.00" at bounding box center [795, 225] width 103 height 36
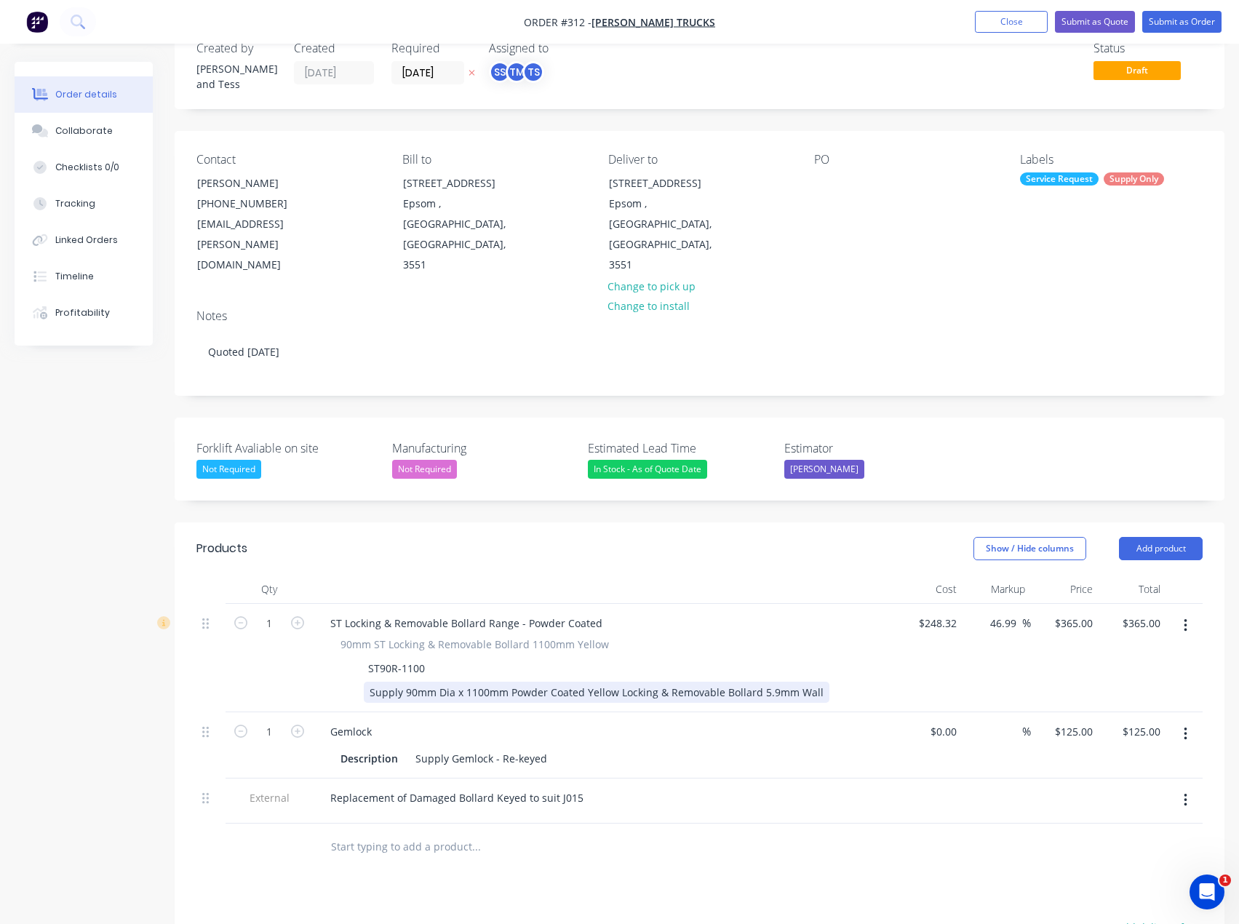
scroll to position [37, 0]
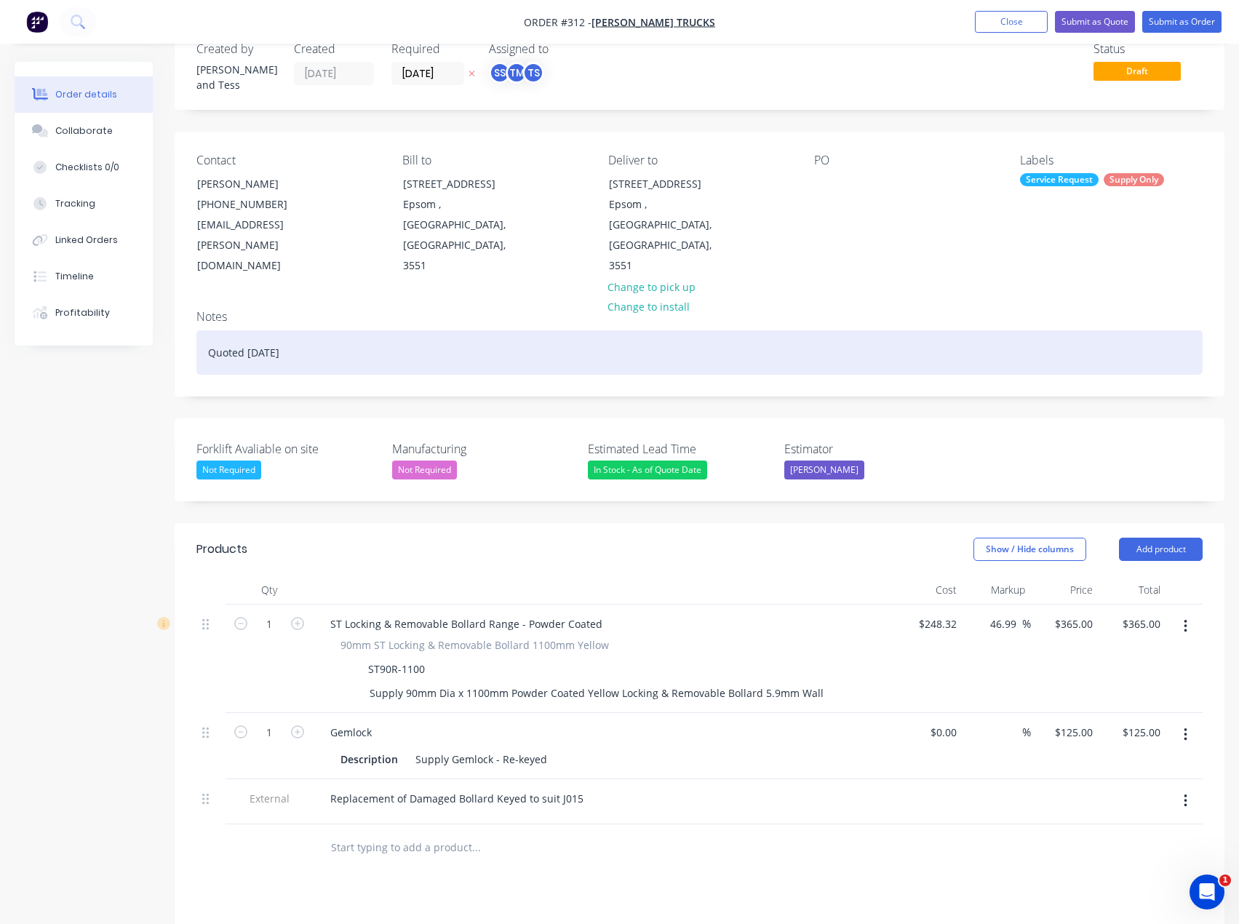
click at [329, 330] on div "Quoted [DATE]" at bounding box center [699, 352] width 1006 height 44
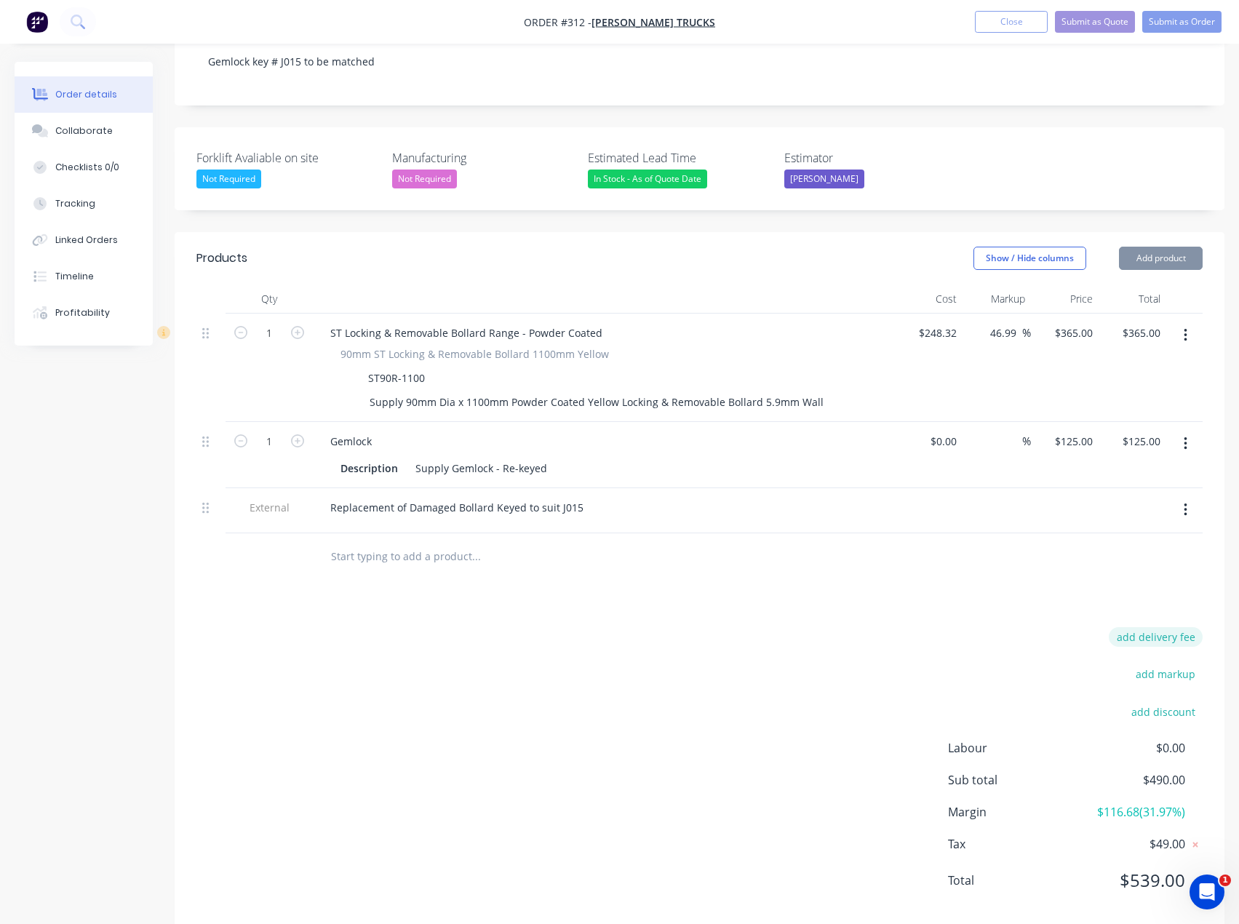
click at [1163, 627] on button "add delivery fee" at bounding box center [1156, 637] width 94 height 20
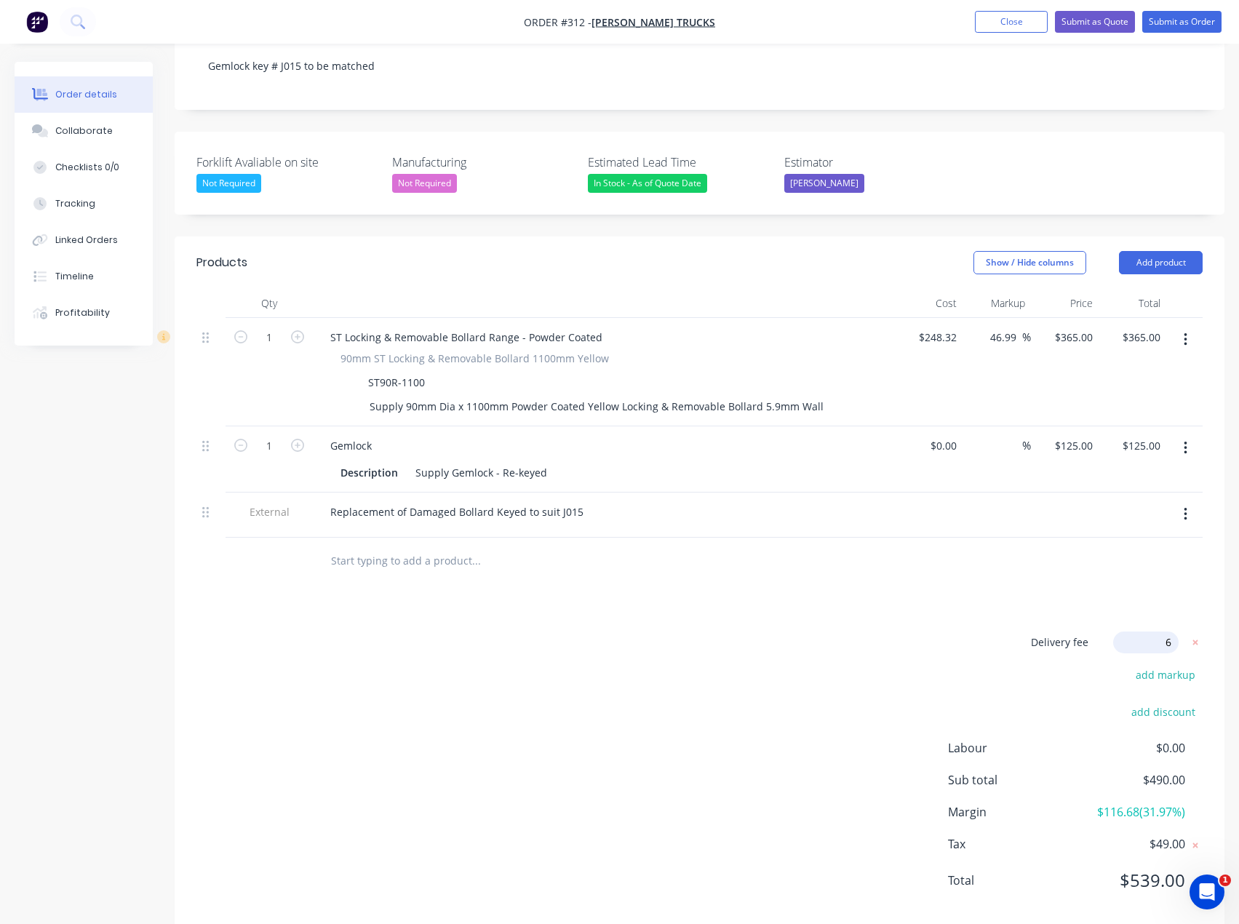
type input "65"
click at [857, 632] on div "Delivery fee Delivery fee Delivery fee name (Optional) 65 65 $0 add markup add …" at bounding box center [699, 770] width 1006 height 277
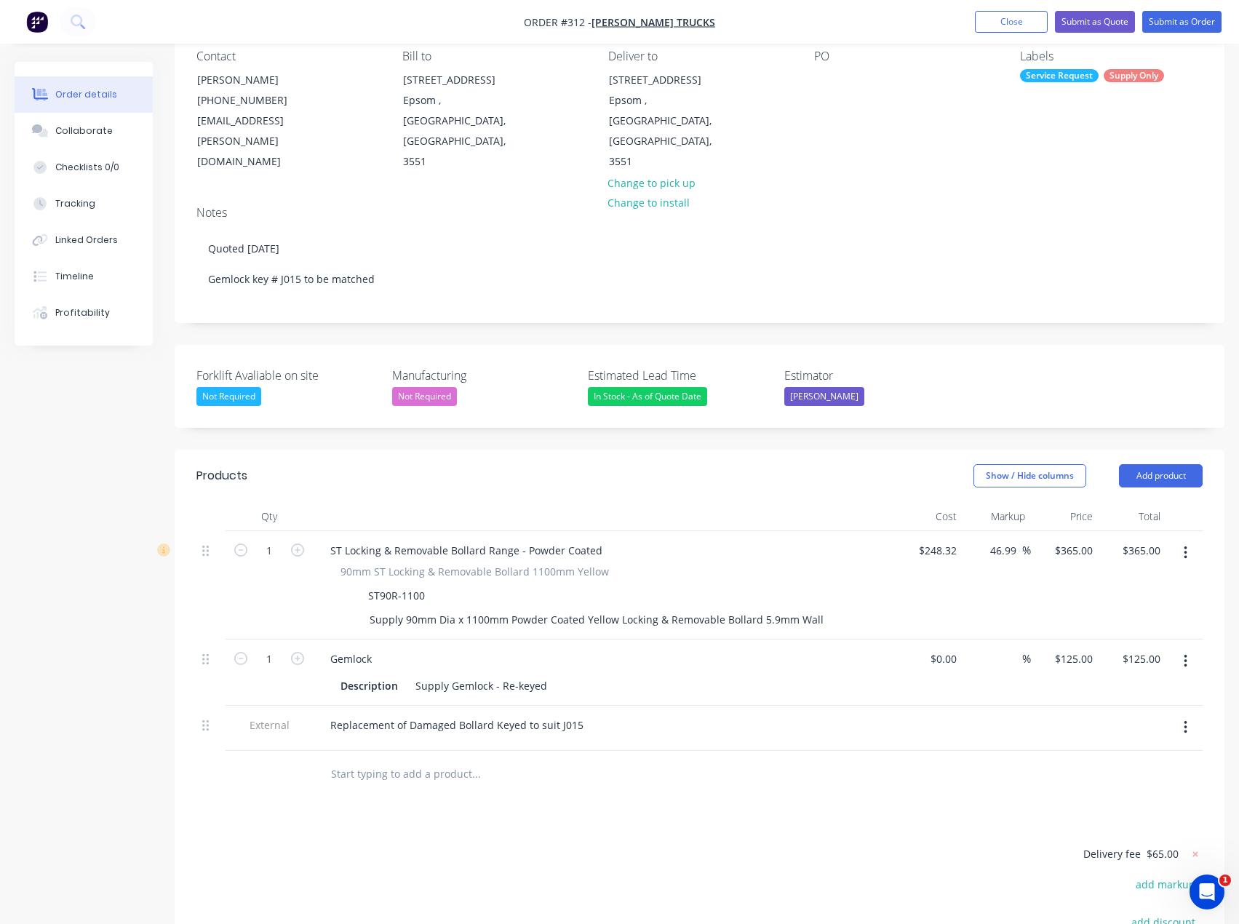
scroll to position [133, 0]
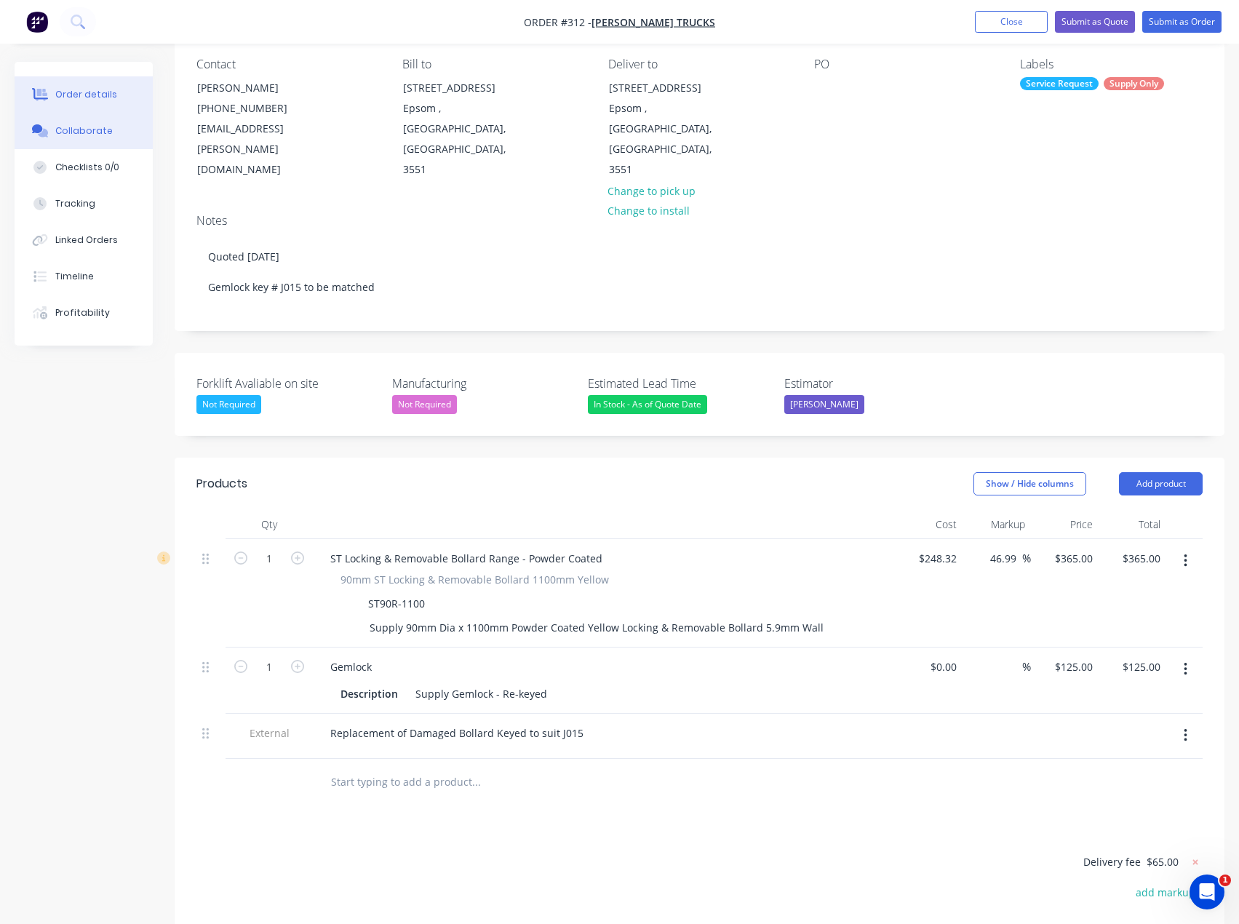
click at [72, 136] on div "Collaborate" at bounding box center [83, 130] width 57 height 13
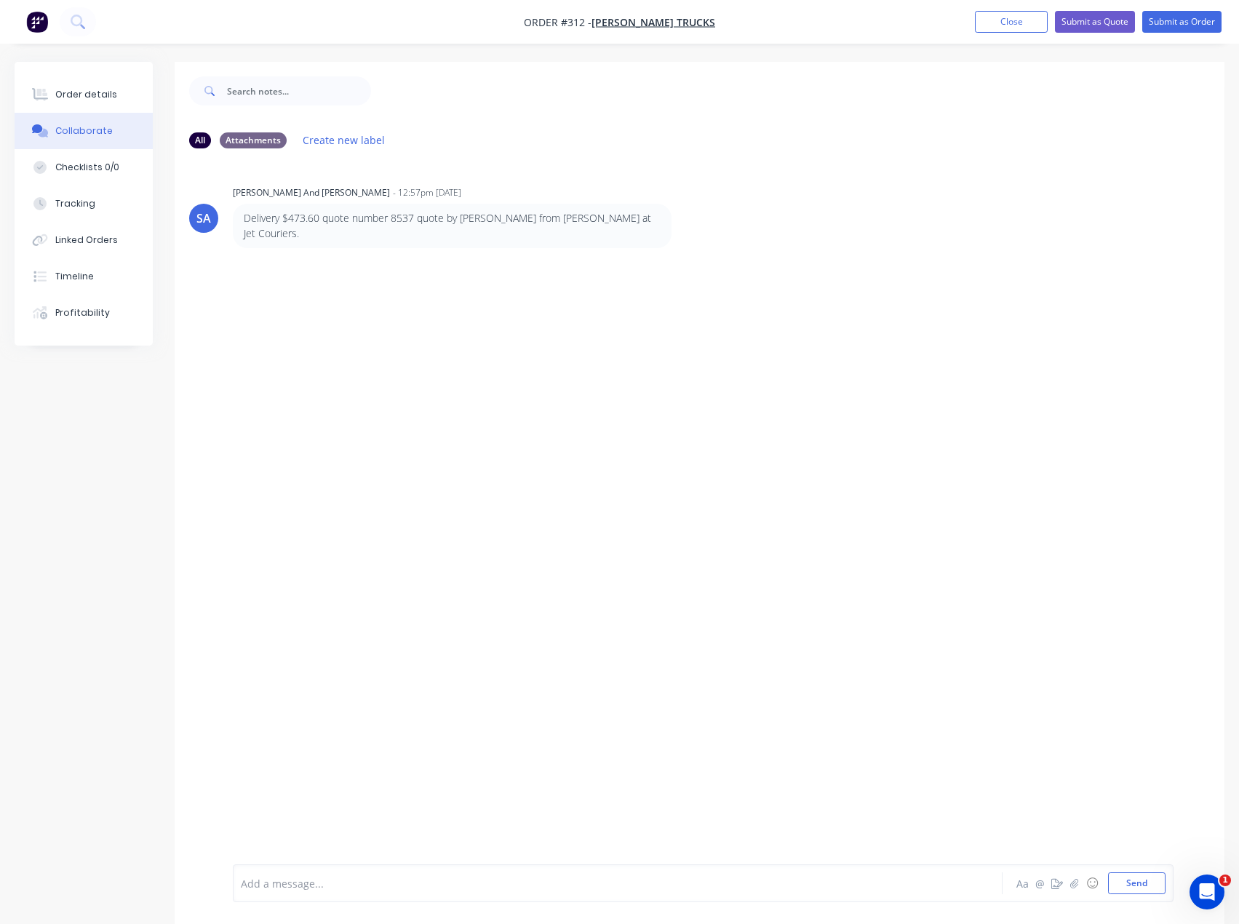
click at [387, 894] on div "Add a message..." at bounding box center [588, 884] width 694 height 22
click at [1078, 882] on icon "button" at bounding box center [1074, 883] width 9 height 10
click at [333, 876] on div at bounding box center [588, 883] width 693 height 15
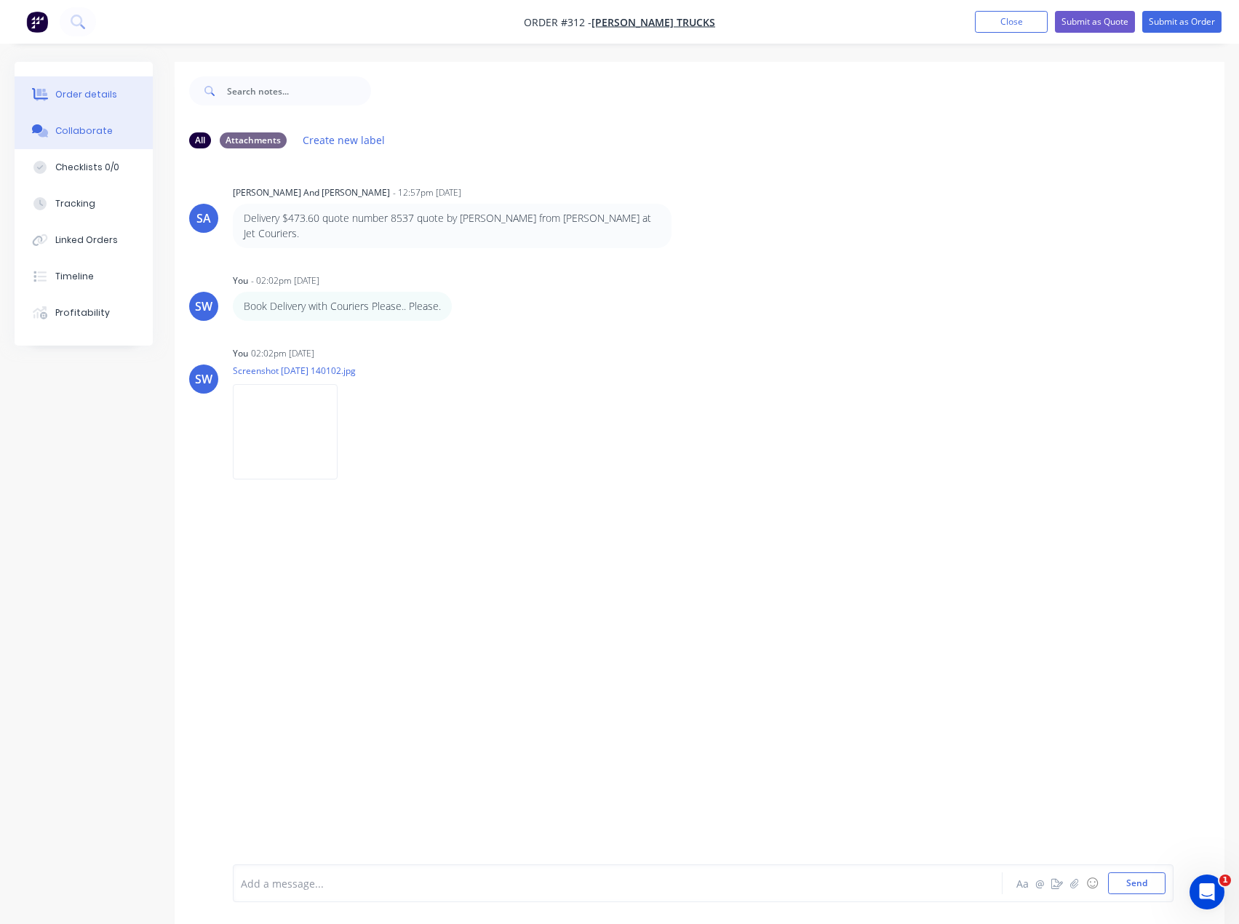
click at [111, 91] on button "Order details" at bounding box center [84, 94] width 138 height 36
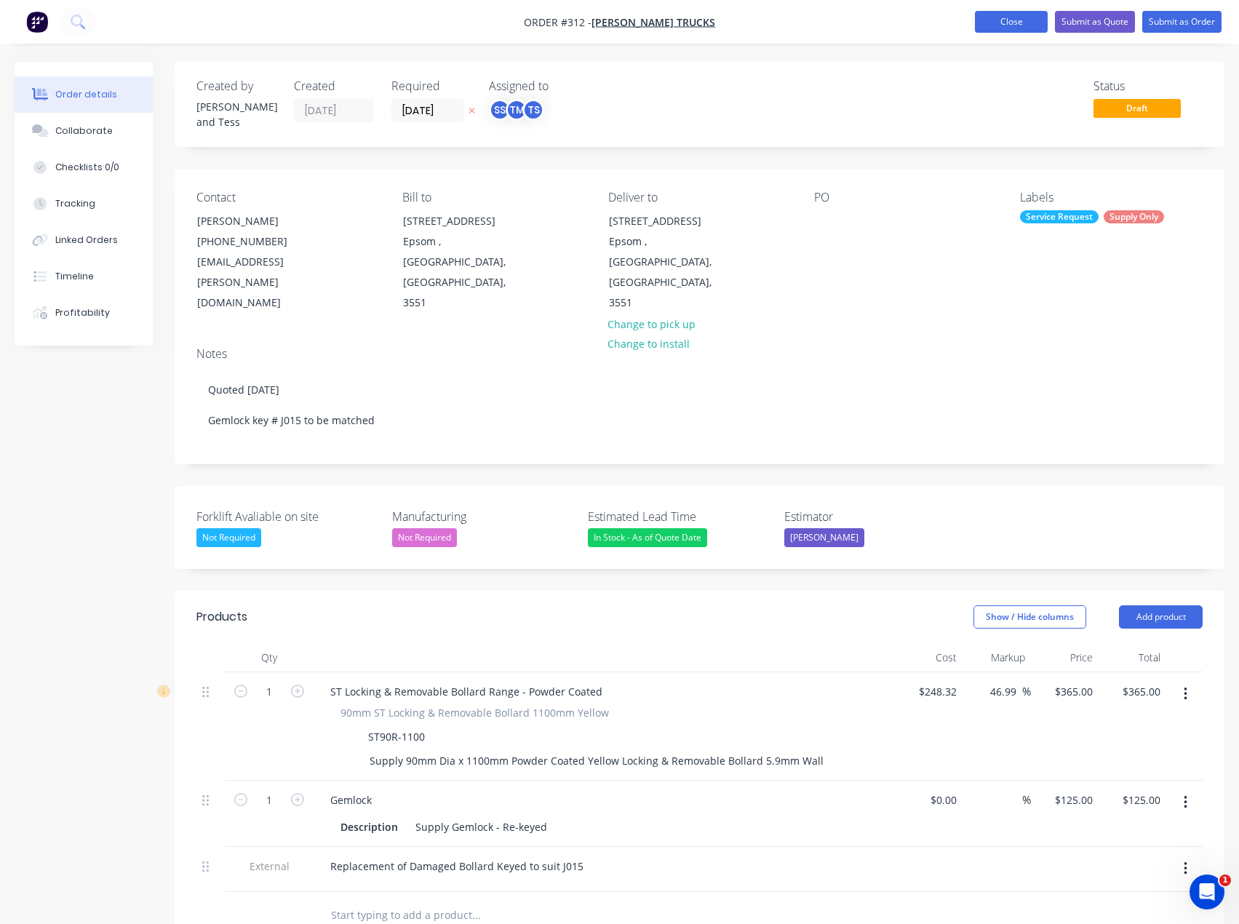
click at [998, 18] on button "Close" at bounding box center [1011, 22] width 73 height 22
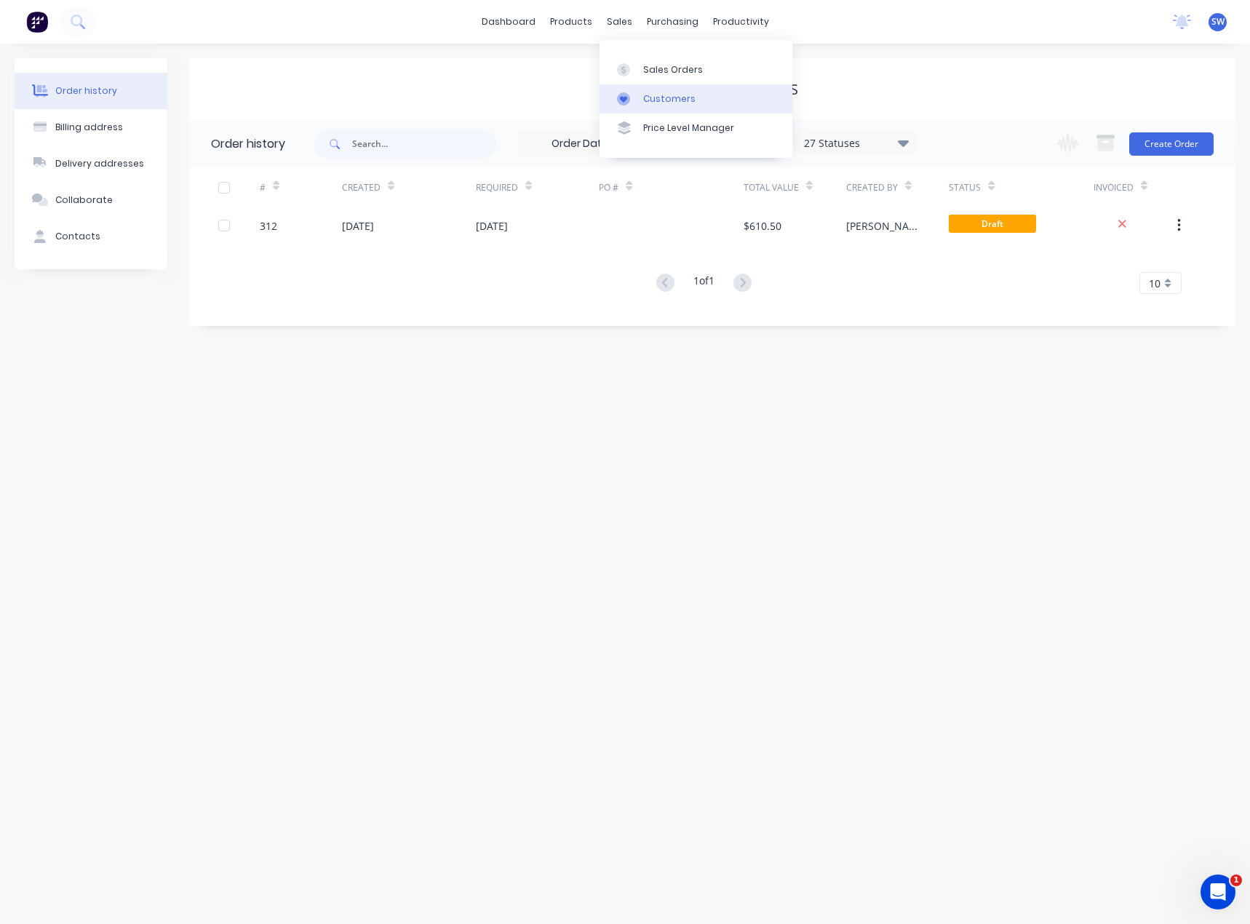
click at [656, 92] on link "Customers" at bounding box center [696, 98] width 193 height 29
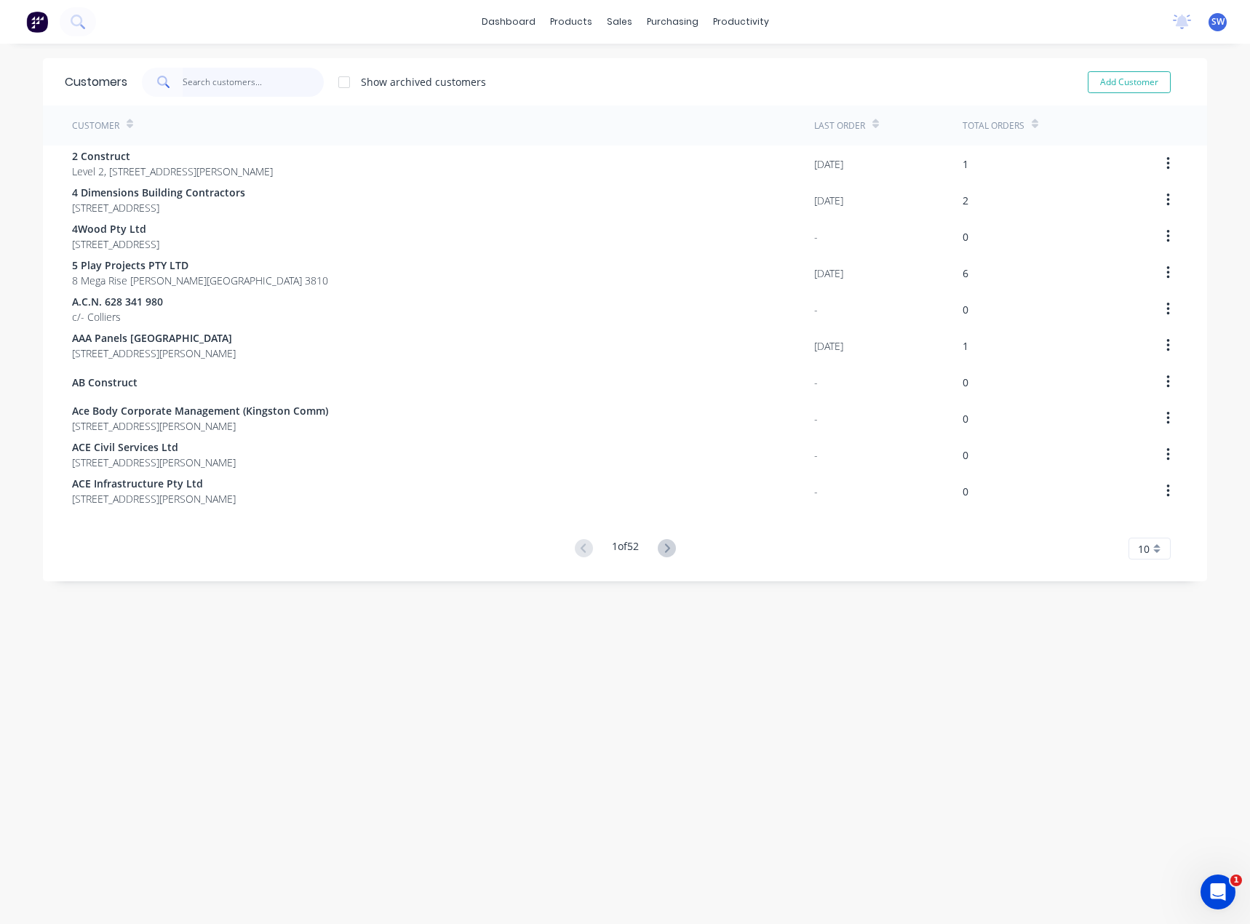
click at [279, 88] on input "text" at bounding box center [254, 82] width 142 height 29
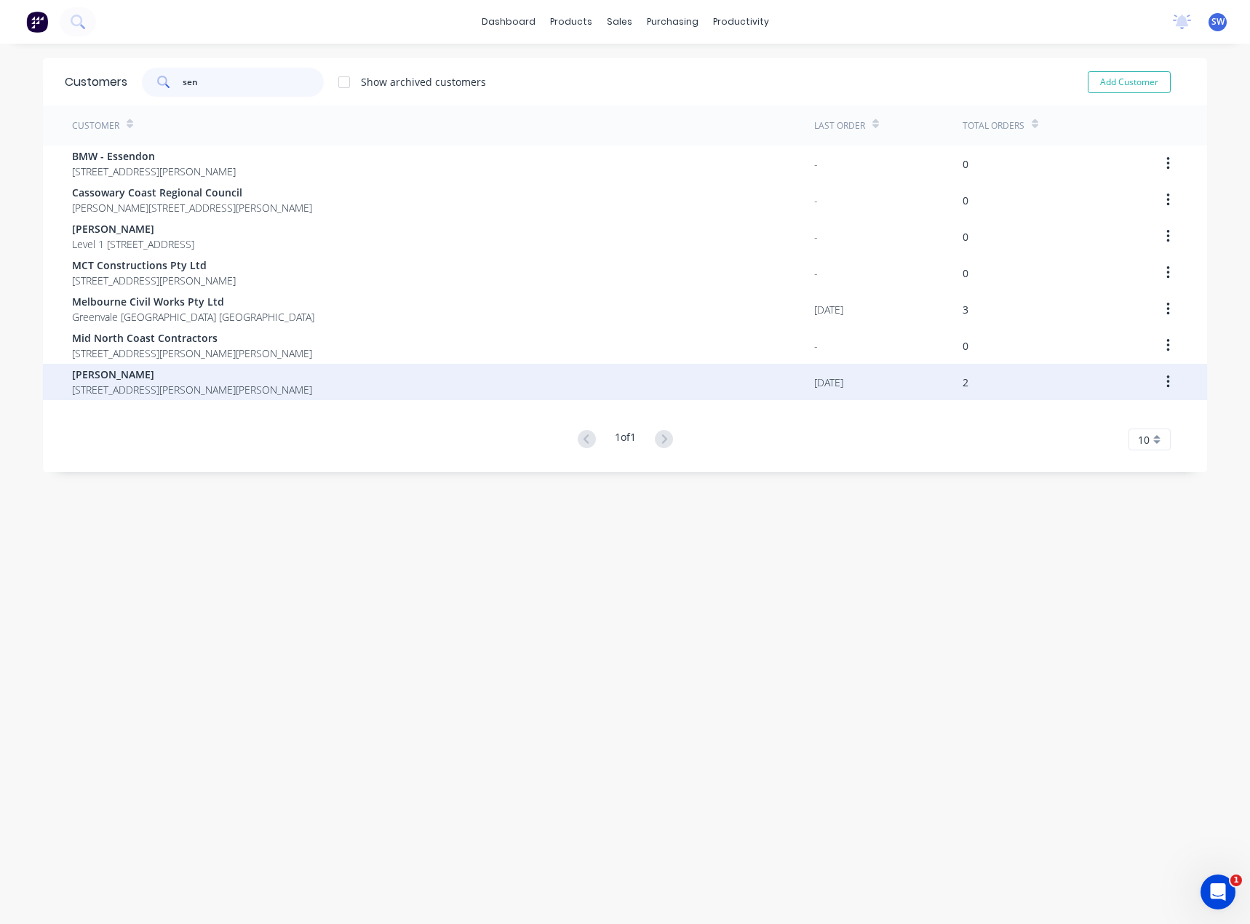
type input "sen"
click at [151, 380] on span "[PERSON_NAME]" at bounding box center [192, 374] width 240 height 15
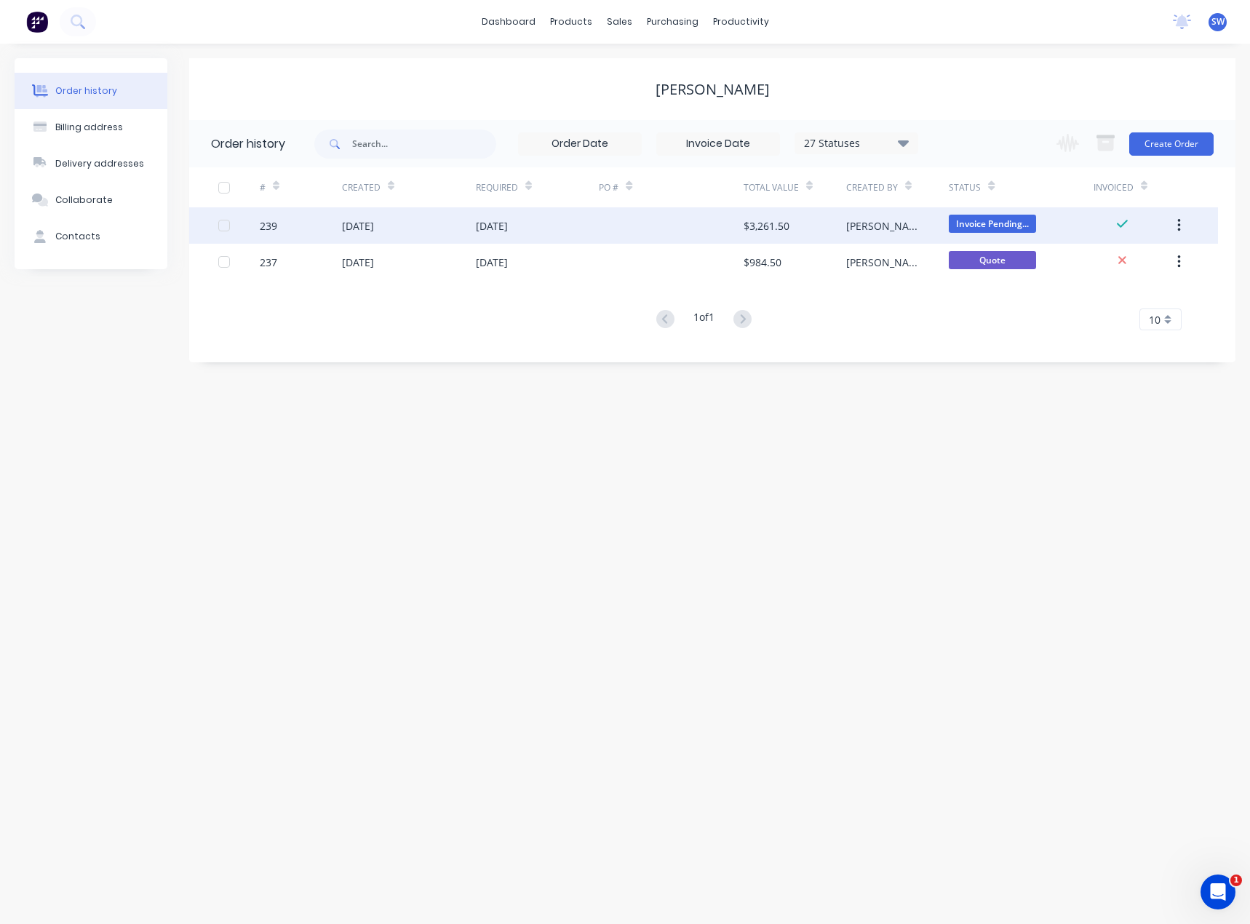
click at [563, 222] on div "[DATE]" at bounding box center [538, 225] width 124 height 36
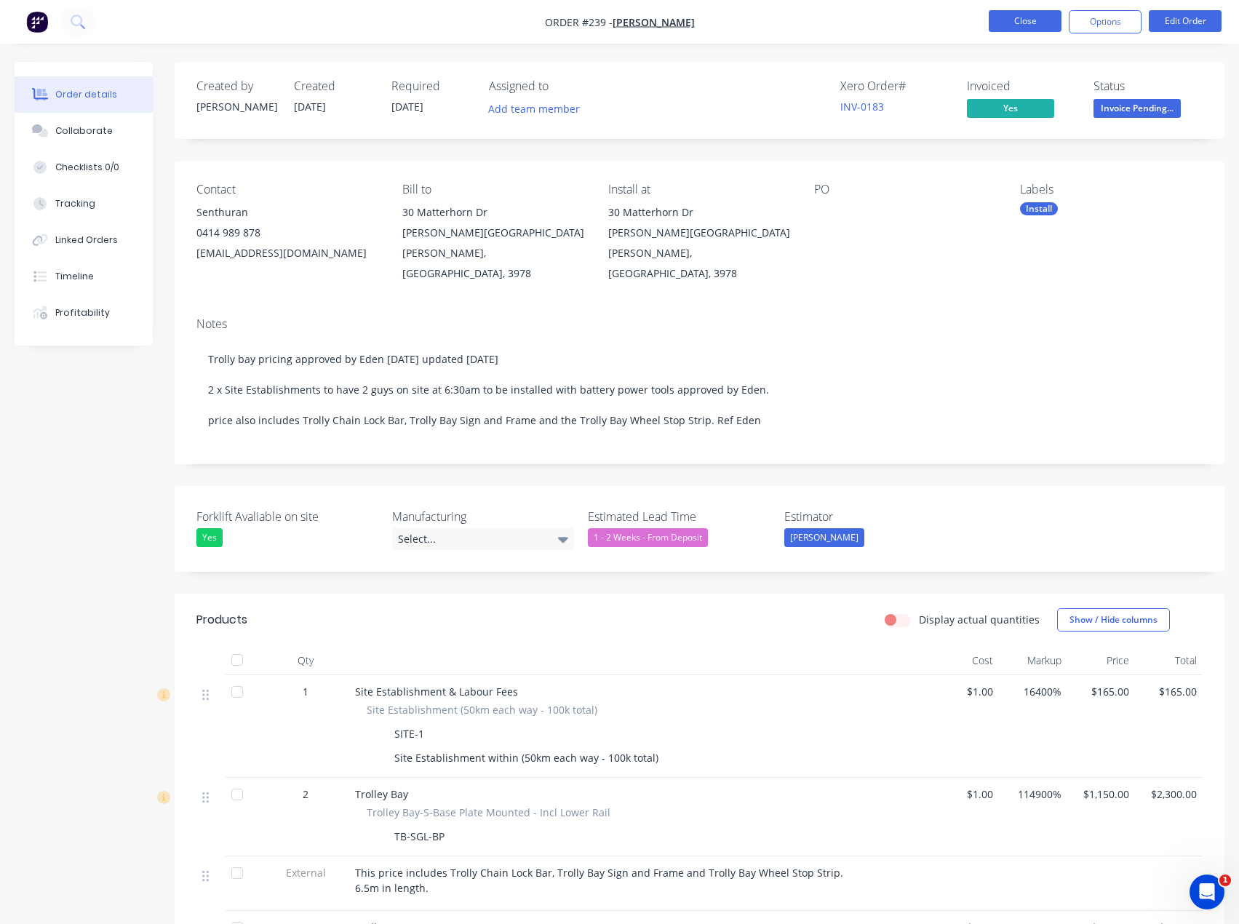
click at [1030, 24] on button "Close" at bounding box center [1025, 21] width 73 height 22
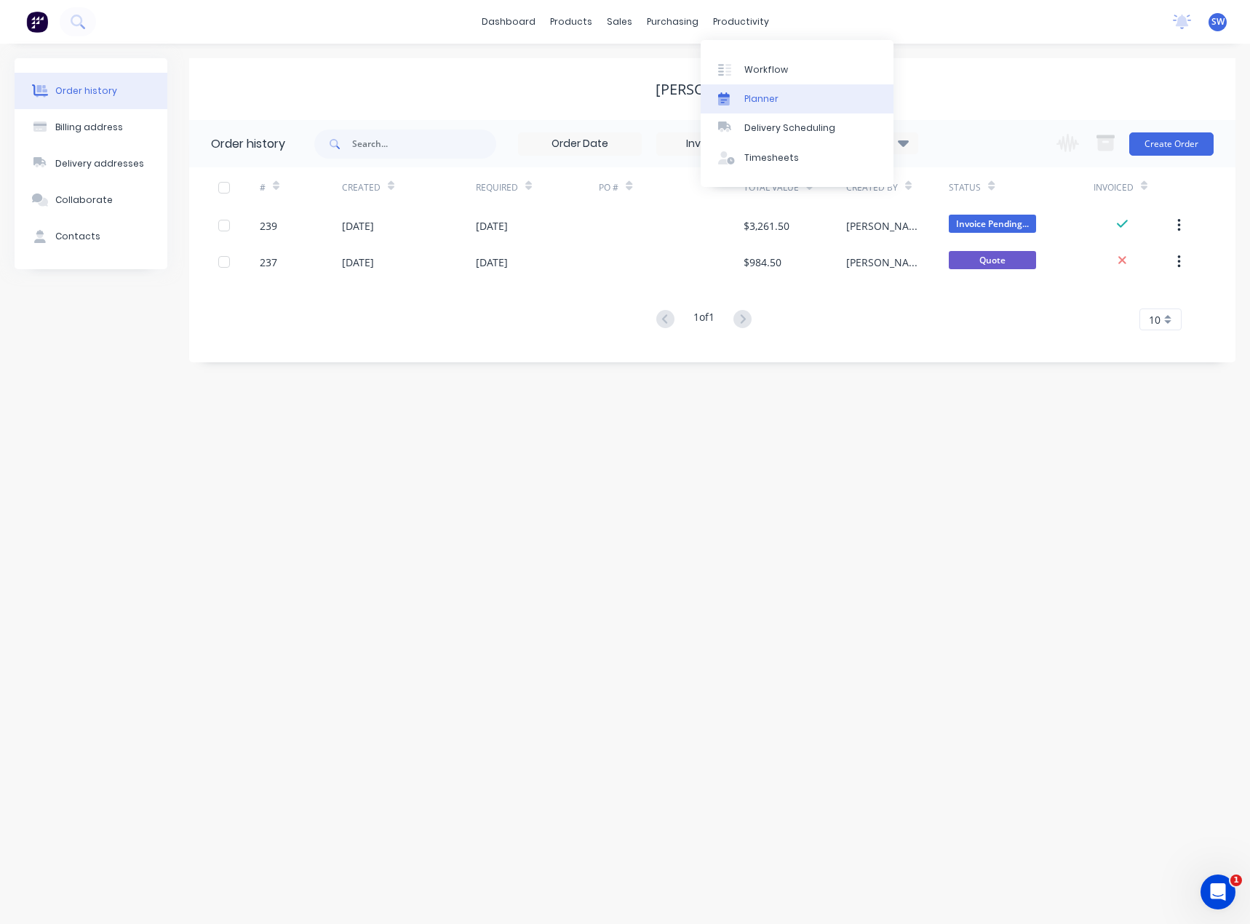
click at [771, 101] on div "Planner" at bounding box center [761, 98] width 34 height 13
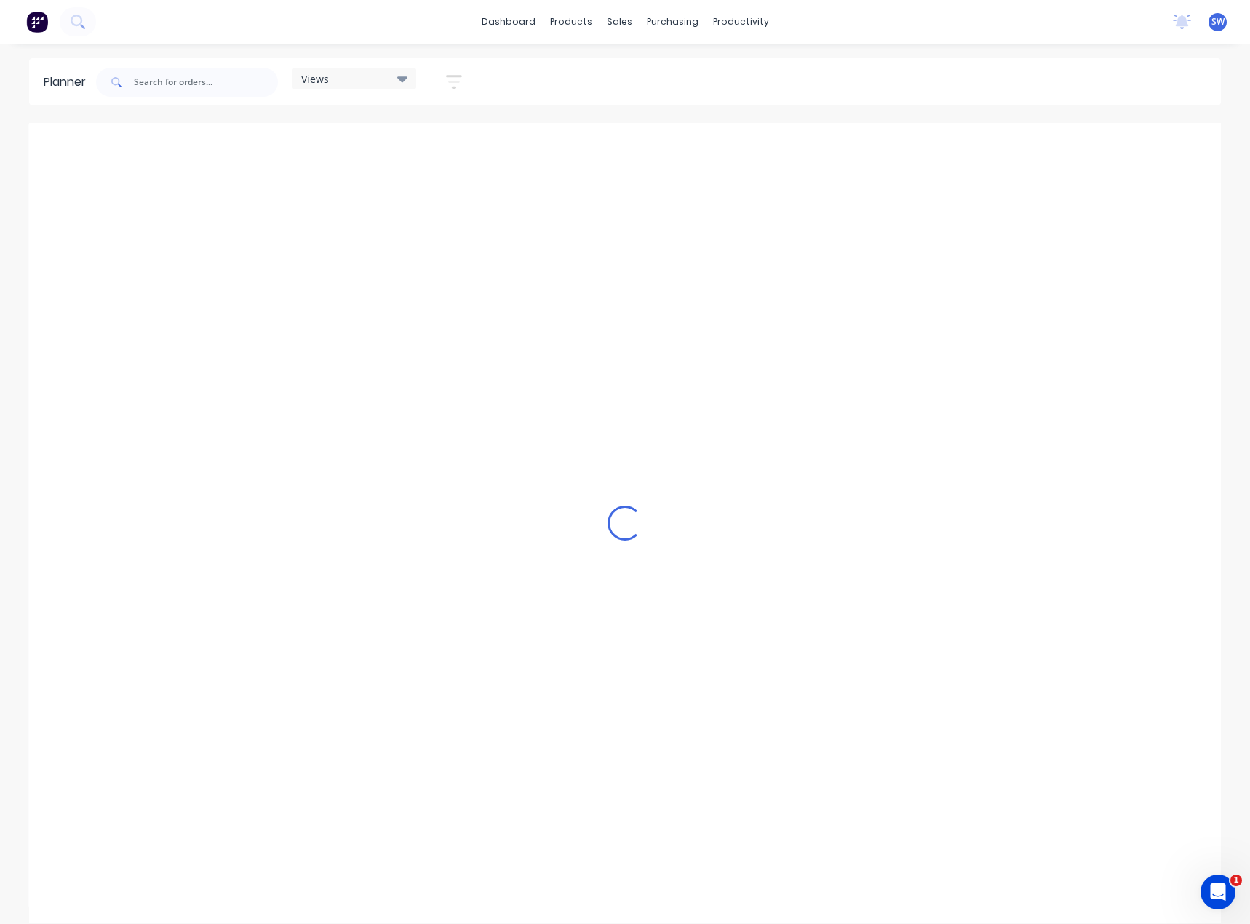
scroll to position [0, 1046]
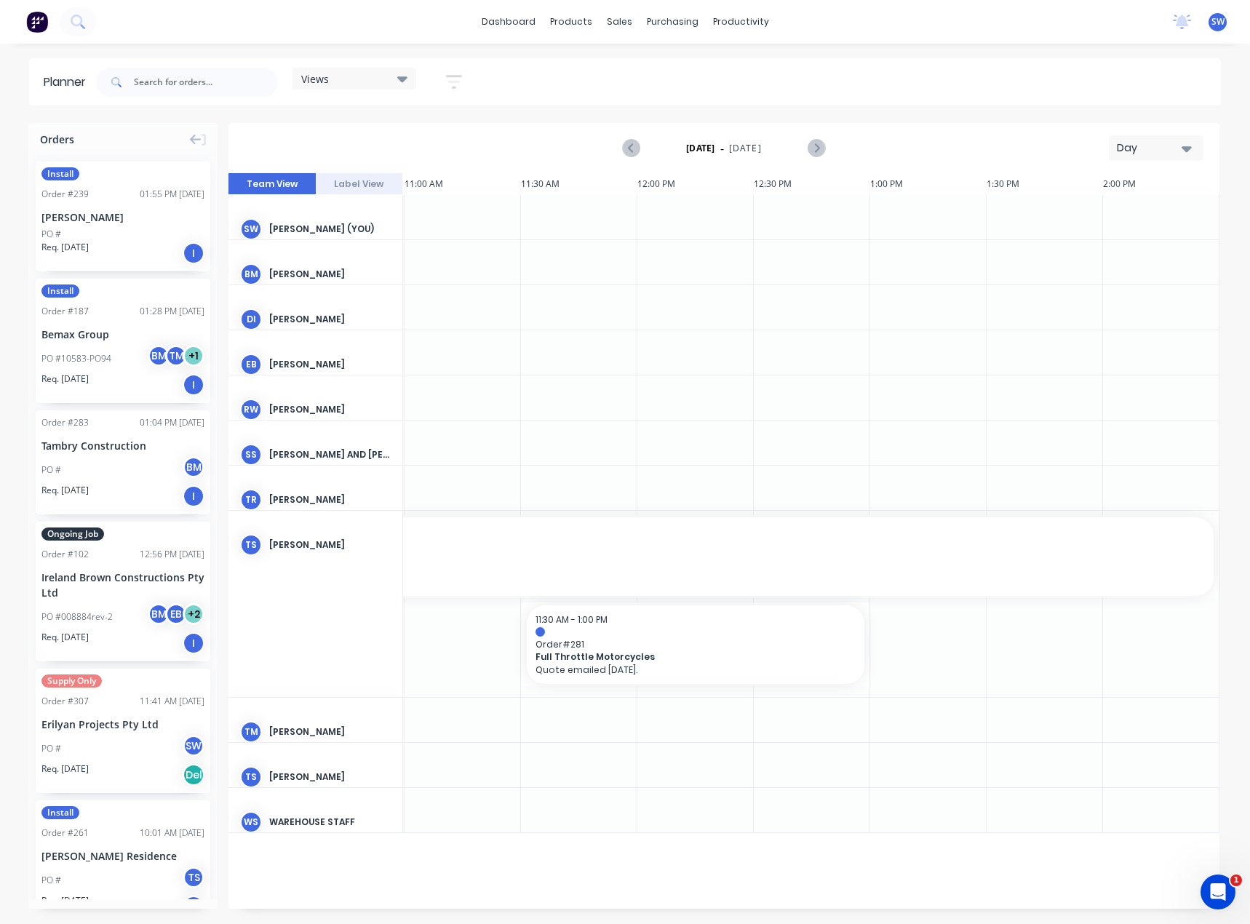
click at [1163, 156] on button "Day" at bounding box center [1156, 147] width 95 height 25
click at [1147, 239] on div "Month" at bounding box center [1130, 245] width 144 height 29
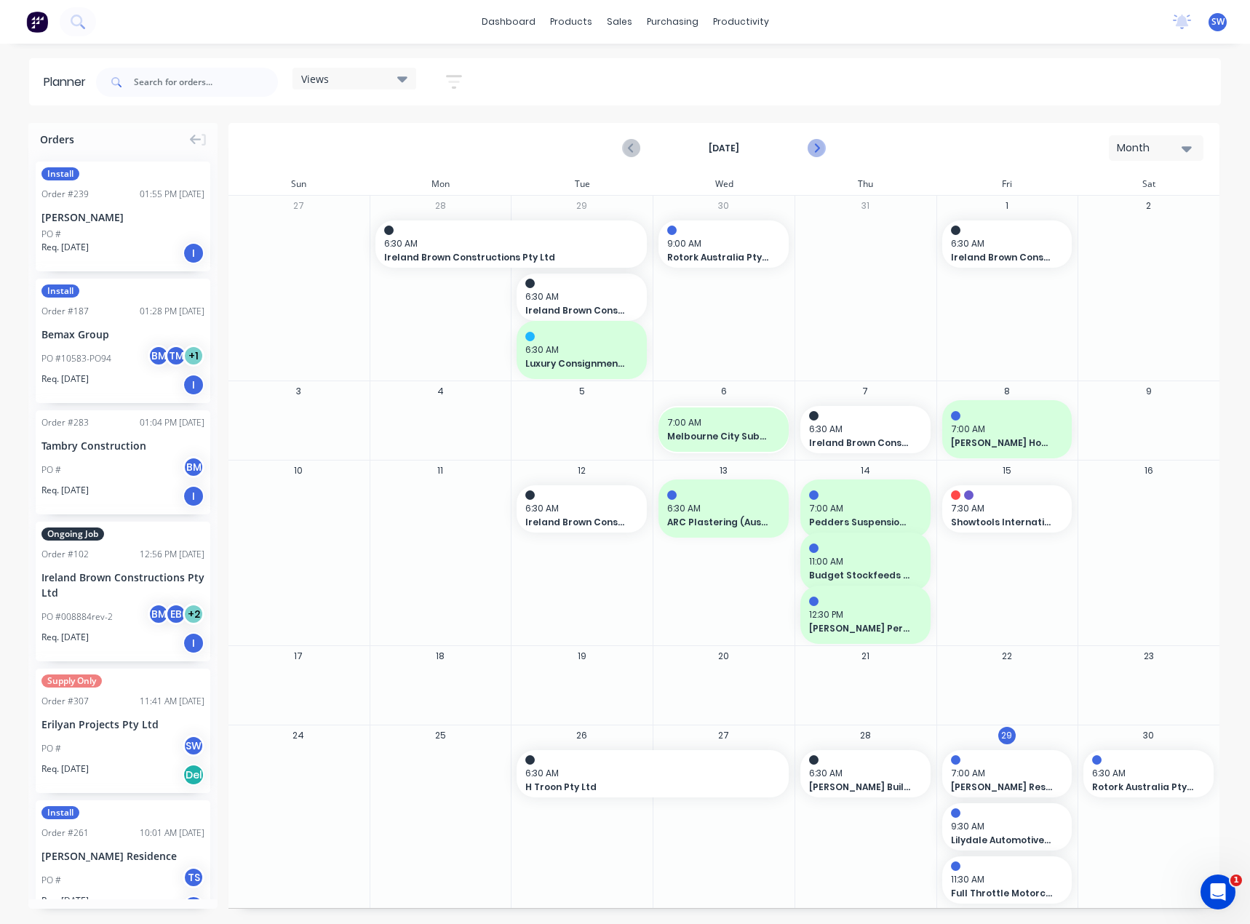
click at [821, 144] on icon "Next page" at bounding box center [815, 148] width 17 height 17
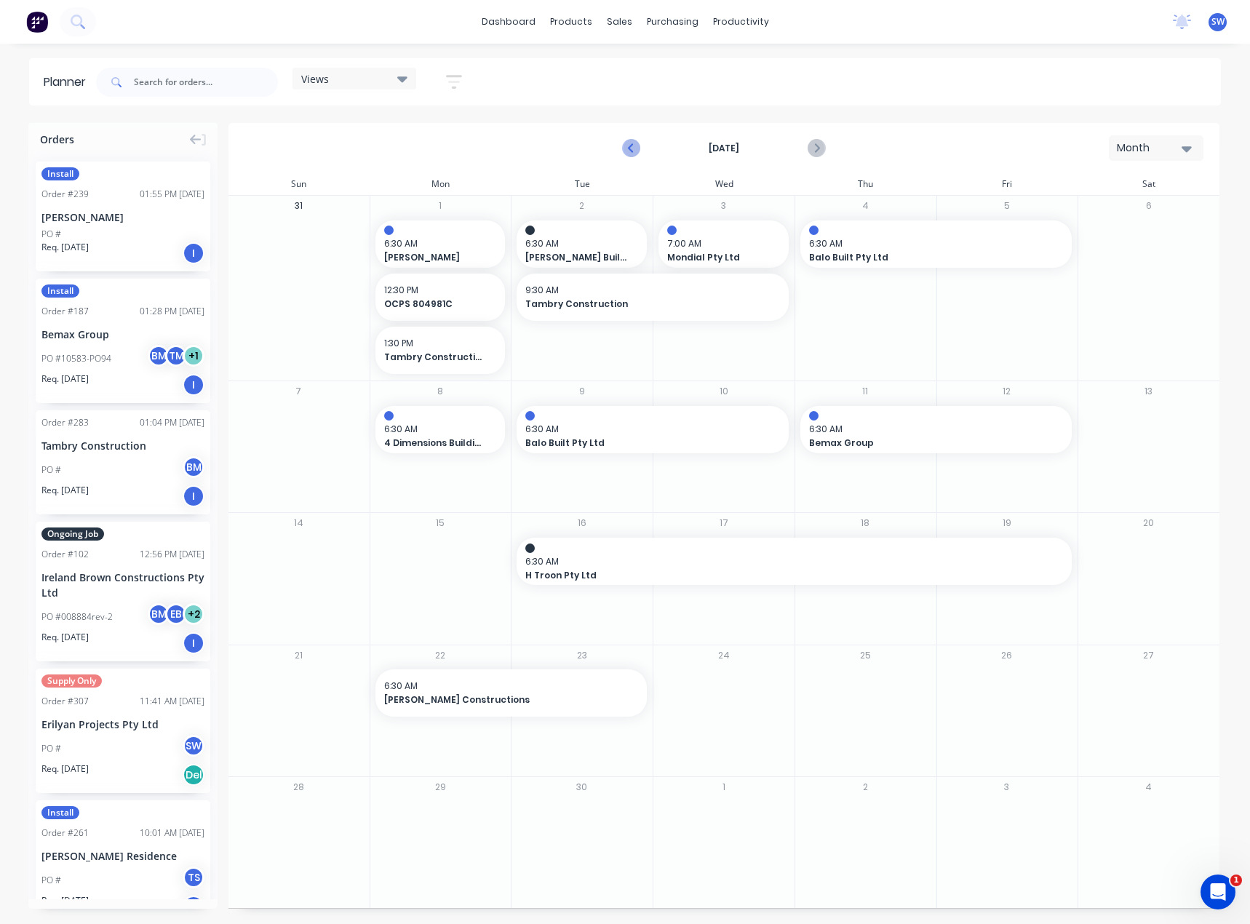
click at [629, 142] on icon "Previous page" at bounding box center [631, 148] width 17 height 17
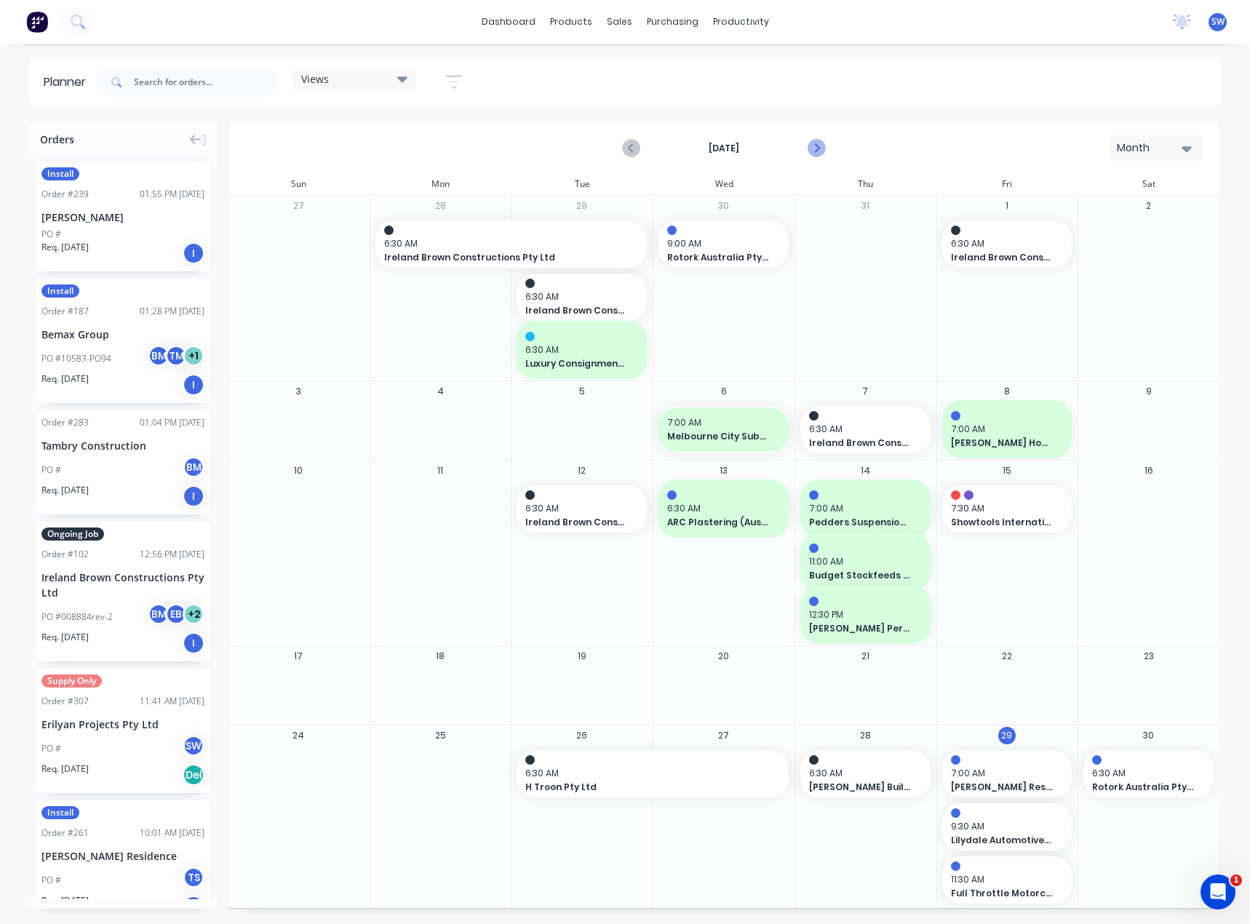
click at [814, 143] on icon "Next page" at bounding box center [816, 149] width 7 height 12
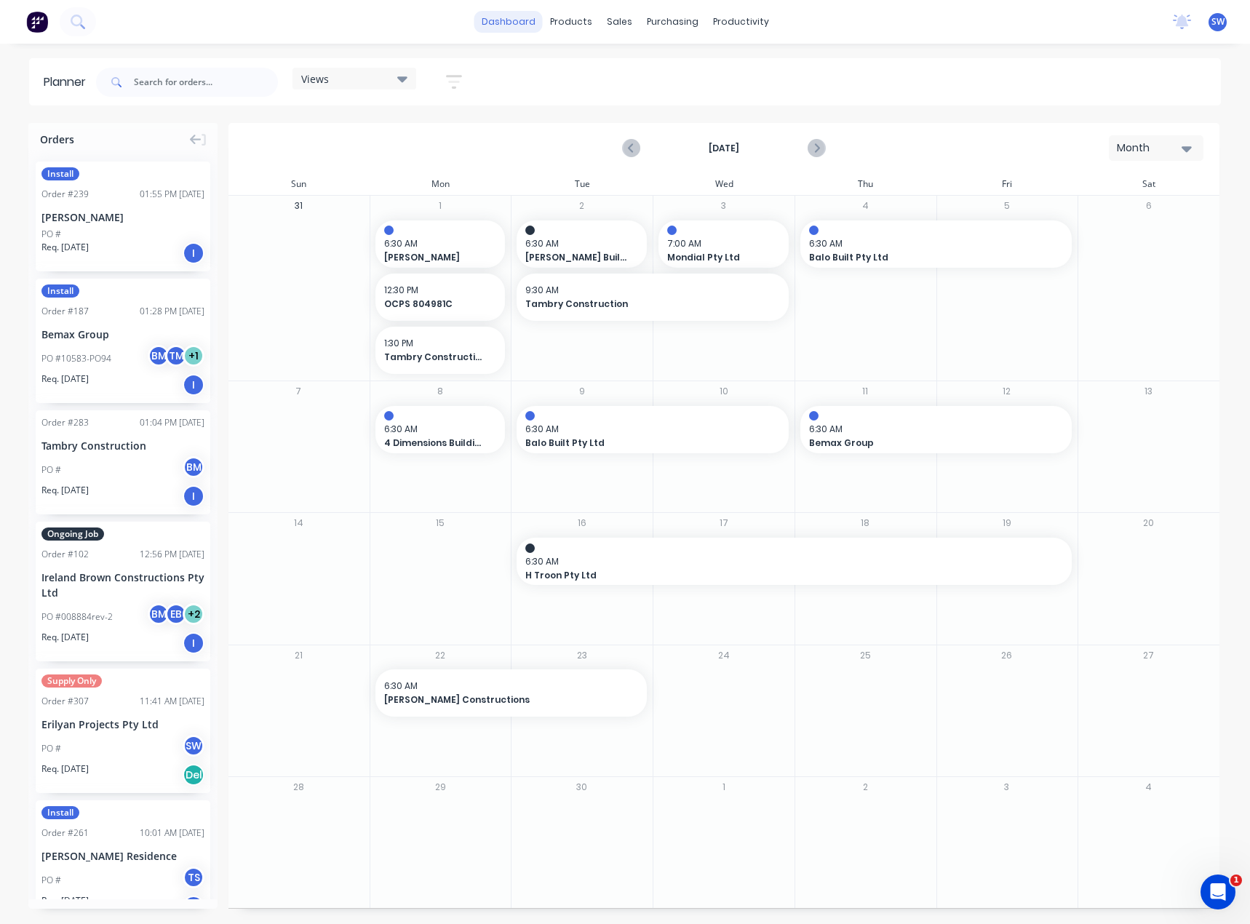
click at [523, 21] on link "dashboard" at bounding box center [508, 22] width 68 height 22
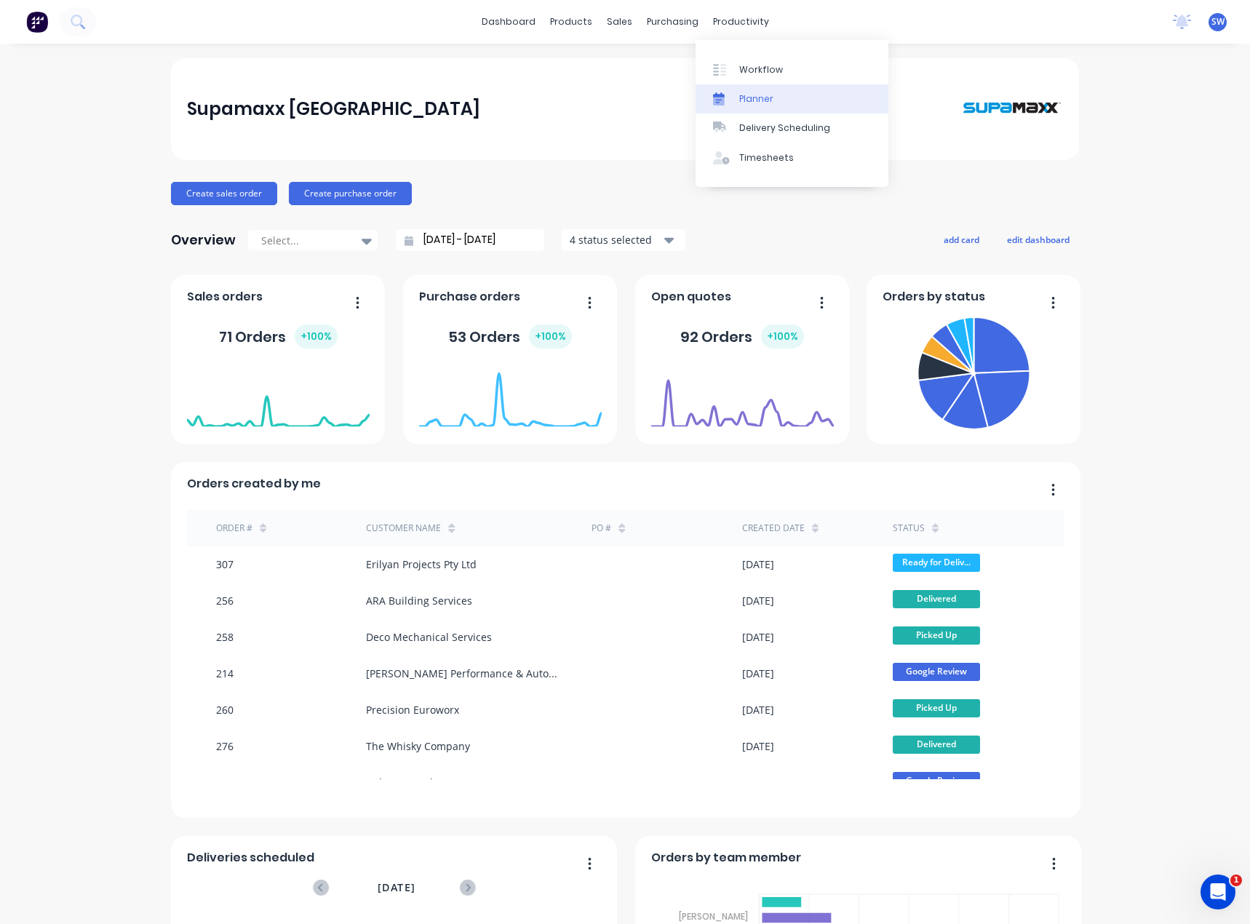
click at [776, 105] on link "Planner" at bounding box center [792, 98] width 193 height 29
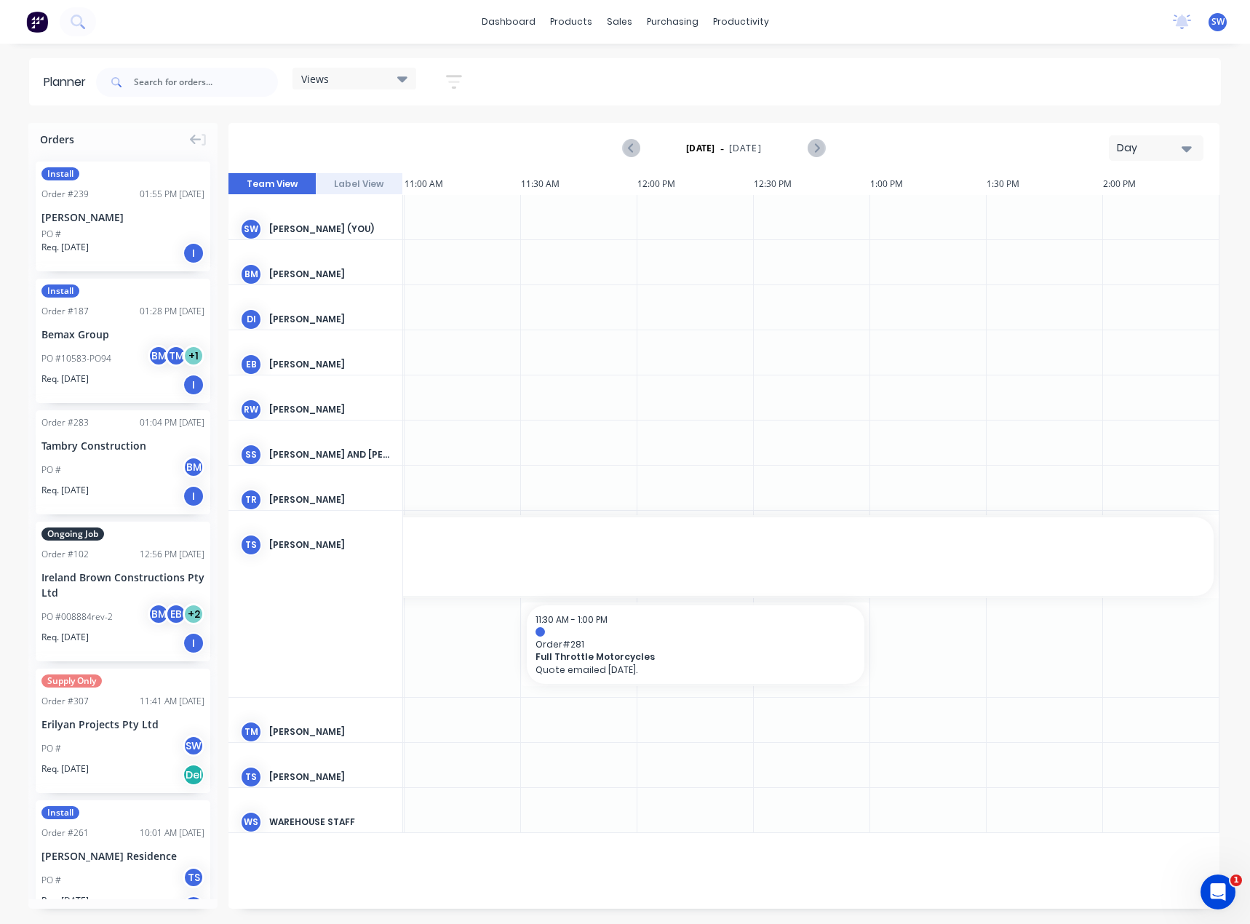
scroll to position [0, 1046]
click at [1134, 141] on div "Day" at bounding box center [1150, 147] width 67 height 15
click at [1148, 246] on div "Month" at bounding box center [1130, 245] width 144 height 29
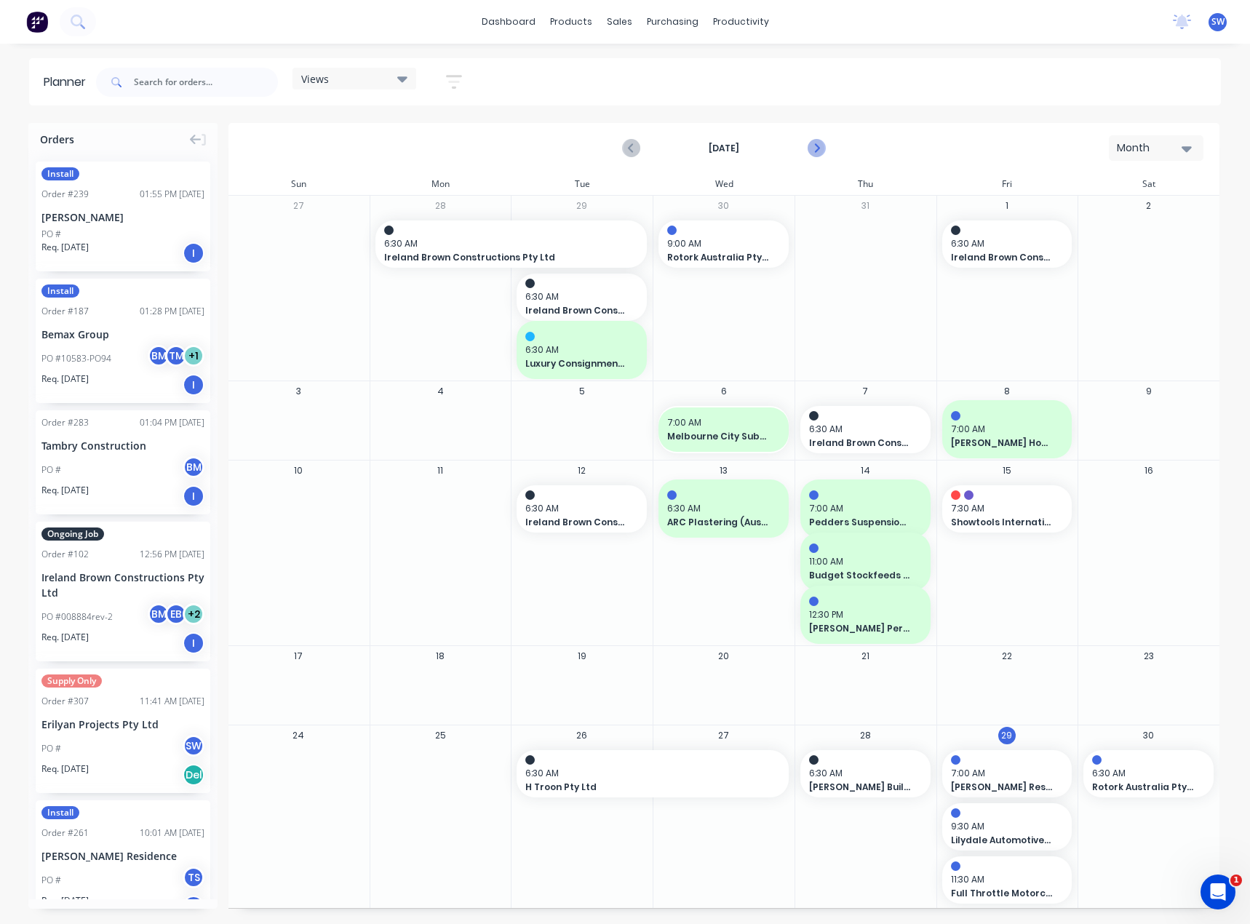
click at [811, 148] on icon "Next page" at bounding box center [815, 148] width 17 height 17
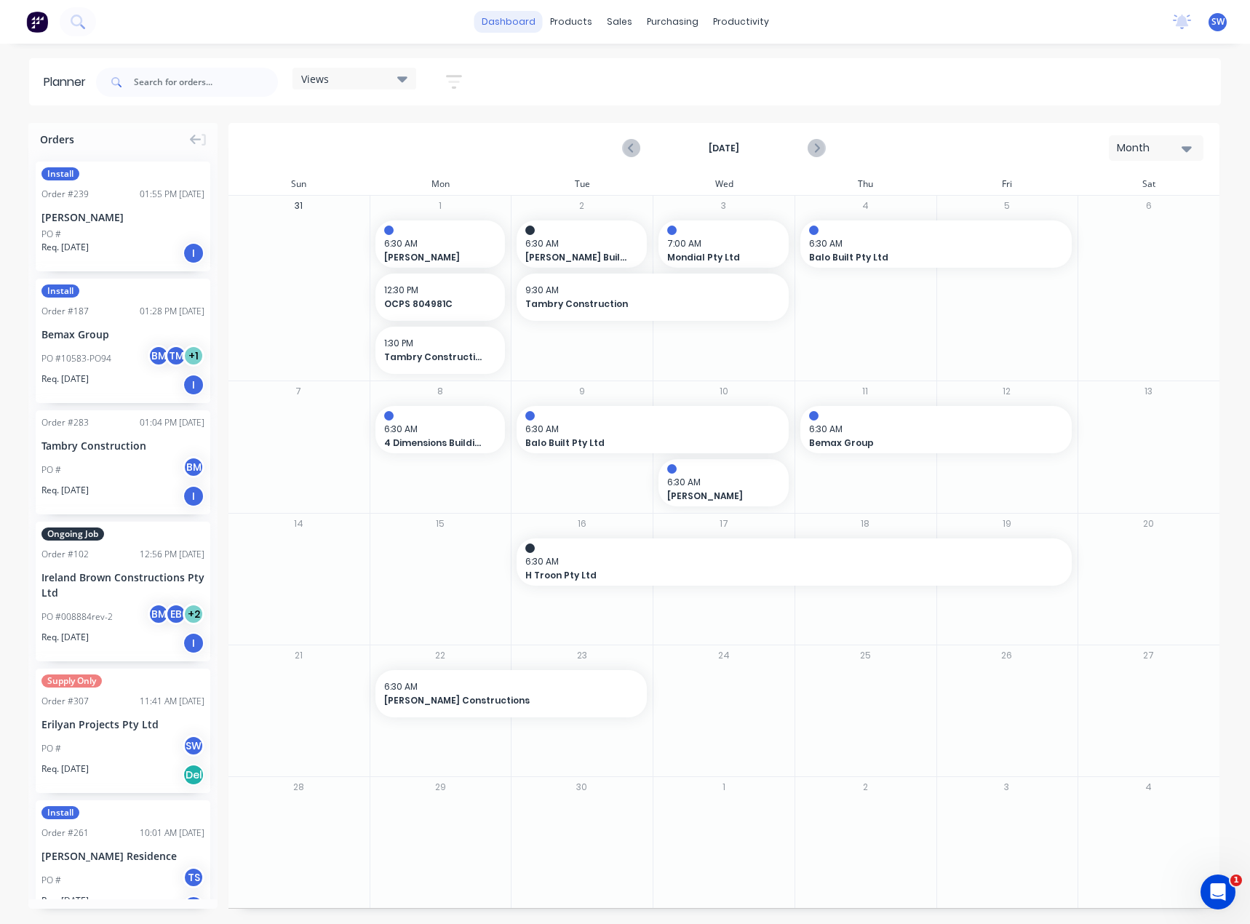
click at [528, 21] on link "dashboard" at bounding box center [508, 22] width 68 height 22
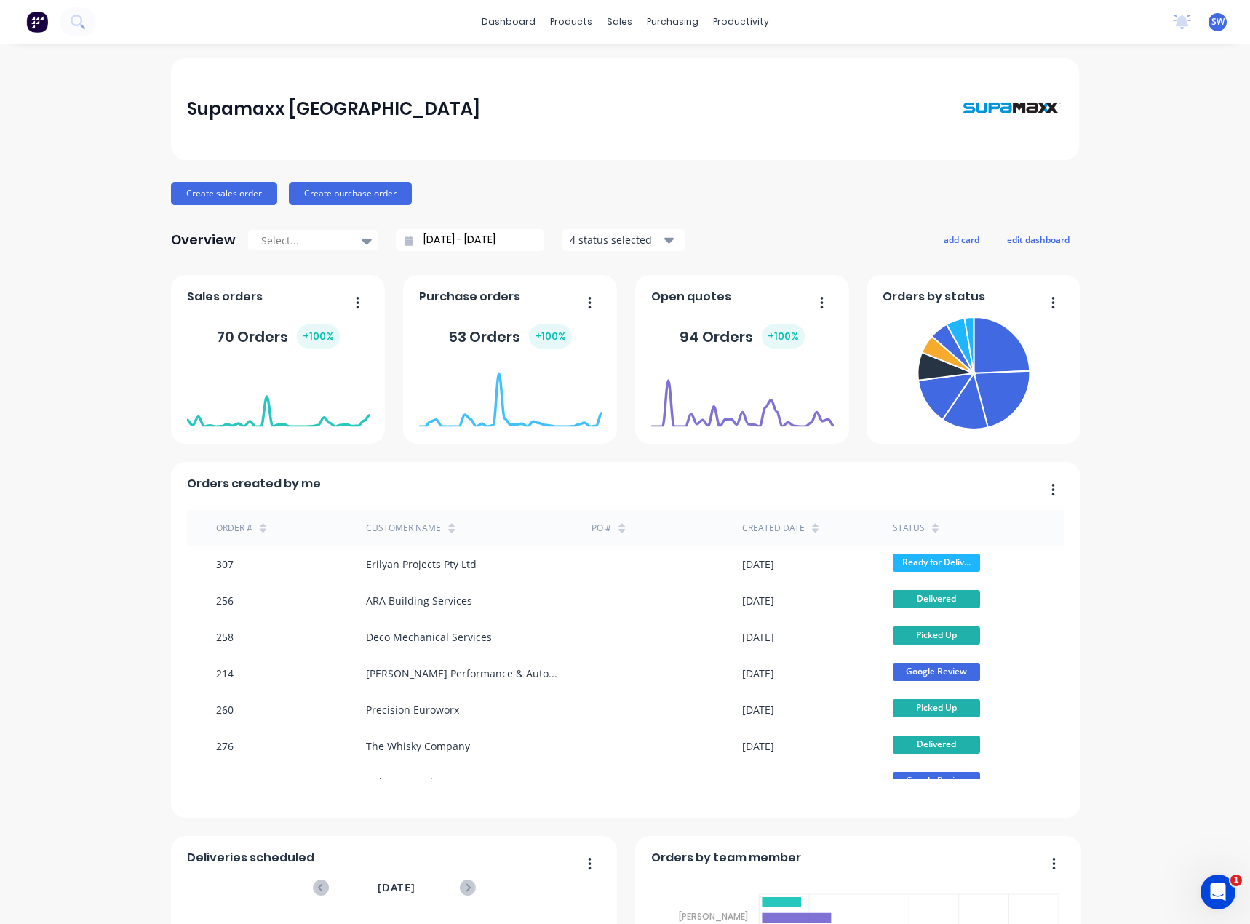
click at [1212, 20] on span "SW" at bounding box center [1218, 21] width 13 height 13
click at [1150, 185] on button "Sign out" at bounding box center [1127, 182] width 193 height 29
